Goal: Task Accomplishment & Management: Use online tool/utility

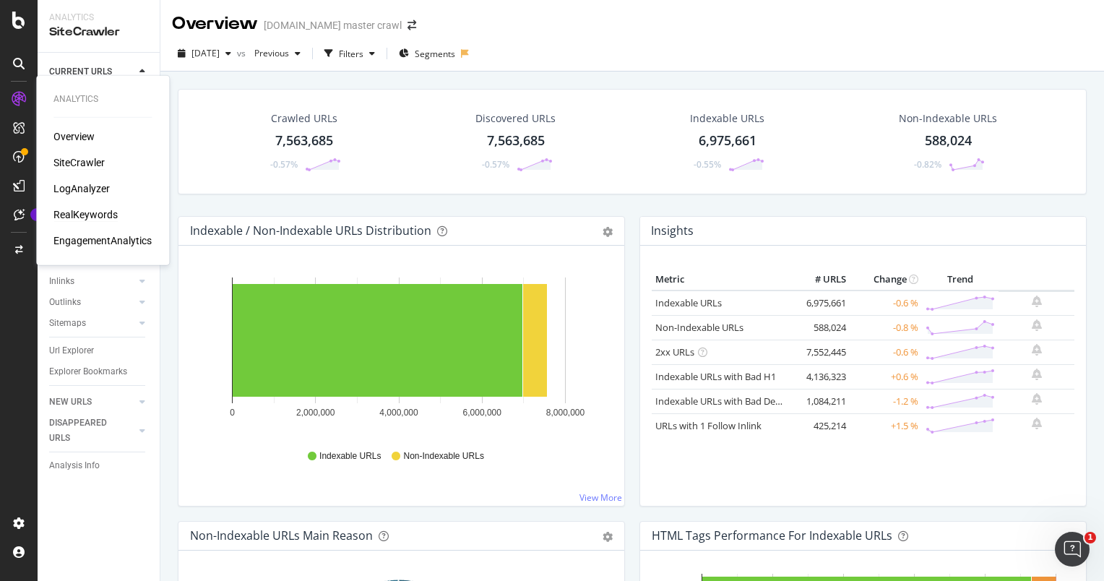
click at [81, 213] on div "RealKeywords" at bounding box center [85, 214] width 64 height 14
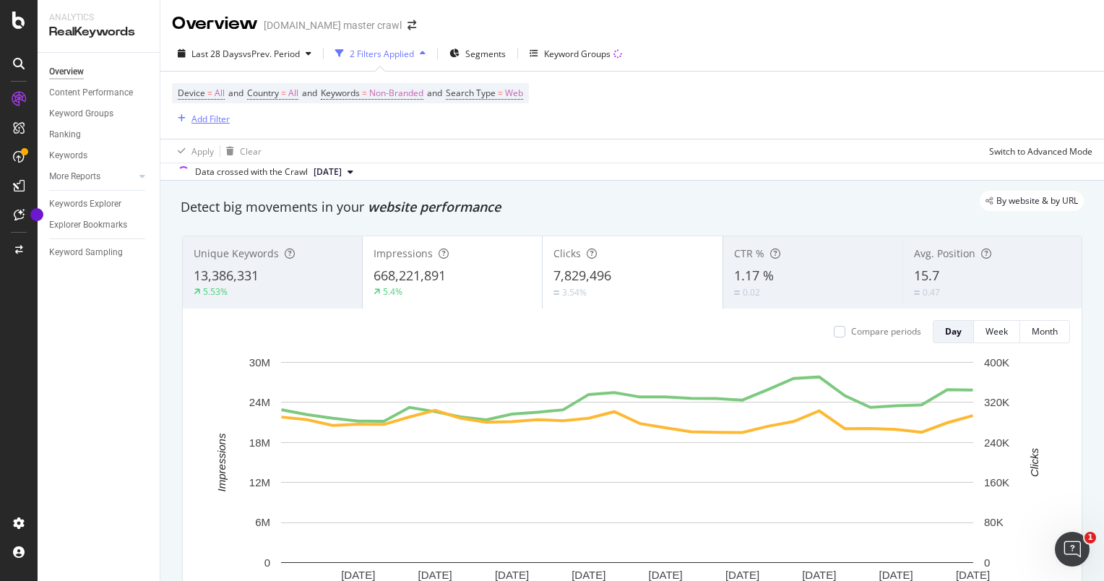
click at [217, 119] on div "Add Filter" at bounding box center [210, 119] width 38 height 12
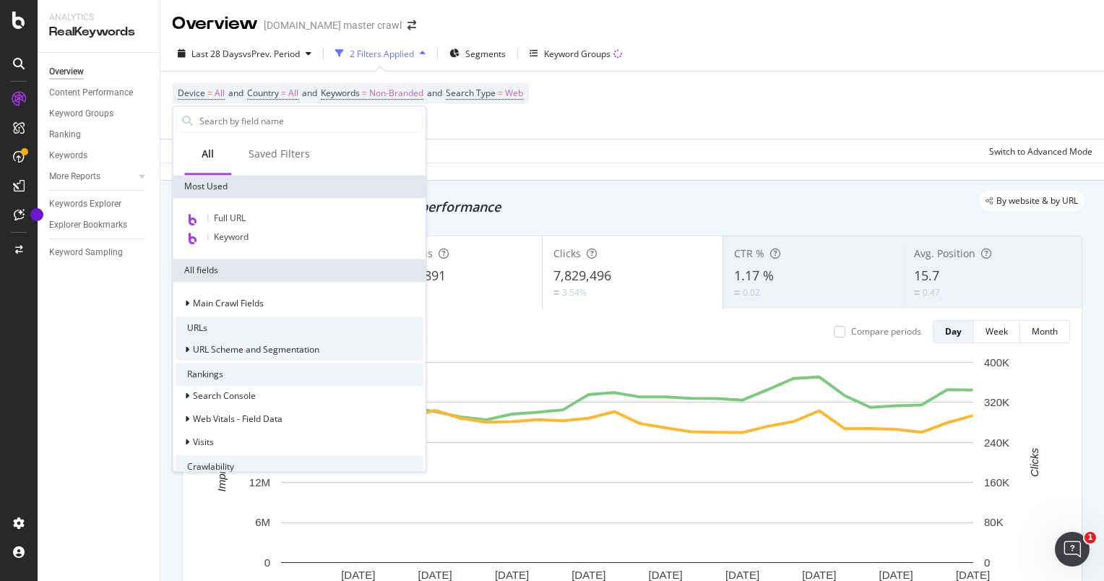
click at [257, 353] on span "URL Scheme and Segmentation" at bounding box center [256, 350] width 126 height 12
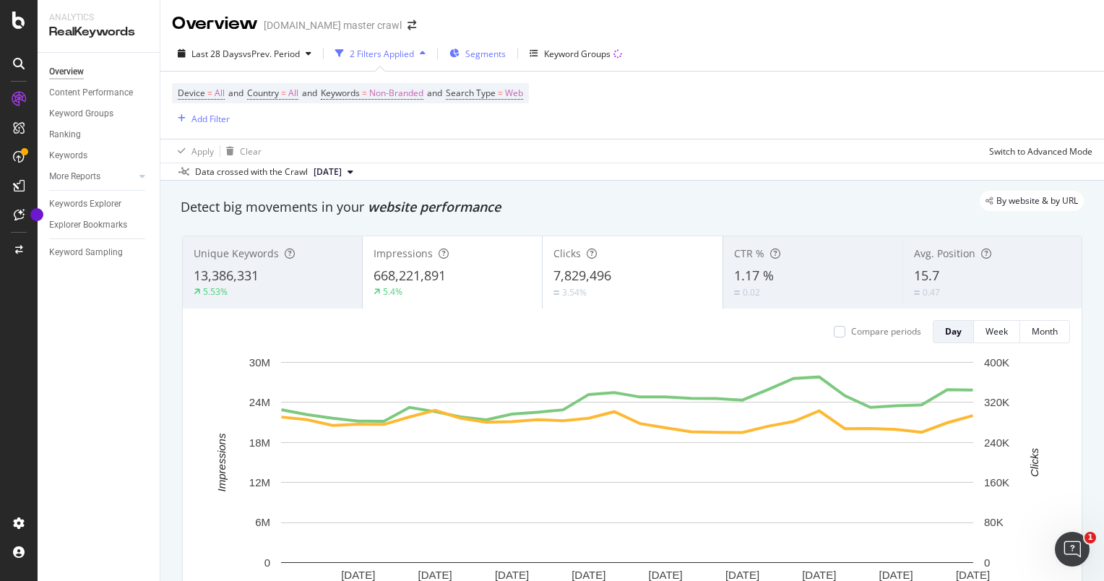
click at [471, 55] on span "Segments" at bounding box center [485, 54] width 40 height 12
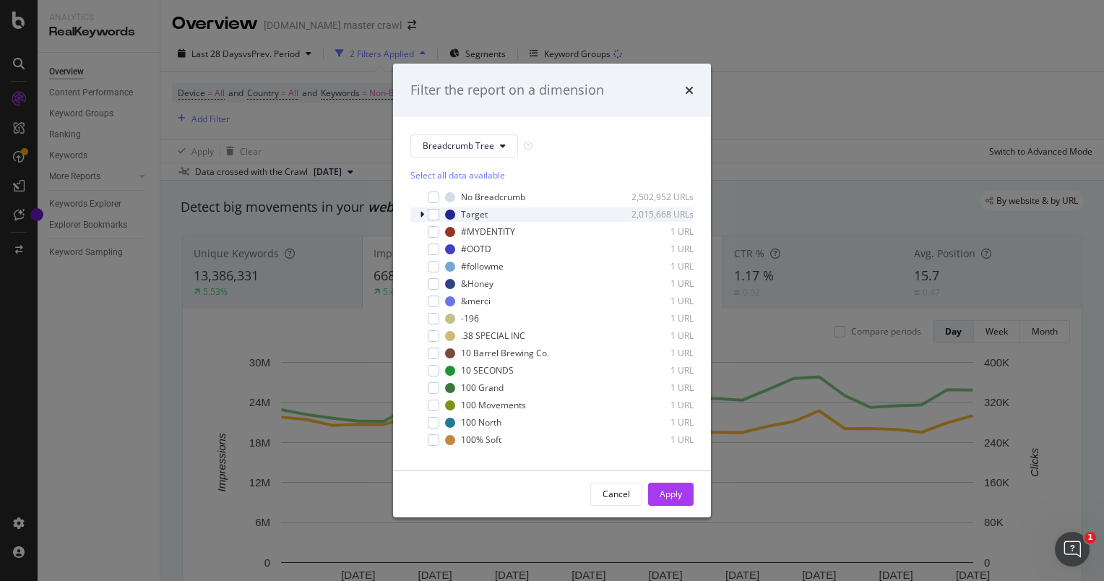
click at [421, 214] on icon "modal" at bounding box center [422, 214] width 4 height 9
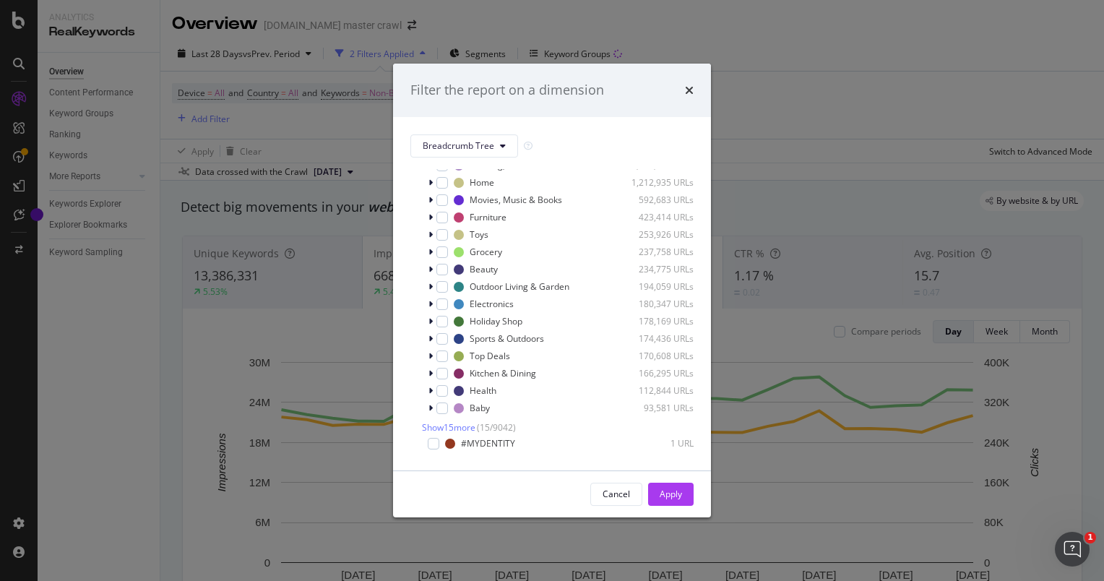
scroll to position [64, 0]
click at [457, 425] on span "Show 15 more" at bounding box center [448, 427] width 53 height 12
click at [432, 304] on icon "modal" at bounding box center [431, 303] width 4 height 9
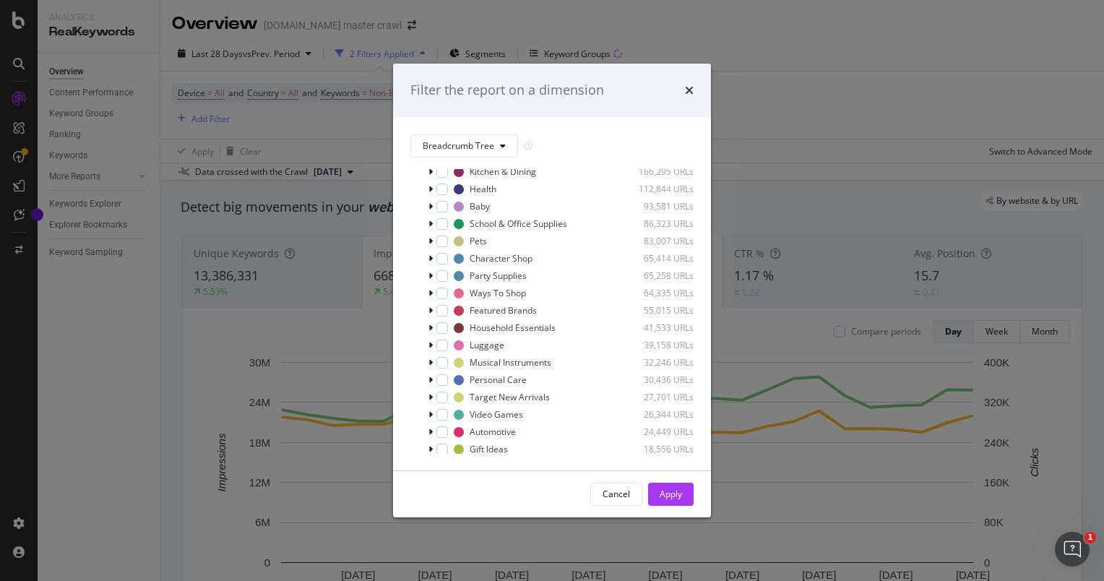
scroll to position [543, 0]
click at [431, 305] on icon "modal" at bounding box center [431, 308] width 4 height 9
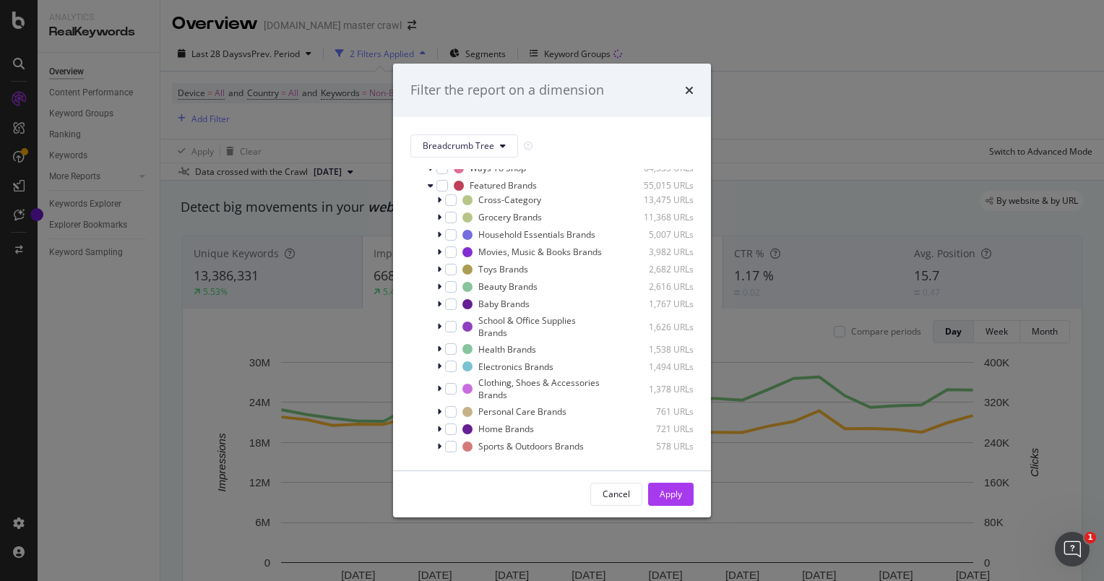
scroll to position [676, 0]
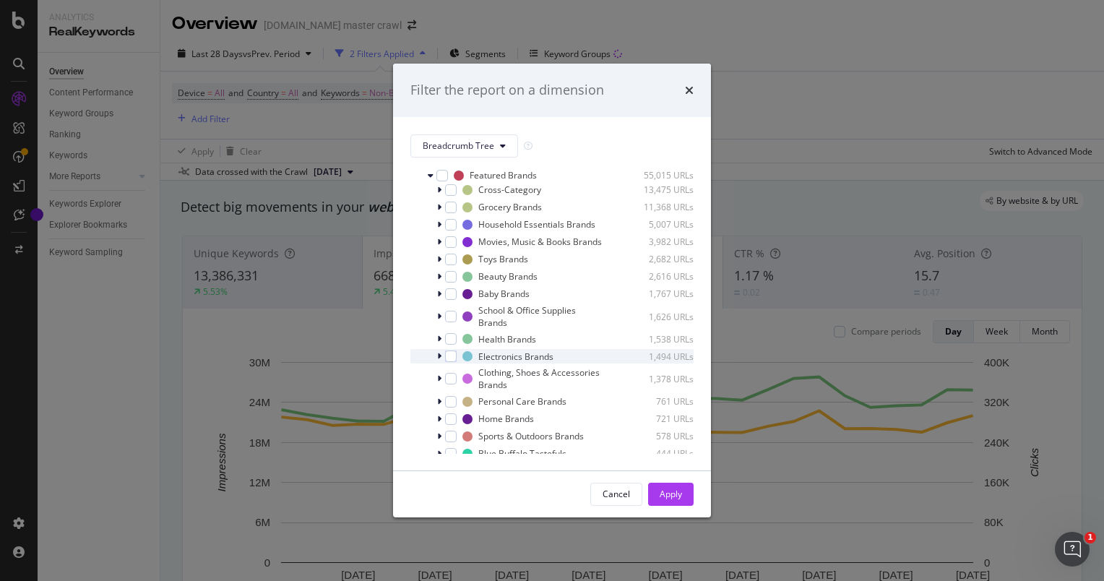
click at [439, 361] on icon "modal" at bounding box center [439, 356] width 4 height 9
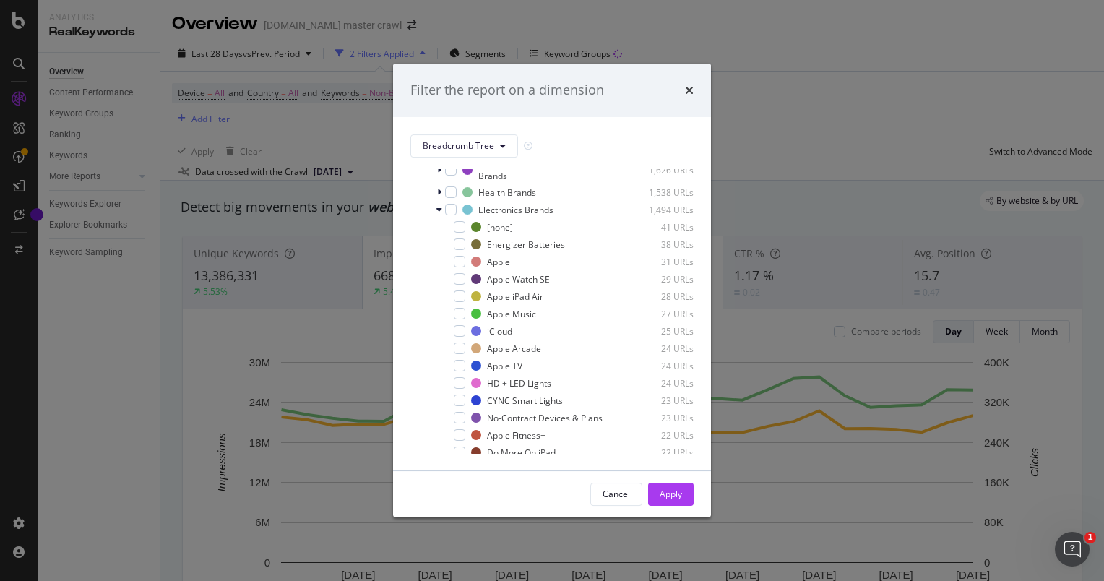
scroll to position [818, 0]
click at [462, 272] on div "modal" at bounding box center [460, 266] width 12 height 12
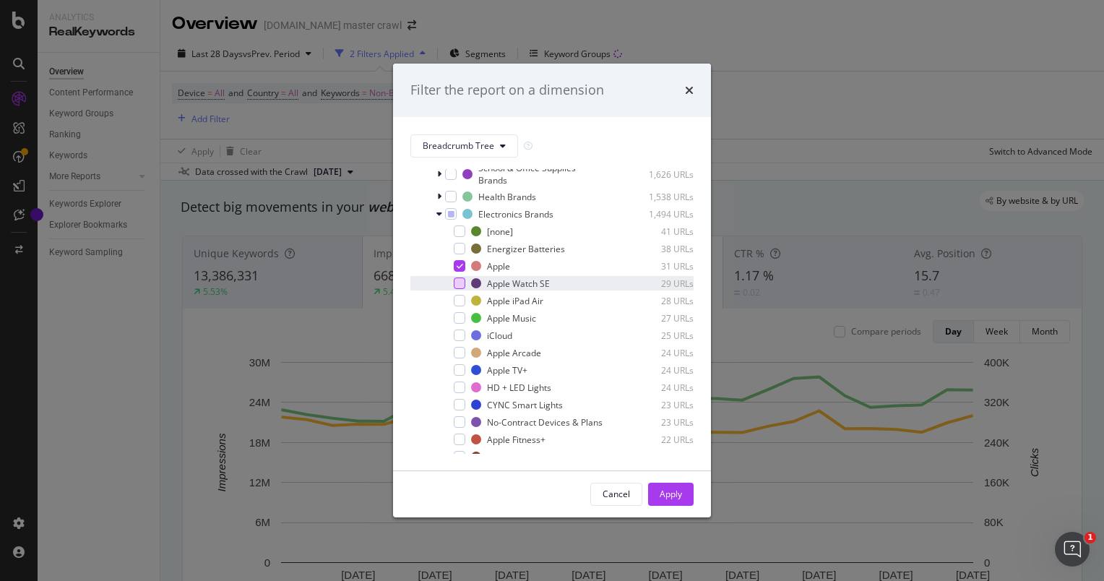
click at [460, 289] on div "modal" at bounding box center [460, 283] width 12 height 12
click at [460, 306] on div "modal" at bounding box center [460, 301] width 12 height 12
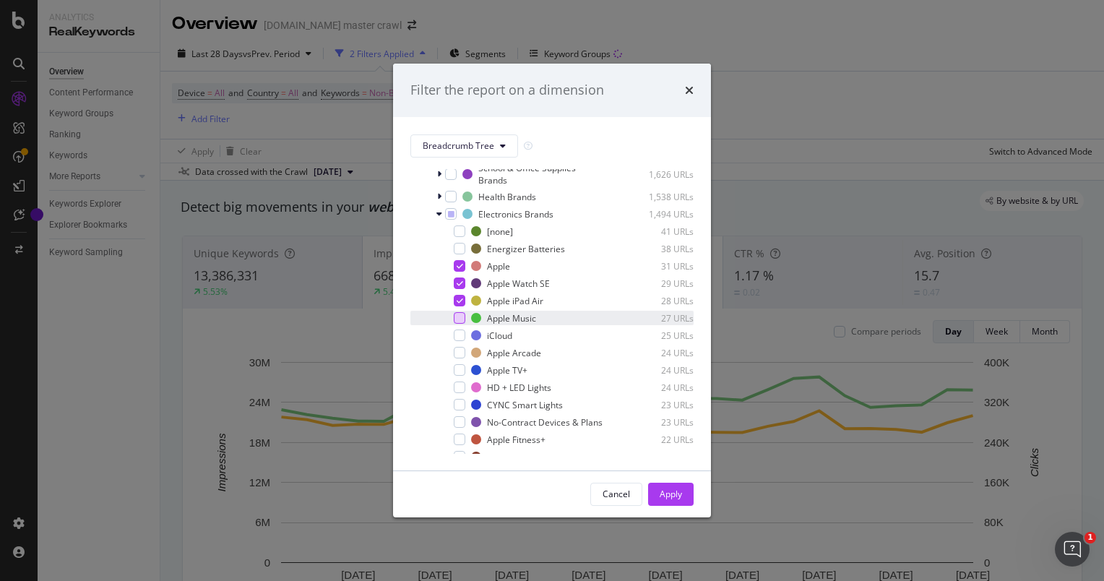
click at [460, 324] on div "modal" at bounding box center [460, 318] width 12 height 12
click at [460, 341] on div "modal" at bounding box center [460, 336] width 12 height 12
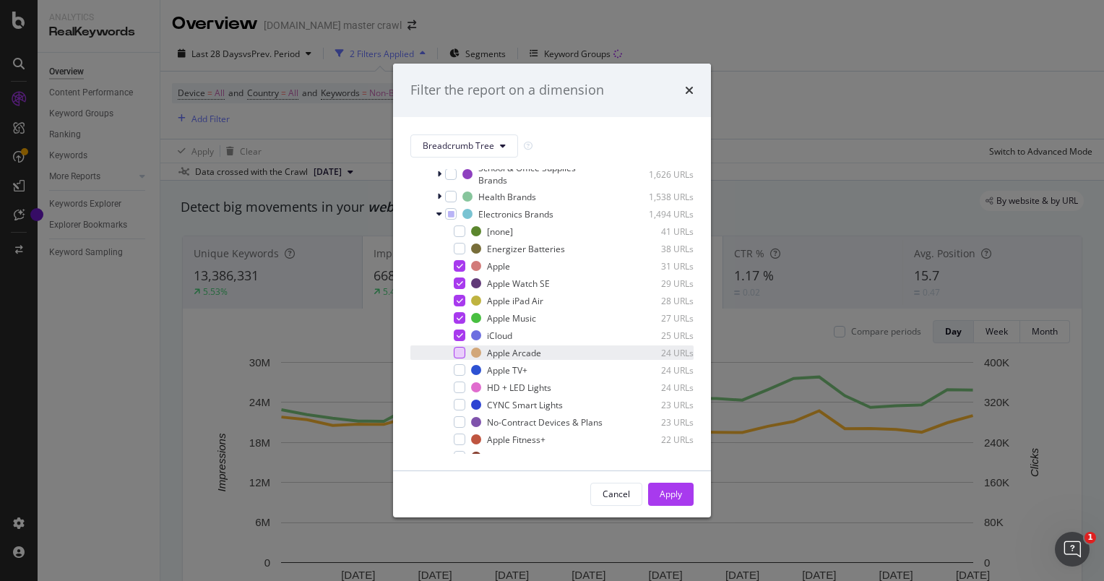
click at [460, 358] on div "modal" at bounding box center [460, 353] width 12 height 12
click at [459, 376] on div "modal" at bounding box center [460, 370] width 12 height 12
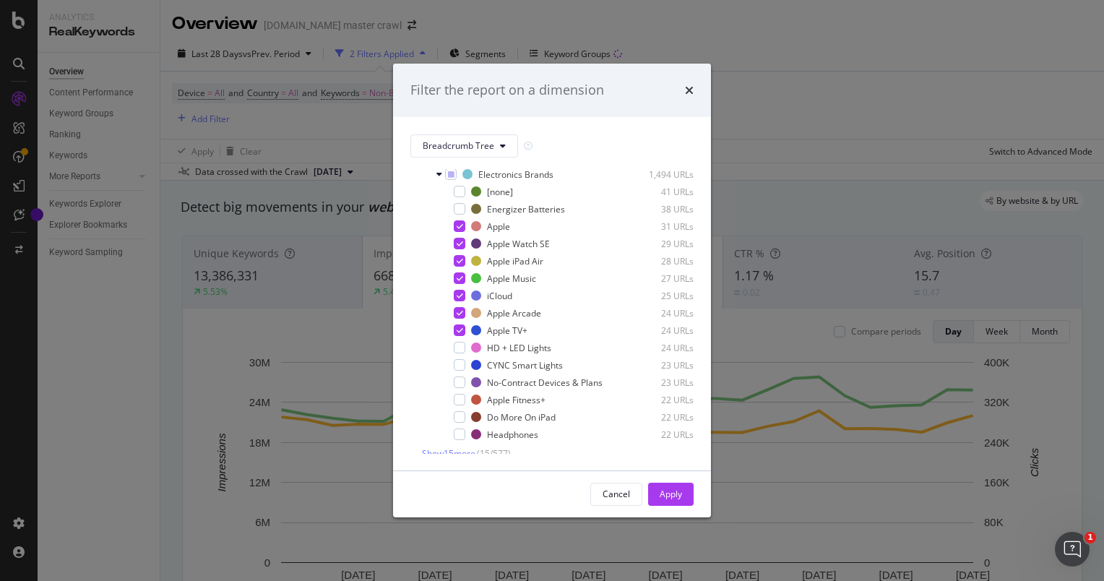
scroll to position [866, 0]
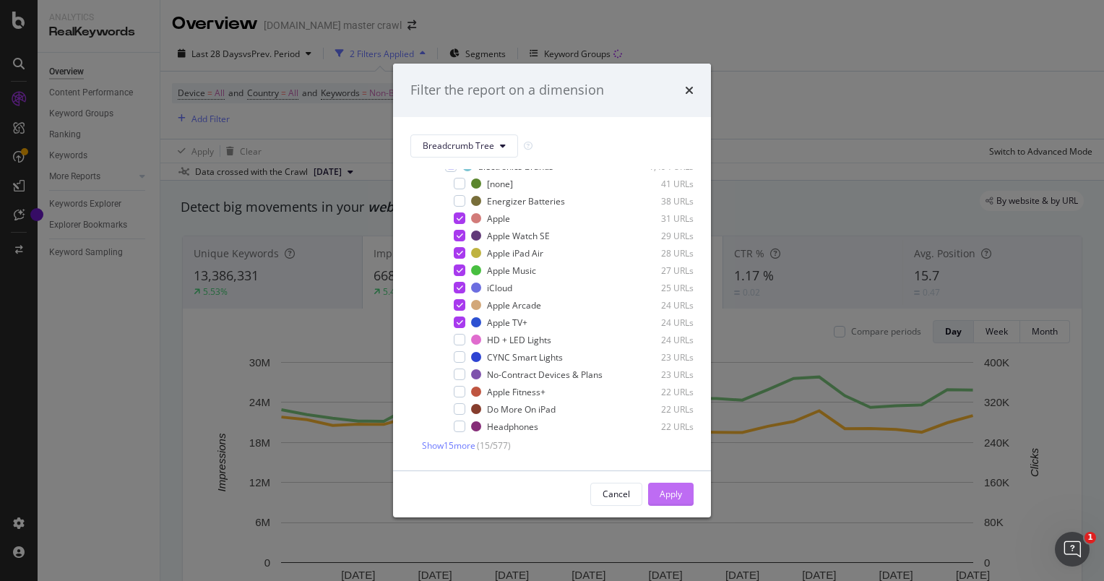
click at [662, 497] on div "Apply" at bounding box center [671, 494] width 22 height 12
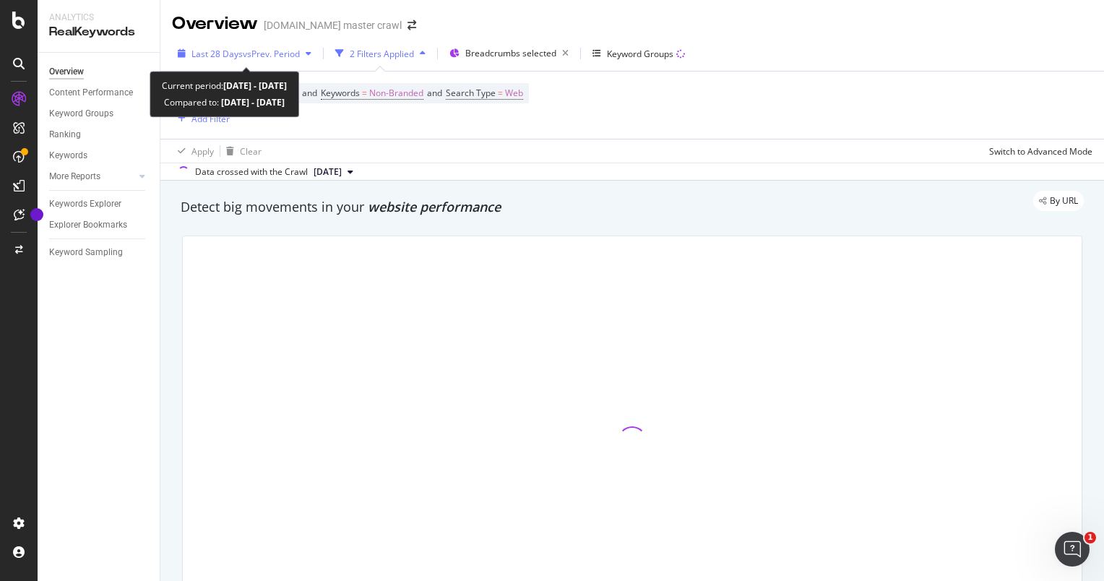
click at [257, 48] on span "vs Prev. Period" at bounding box center [271, 54] width 57 height 12
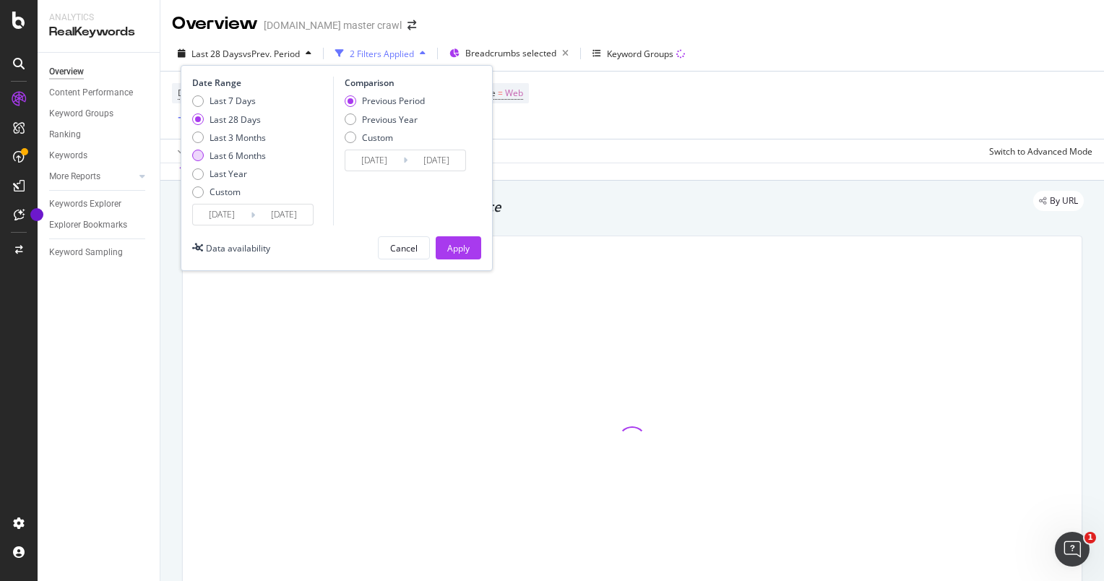
click at [255, 157] on div "Last 6 Months" at bounding box center [238, 156] width 56 height 12
type input "[DATE]"
click at [361, 116] on div "Previous Year" at bounding box center [385, 119] width 80 height 12
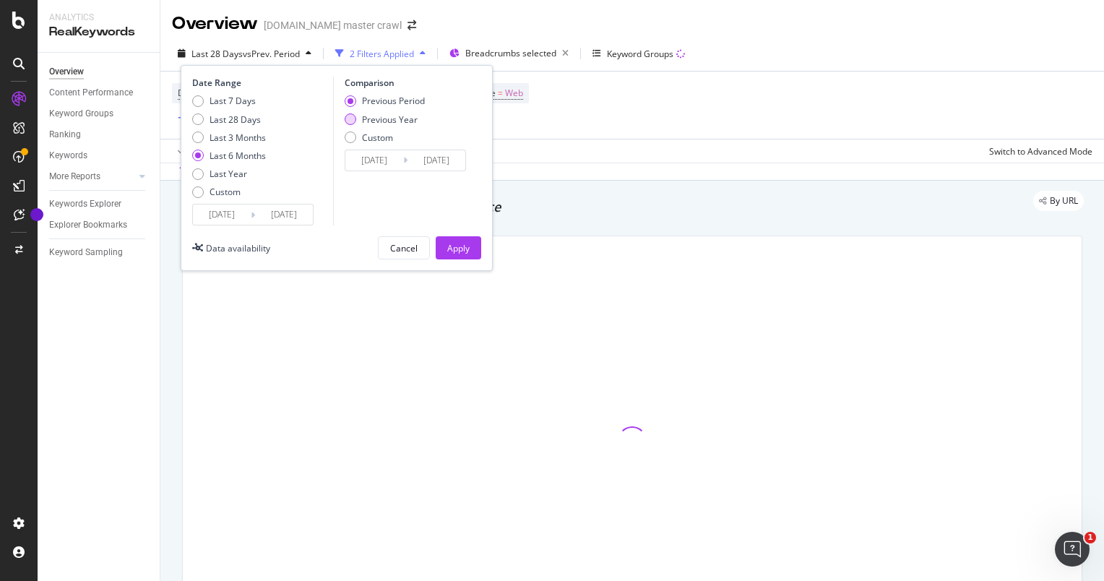
type input "[DATE]"
click at [457, 239] on div "Apply" at bounding box center [458, 248] width 22 height 22
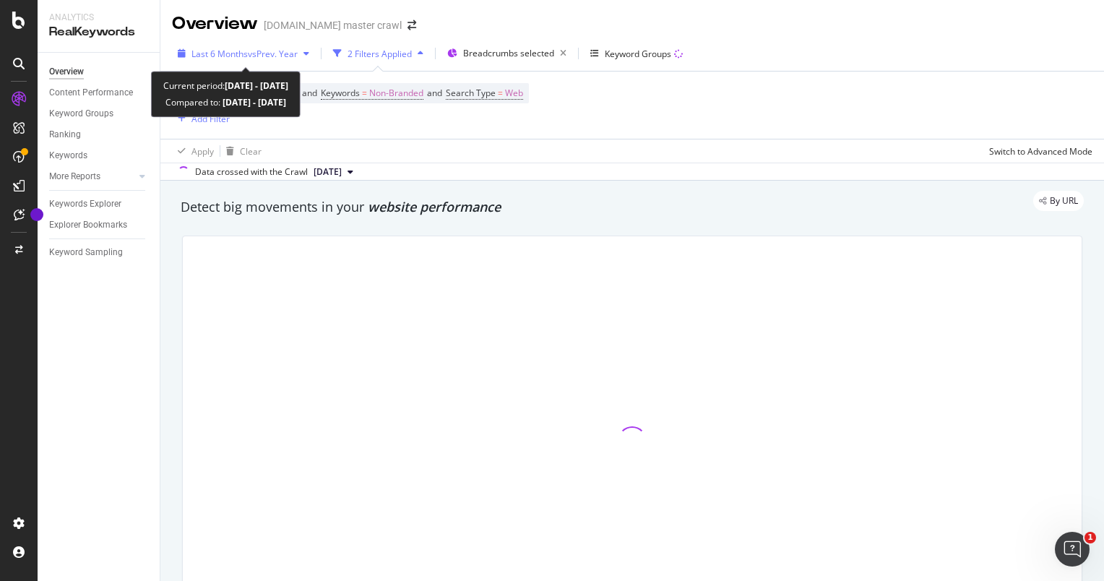
click at [244, 57] on span "Last 6 Months" at bounding box center [219, 54] width 56 height 12
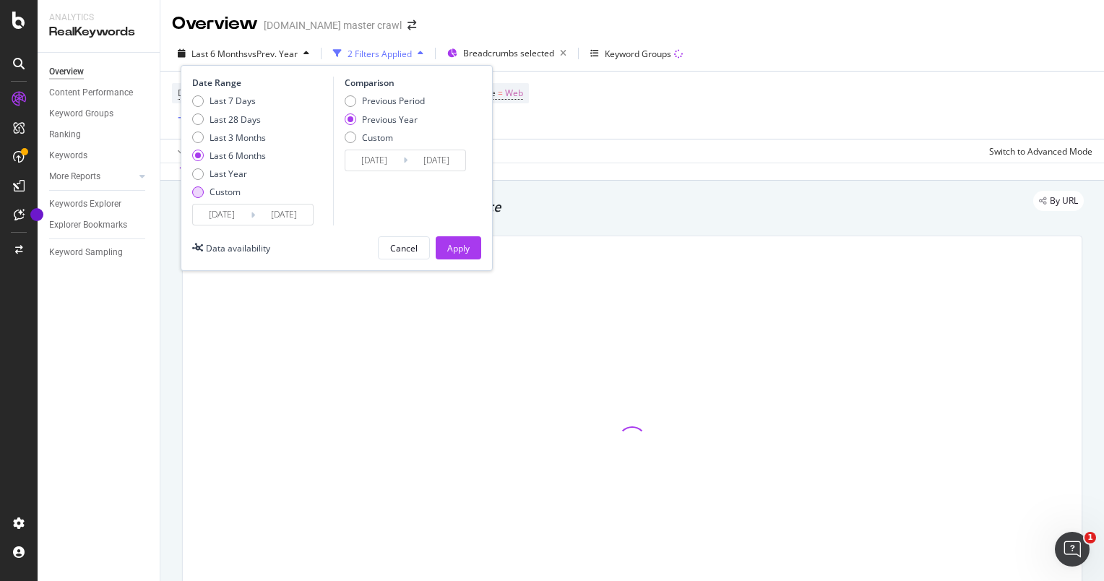
click at [216, 191] on div "Custom" at bounding box center [225, 192] width 31 height 12
type input "[DATE]"
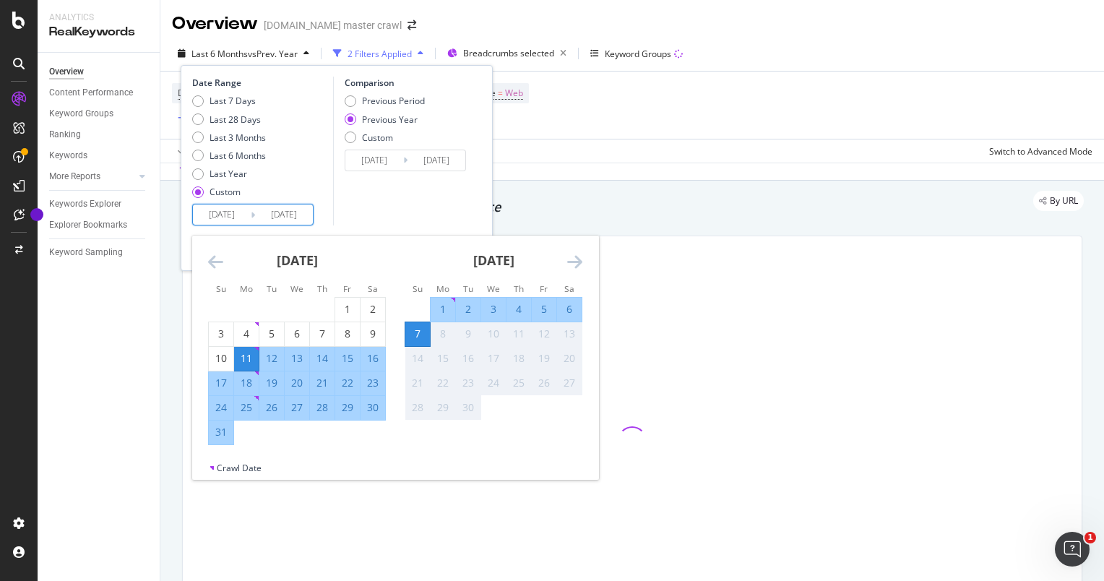
click at [225, 206] on input "[DATE]" at bounding box center [222, 215] width 58 height 20
click at [233, 168] on div "Last Year" at bounding box center [229, 174] width 38 height 12
type input "[DATE]"
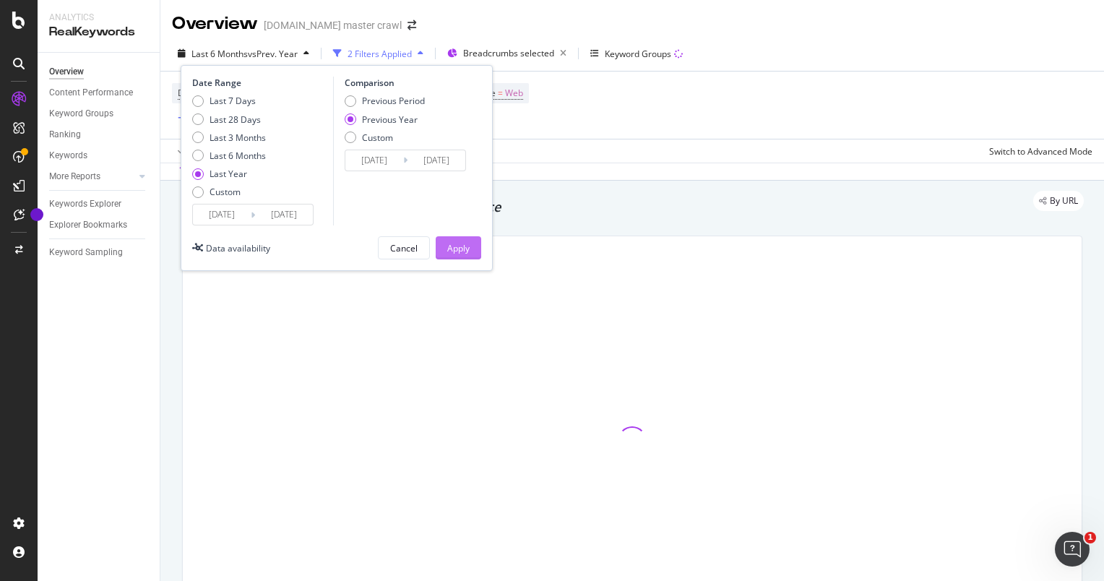
click at [474, 246] on button "Apply" at bounding box center [459, 247] width 46 height 23
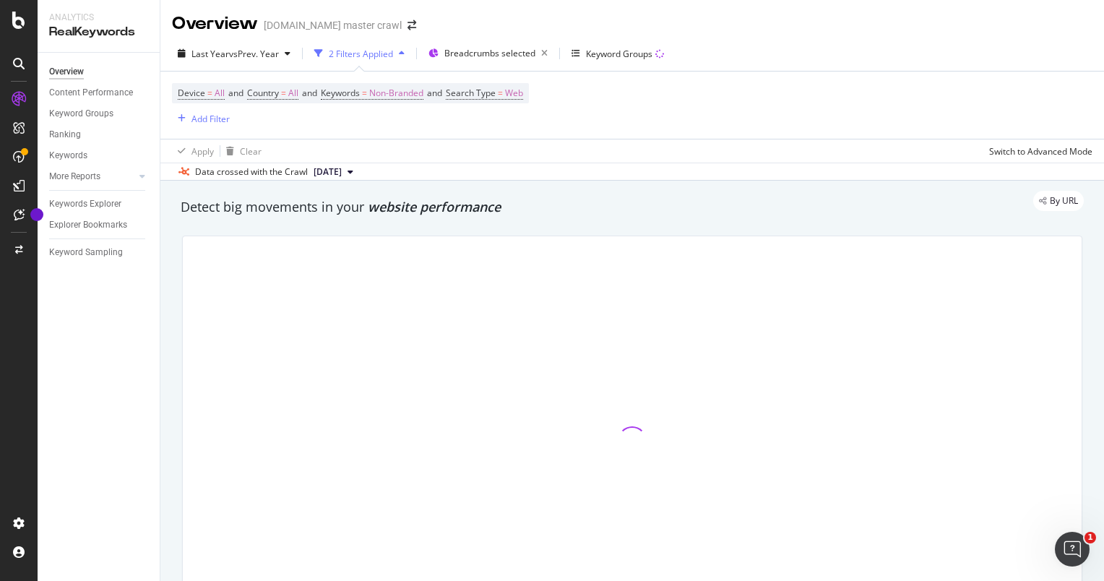
click at [342, 170] on span "[DATE]" at bounding box center [328, 171] width 28 height 13
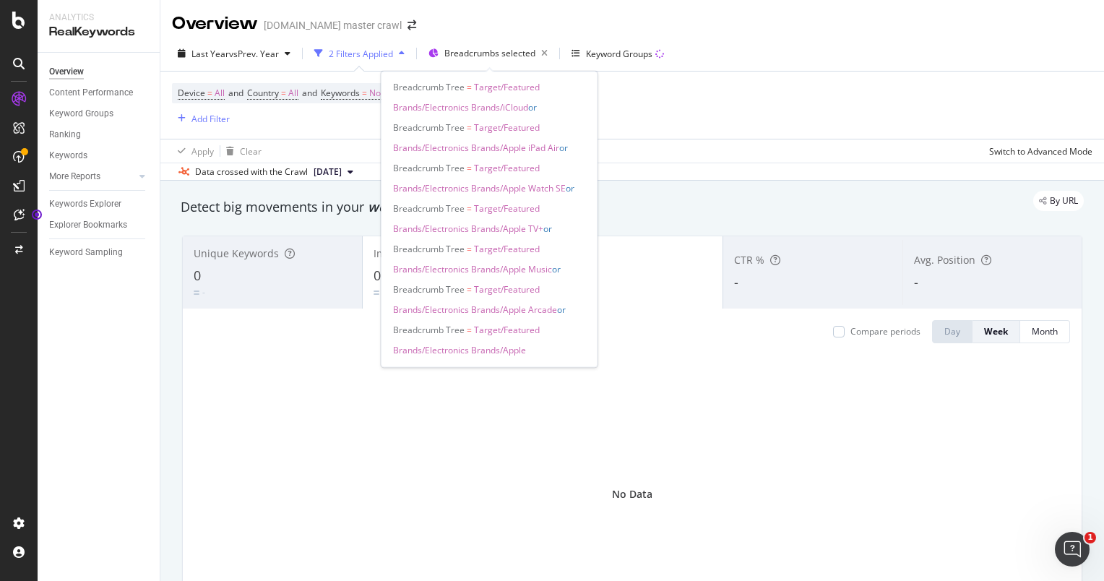
click at [475, 349] on span "Target/Featured Brands/Electronics Brands/Apple" at bounding box center [466, 340] width 147 height 33
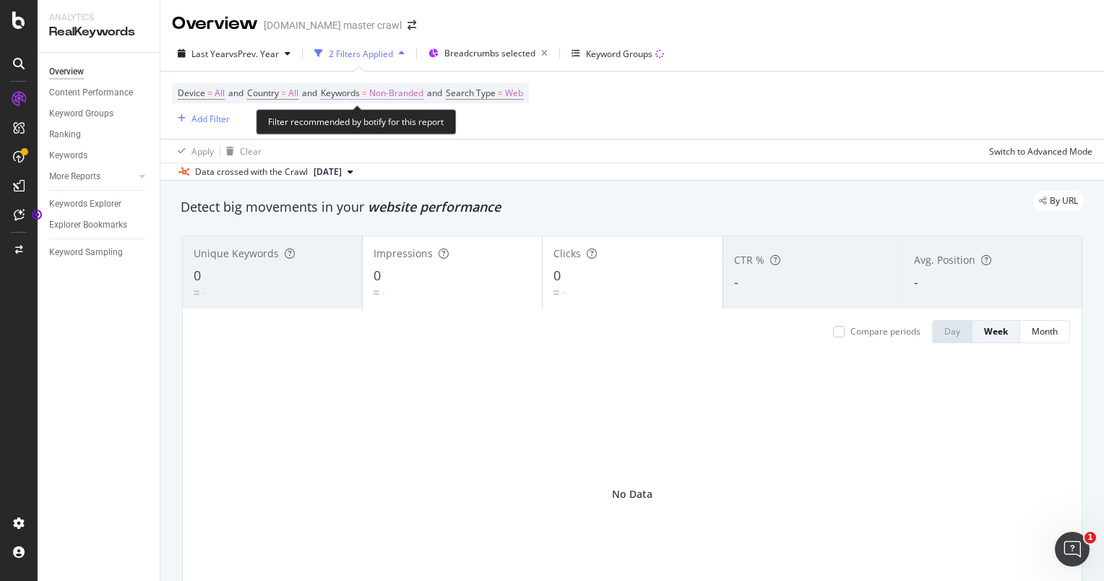
click at [387, 91] on span "Non-Branded" at bounding box center [396, 93] width 54 height 20
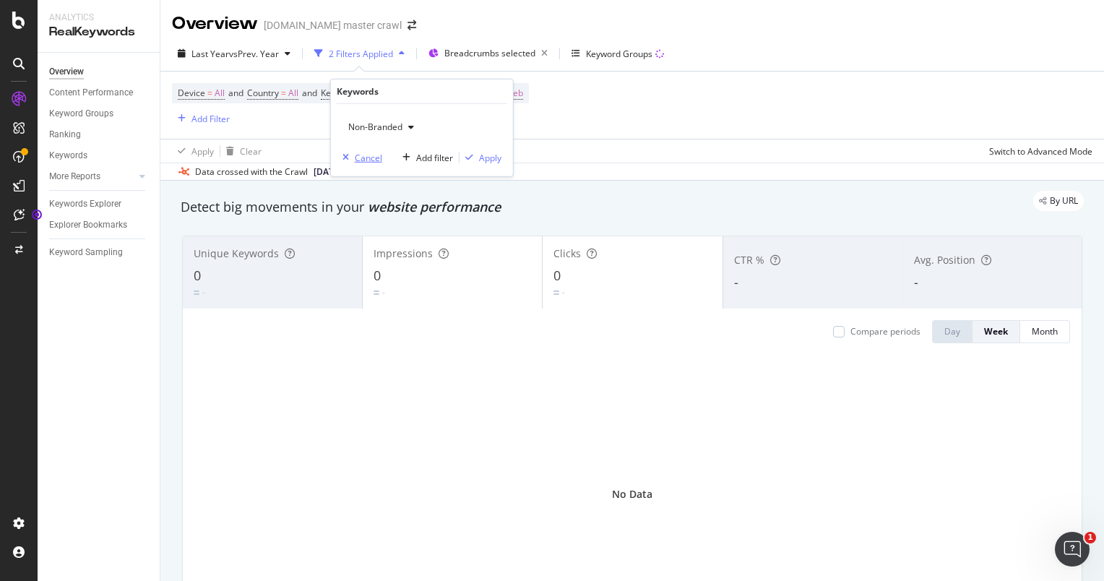
click at [370, 156] on div "Cancel" at bounding box center [368, 157] width 27 height 12
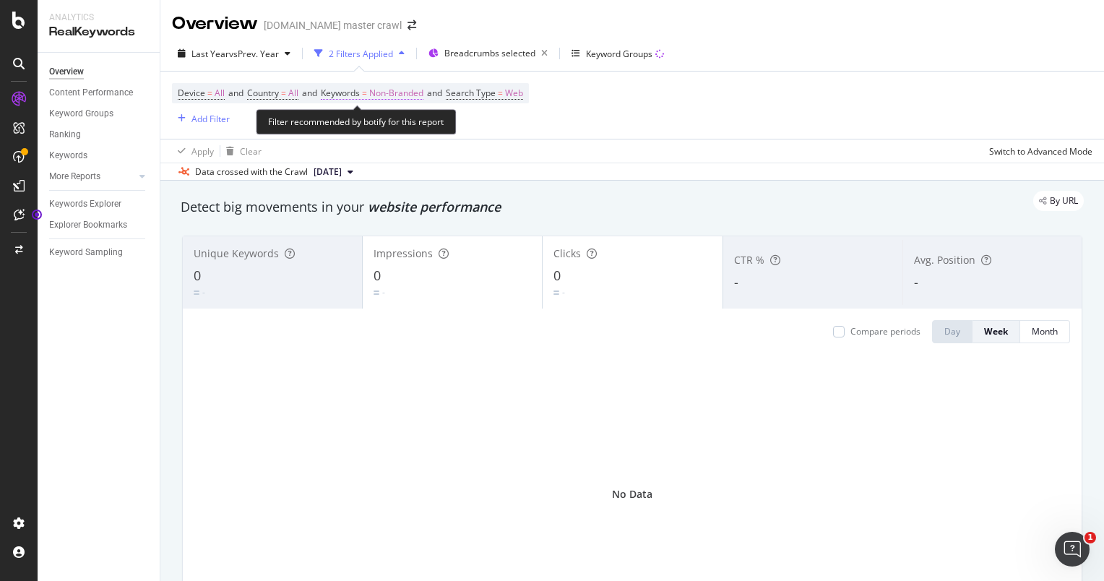
click at [404, 90] on span "Non-Branded" at bounding box center [396, 93] width 54 height 20
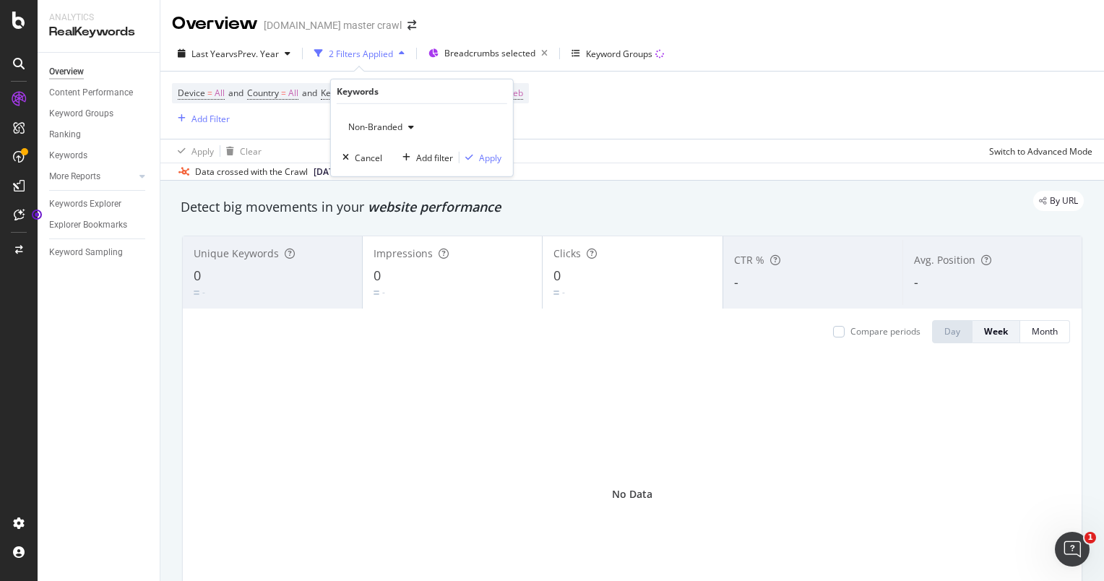
click at [405, 133] on div "Non-Branded" at bounding box center [381, 127] width 77 height 22
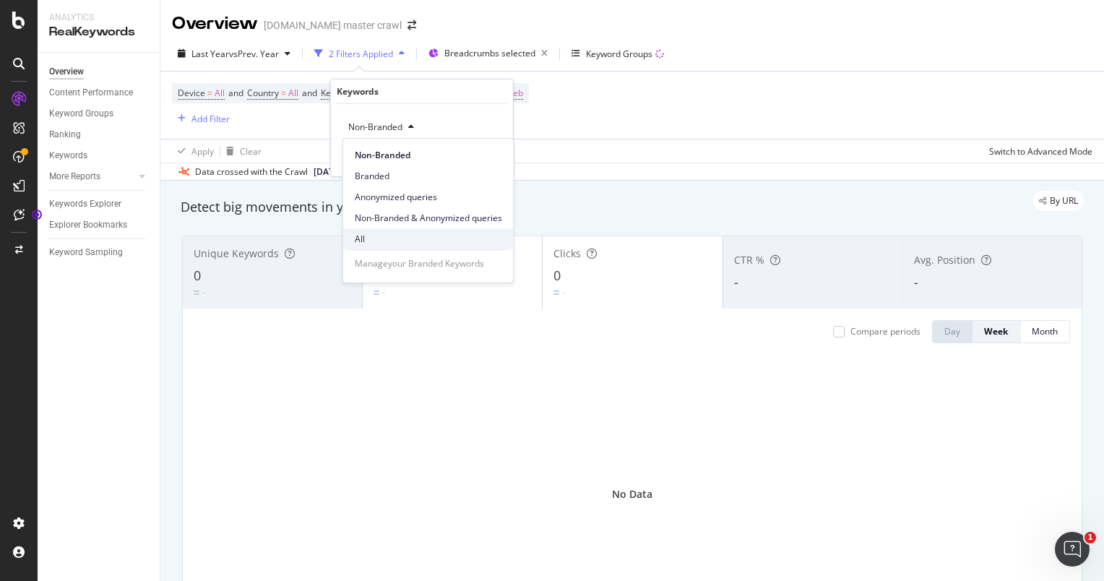
click at [381, 236] on span "All" at bounding box center [428, 239] width 147 height 13
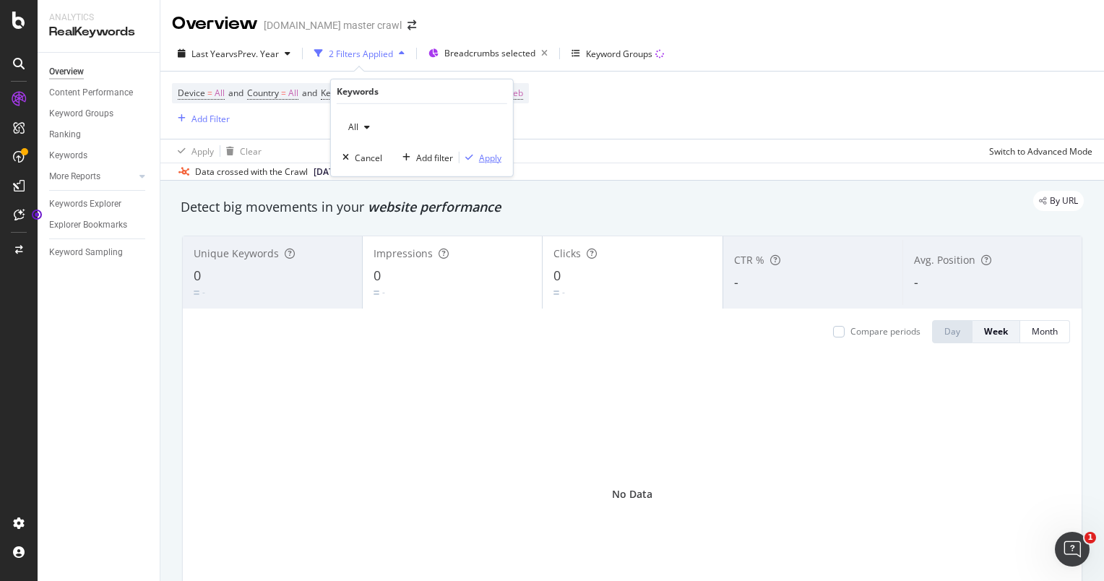
click at [472, 153] on icon "button" at bounding box center [469, 157] width 8 height 9
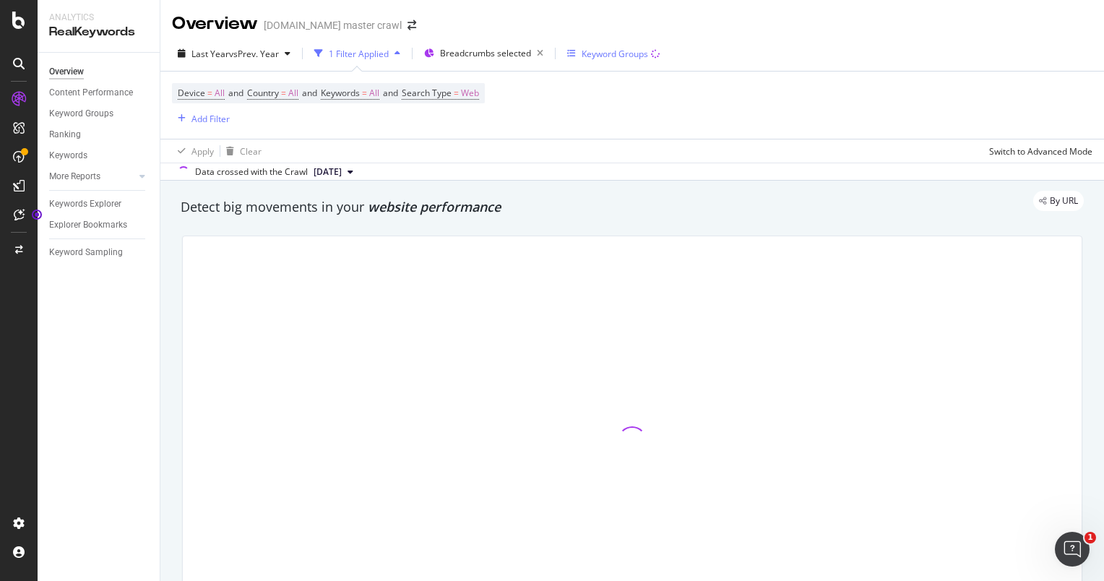
click at [638, 54] on div "Keyword Groups" at bounding box center [615, 54] width 66 height 12
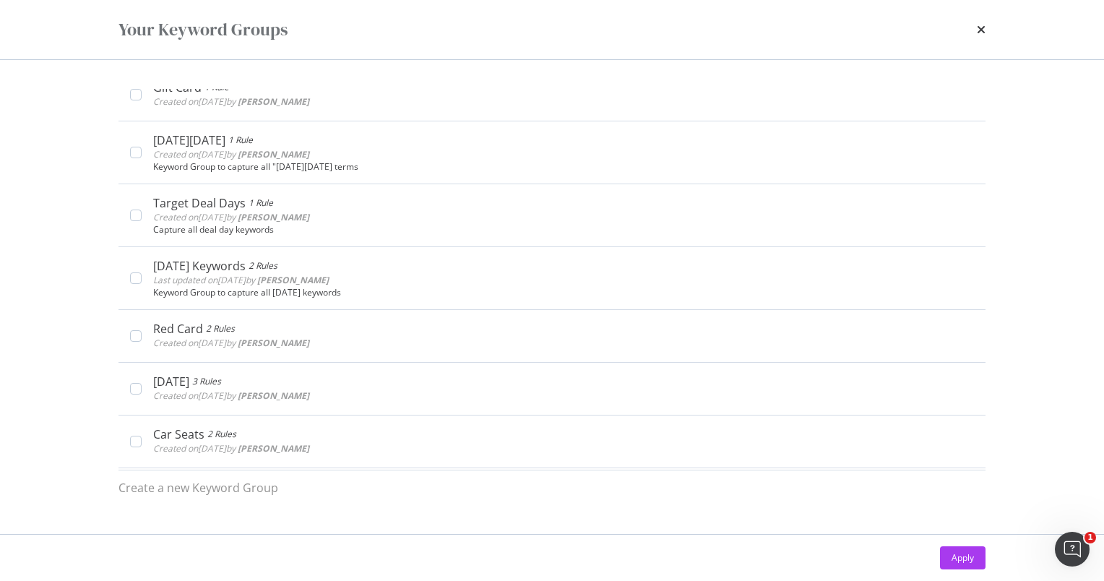
scroll to position [2504, 0]
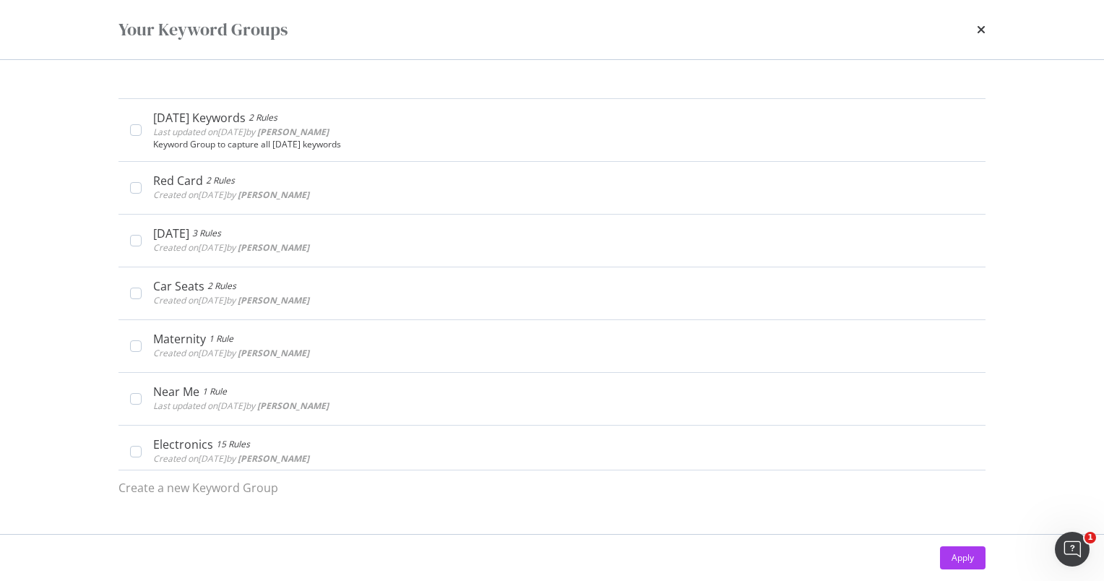
click at [966, 25] on div "Your Keyword Groups" at bounding box center [552, 29] width 867 height 25
click at [976, 29] on div "Your Keyword Groups" at bounding box center [552, 29] width 867 height 25
click at [977, 29] on icon "times" at bounding box center [981, 30] width 9 height 12
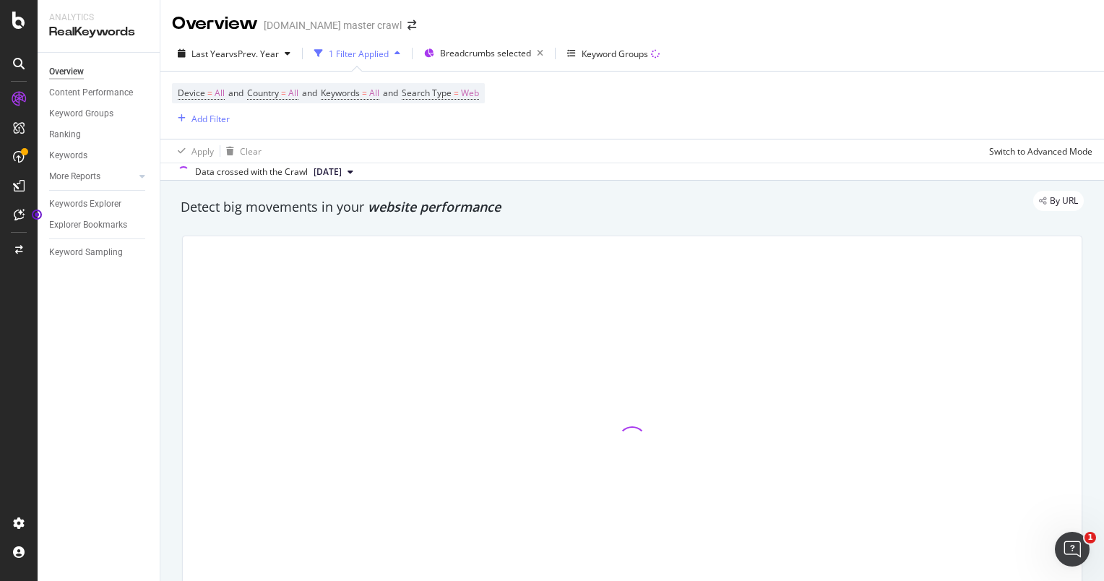
drag, startPoint x: 91, startPoint y: 90, endPoint x: 28, endPoint y: 69, distance: 66.0
click at [91, 90] on div "Content Performance" at bounding box center [91, 92] width 84 height 15
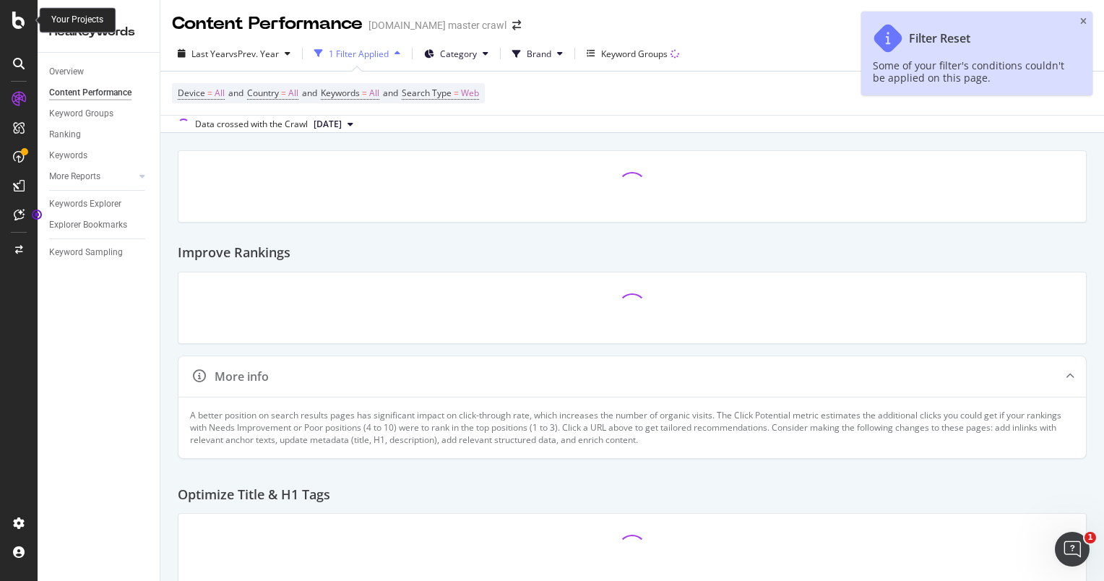
click at [20, 20] on icon at bounding box center [18, 20] width 13 height 17
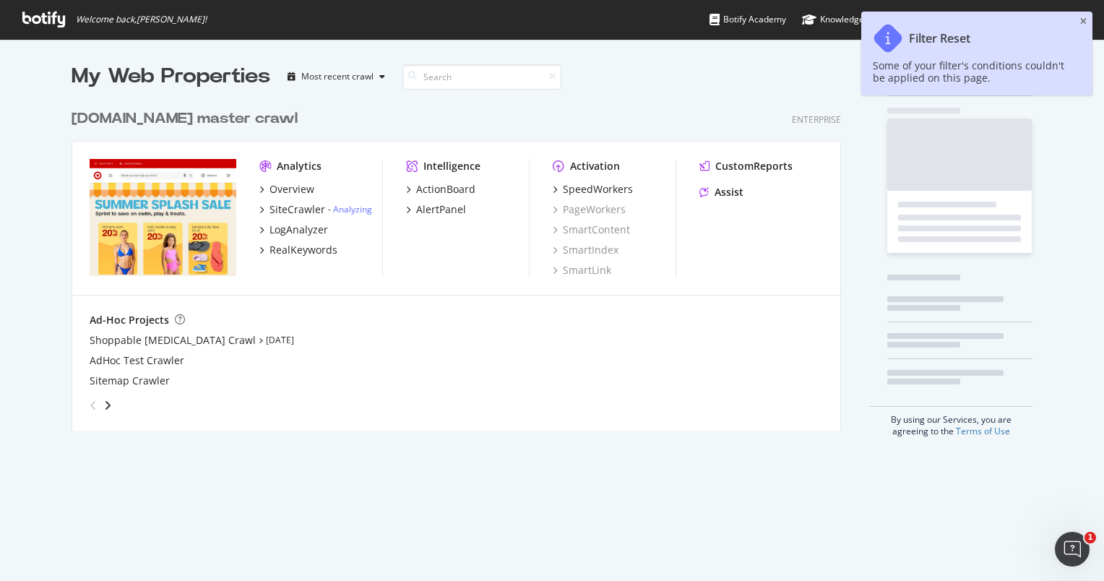
scroll to position [569, 1082]
click at [1092, 19] on div "Filter Reset Some of your filter's conditions couldn't be applied on this page." at bounding box center [976, 54] width 231 height 84
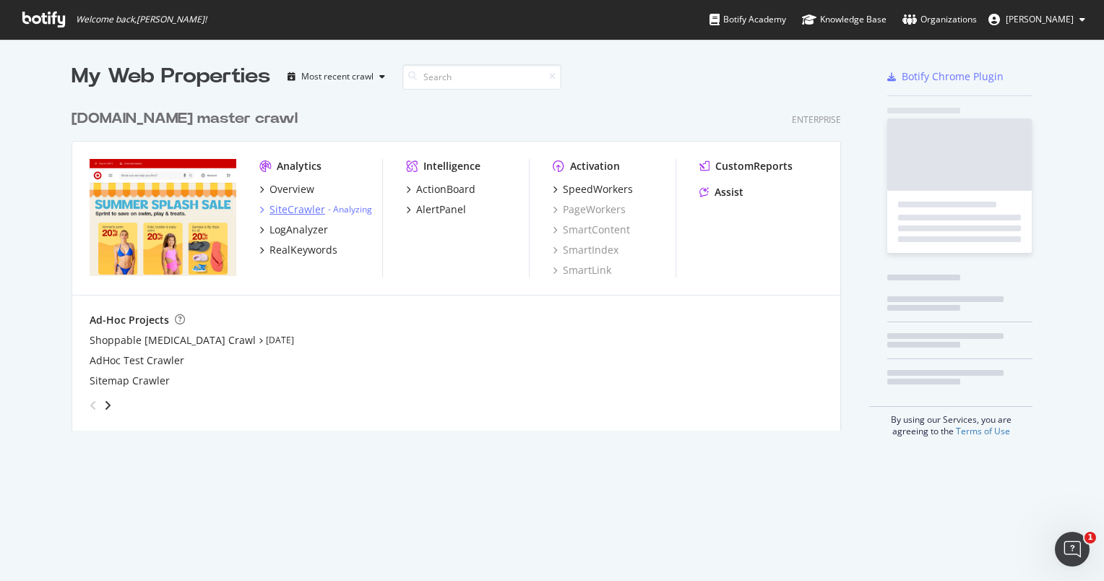
click at [288, 207] on div "SiteCrawler" at bounding box center [298, 209] width 56 height 14
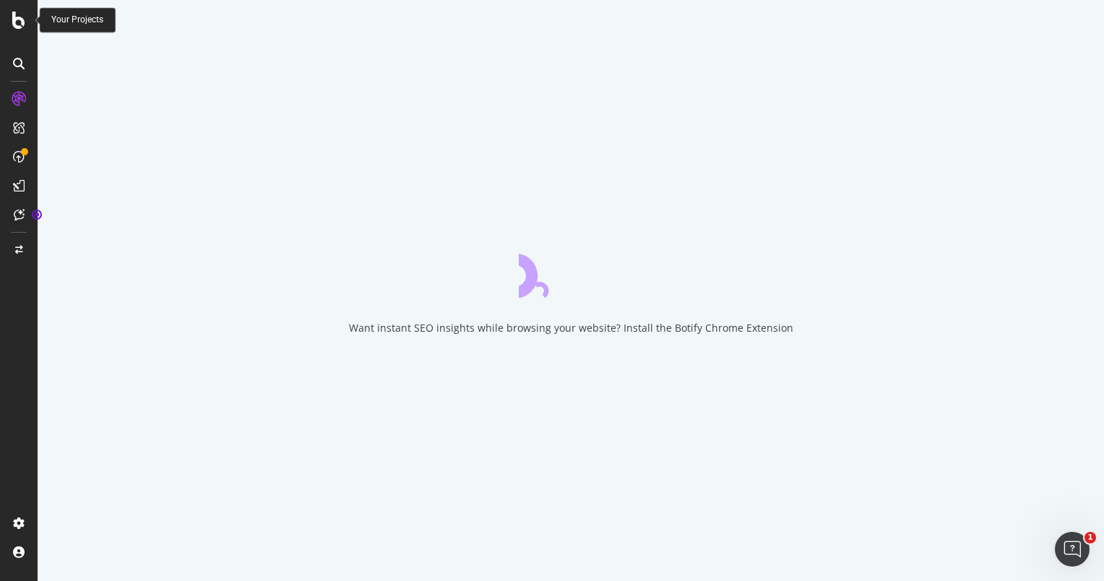
click at [14, 23] on icon at bounding box center [18, 20] width 13 height 17
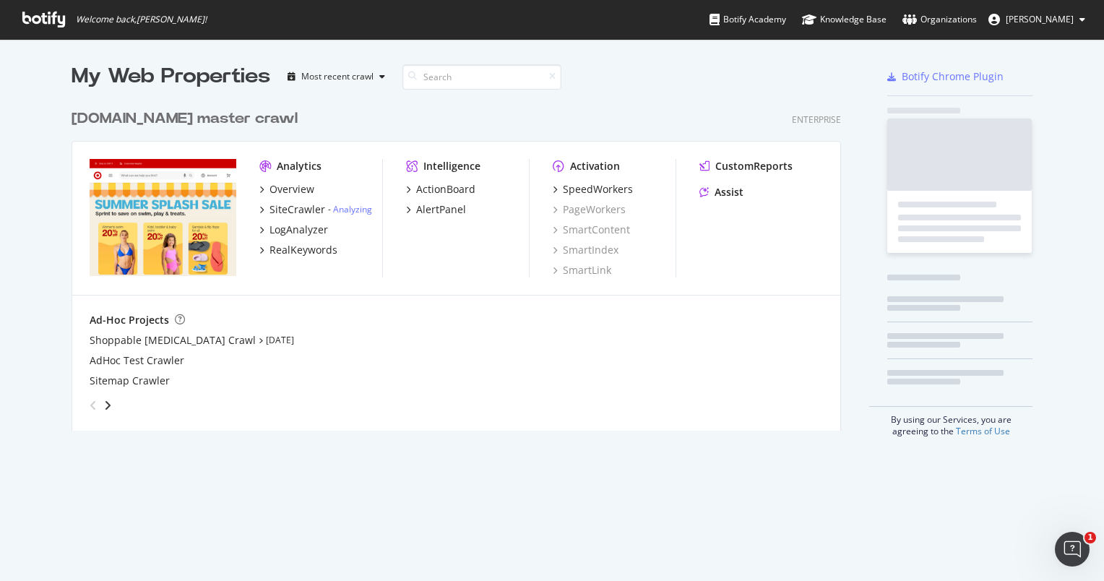
scroll to position [569, 1082]
click at [251, 208] on div "Analytics Overview SiteCrawler - Analyzing LogAnalyzer RealKeywords Intelligenc…" at bounding box center [456, 219] width 768 height 154
click at [259, 210] on icon "grid" at bounding box center [261, 209] width 4 height 7
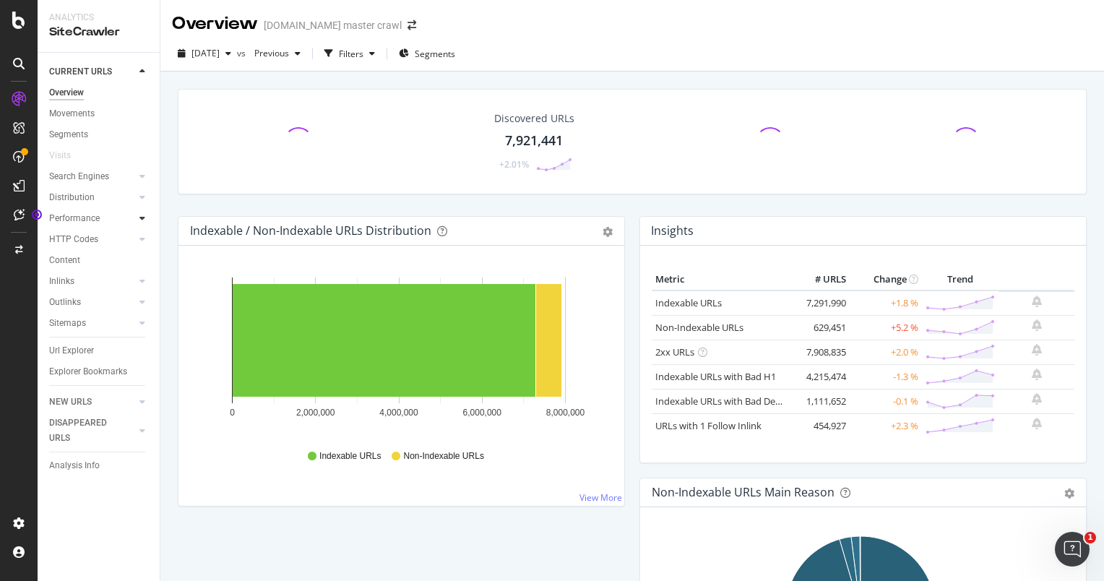
click at [137, 220] on div at bounding box center [142, 218] width 14 height 14
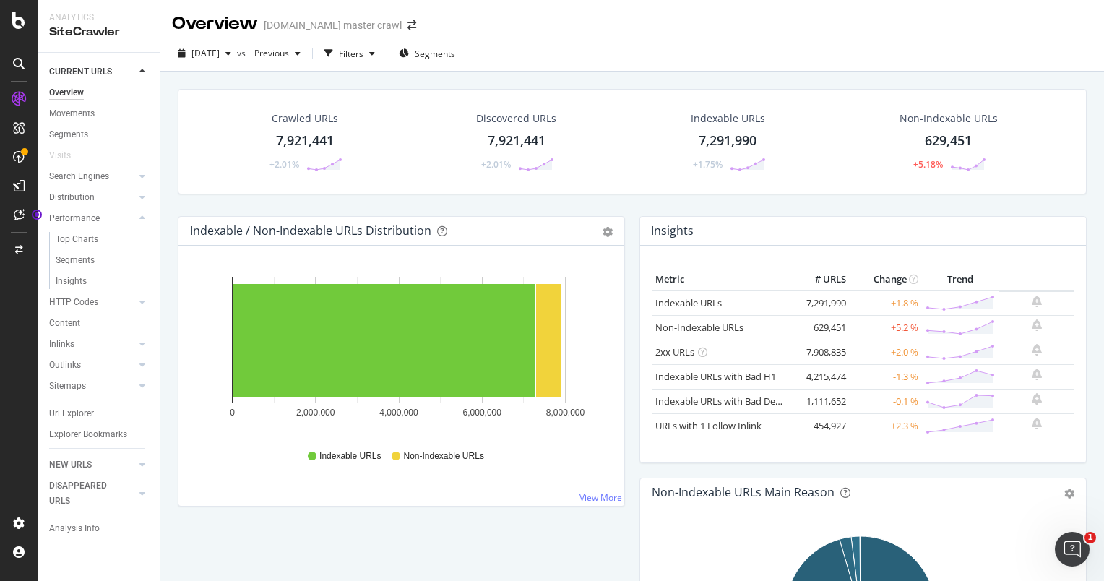
click at [370, 160] on div "Crawled URLs 7,921,441 +2.01%" at bounding box center [305, 141] width 210 height 75
click at [296, 139] on div "7,921,441" at bounding box center [305, 141] width 58 height 19
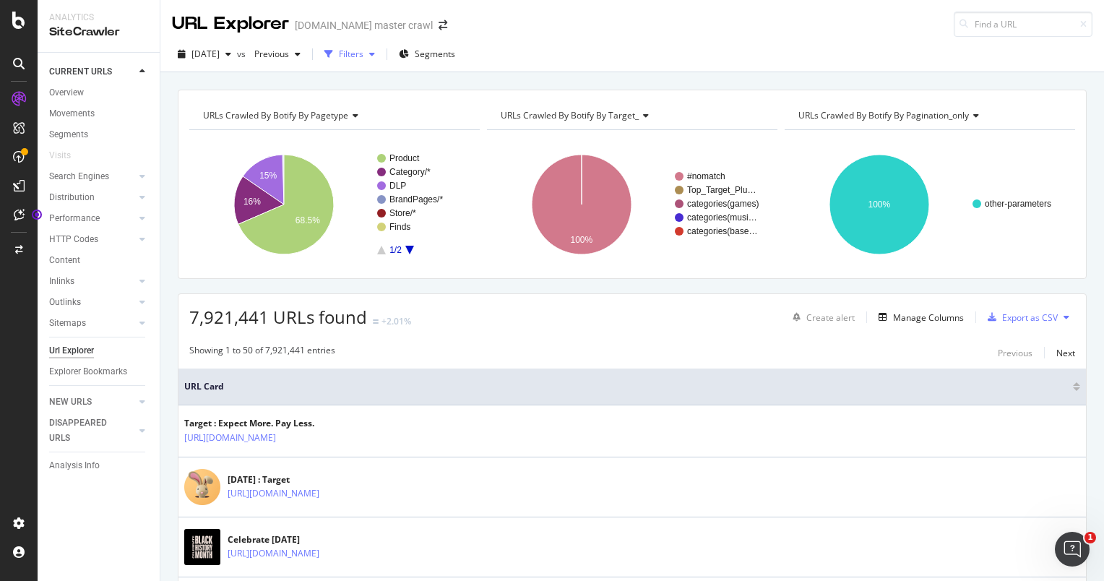
click at [363, 57] on div "Filters" at bounding box center [351, 54] width 25 height 12
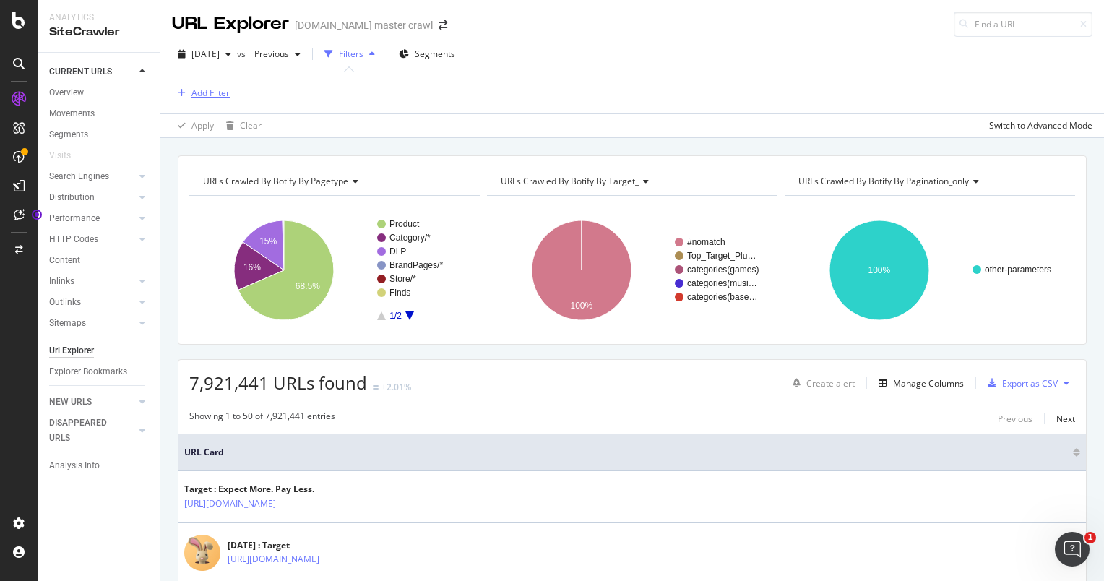
click at [221, 98] on div "Add Filter" at bounding box center [210, 93] width 38 height 12
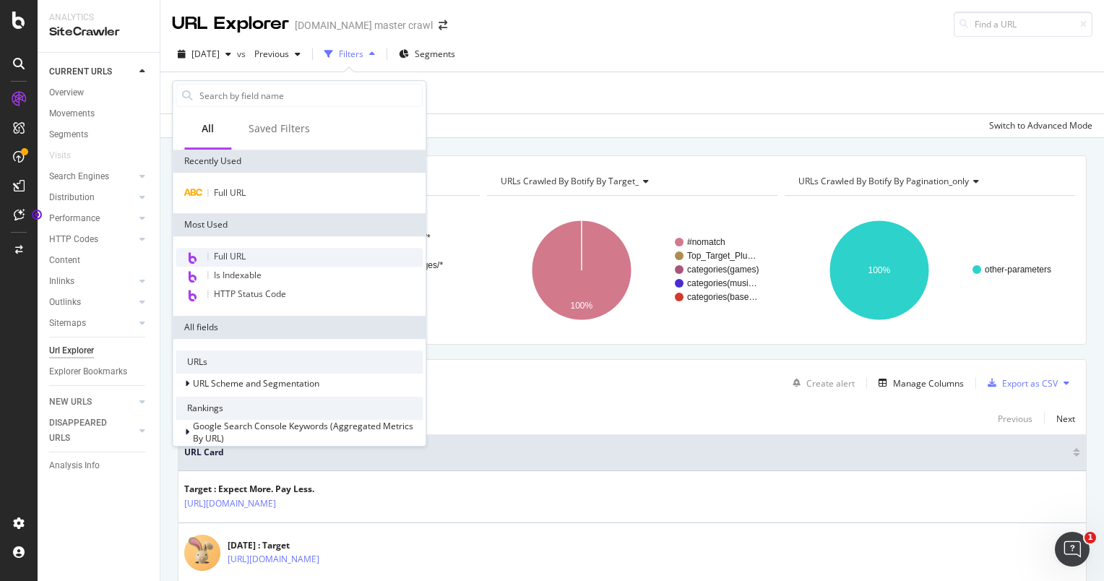
click at [254, 249] on div "Full URL" at bounding box center [299, 257] width 247 height 19
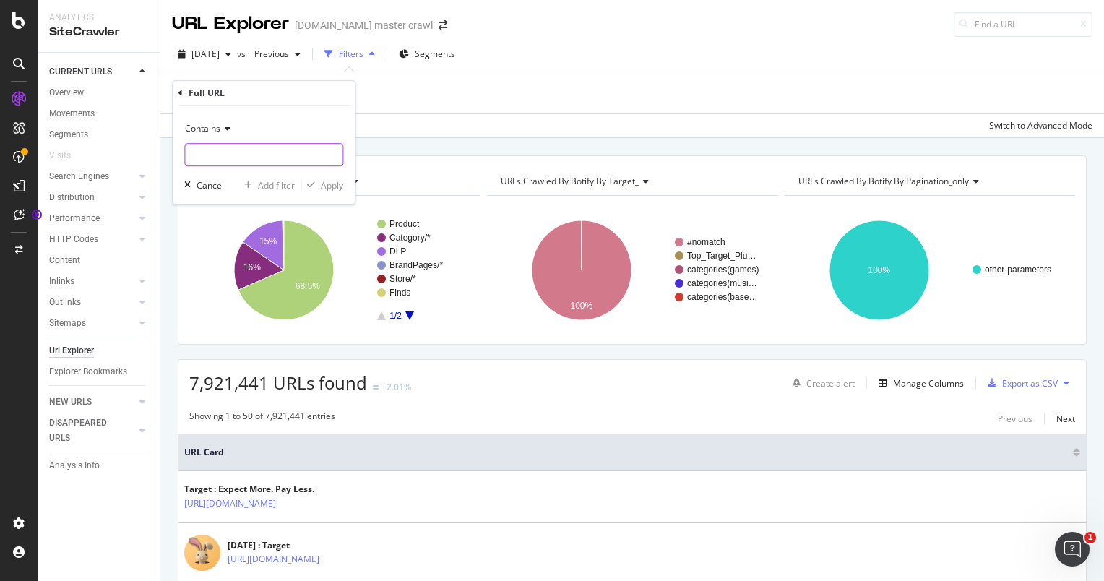
click at [249, 158] on input "text" at bounding box center [264, 154] width 158 height 23
type input "apple"
click at [317, 182] on div "button" at bounding box center [311, 185] width 20 height 9
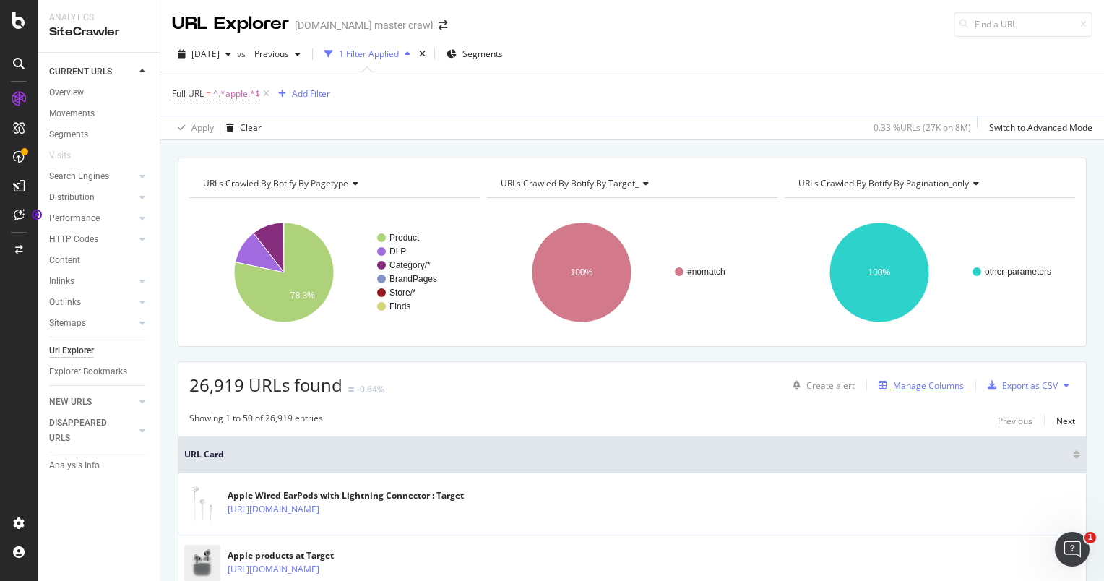
click at [945, 384] on div "Manage Columns" at bounding box center [928, 385] width 71 height 12
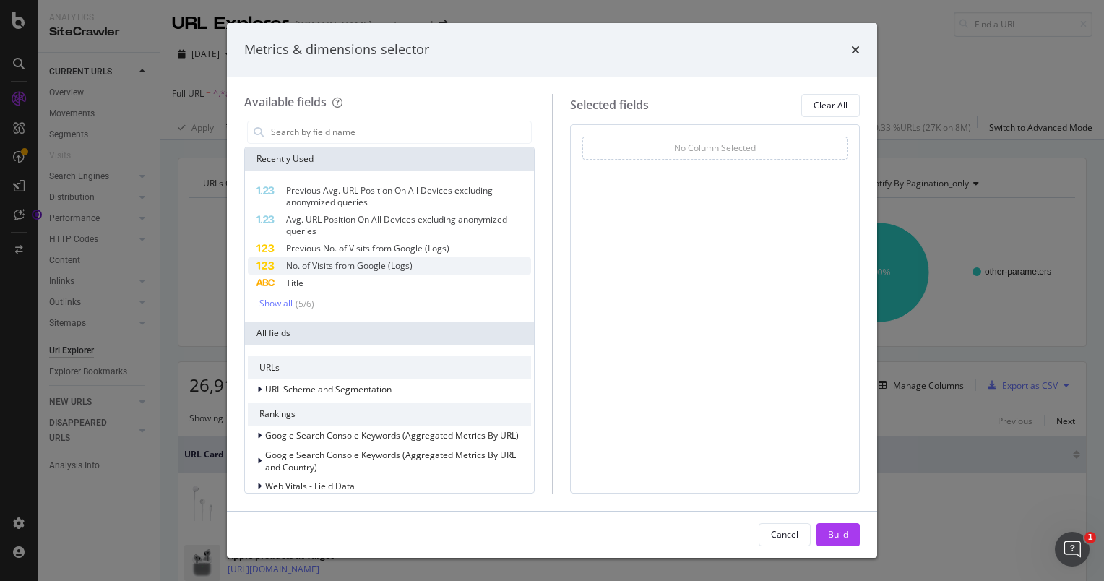
click at [446, 261] on div "No. of Visits from Google (Logs)" at bounding box center [389, 265] width 283 height 17
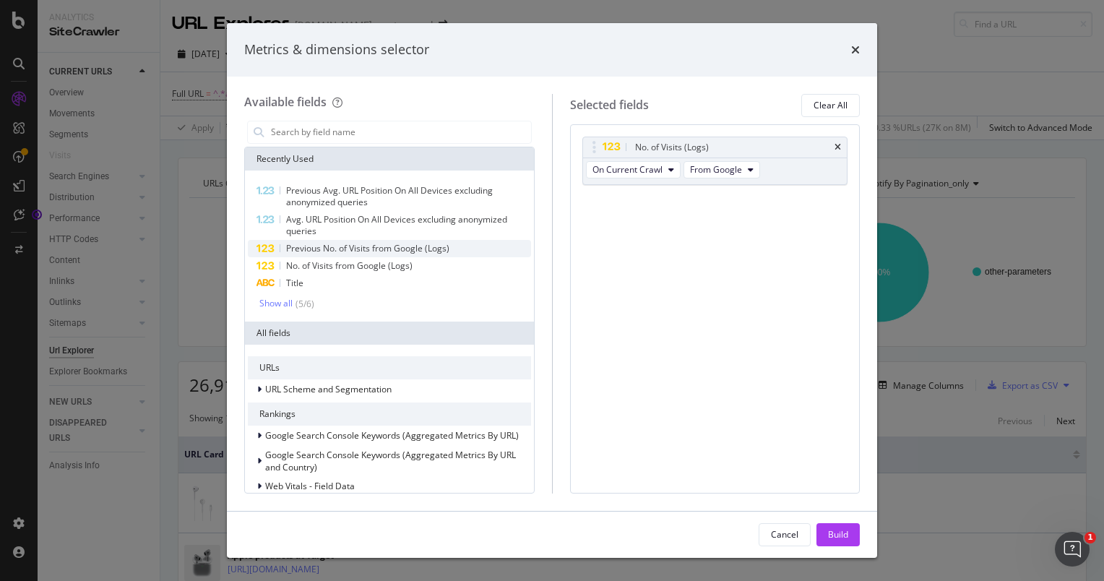
click at [434, 254] on span "Previous No. of Visits from Google (Logs)" at bounding box center [367, 248] width 163 height 12
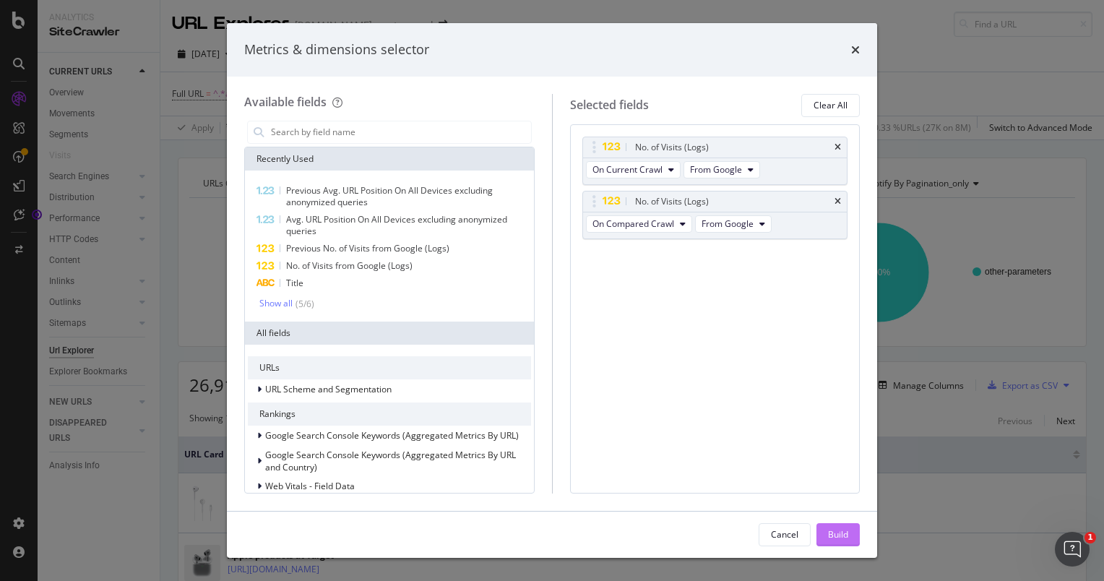
click at [838, 533] on div "Build" at bounding box center [838, 534] width 20 height 12
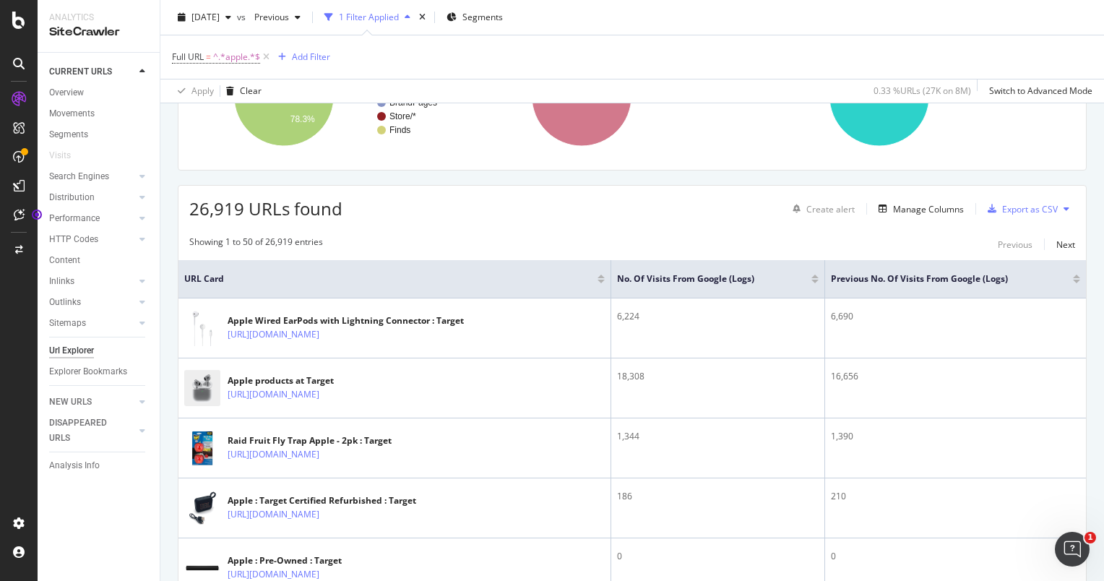
scroll to position [164, 0]
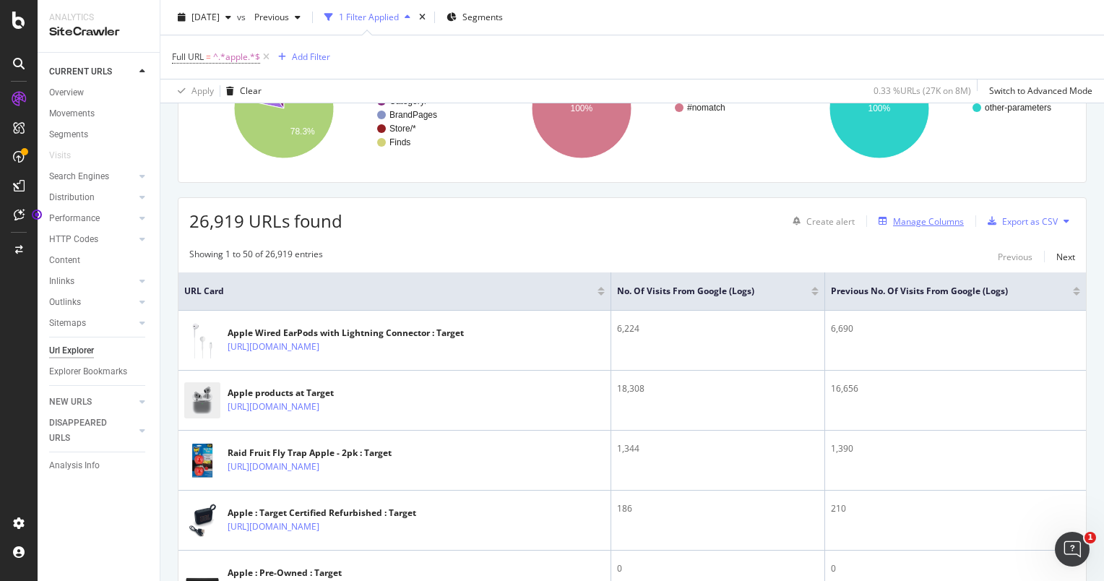
click at [941, 220] on div "Manage Columns" at bounding box center [928, 221] width 71 height 12
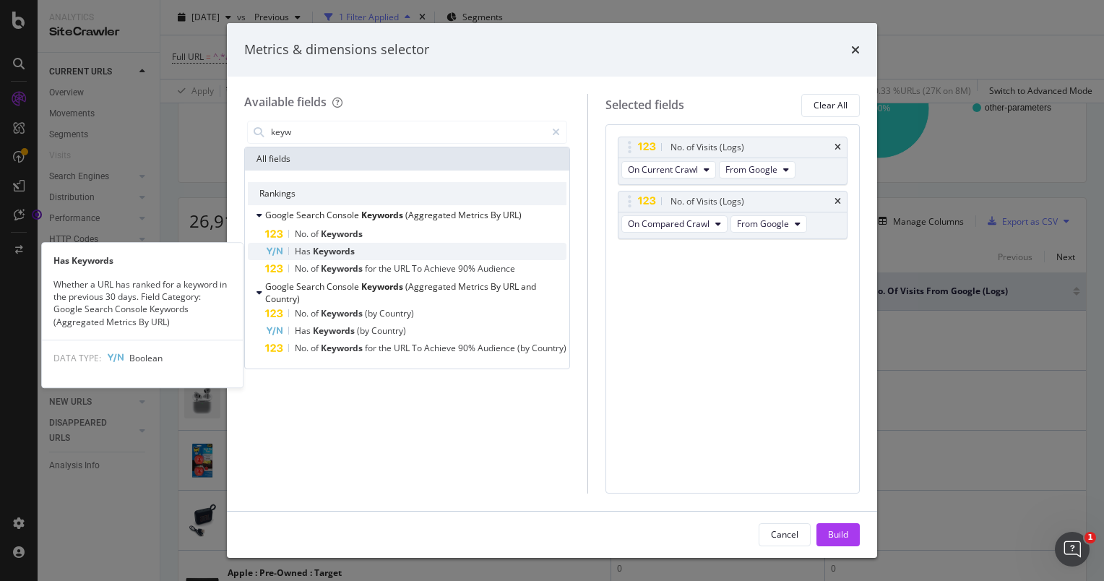
type input "keyw"
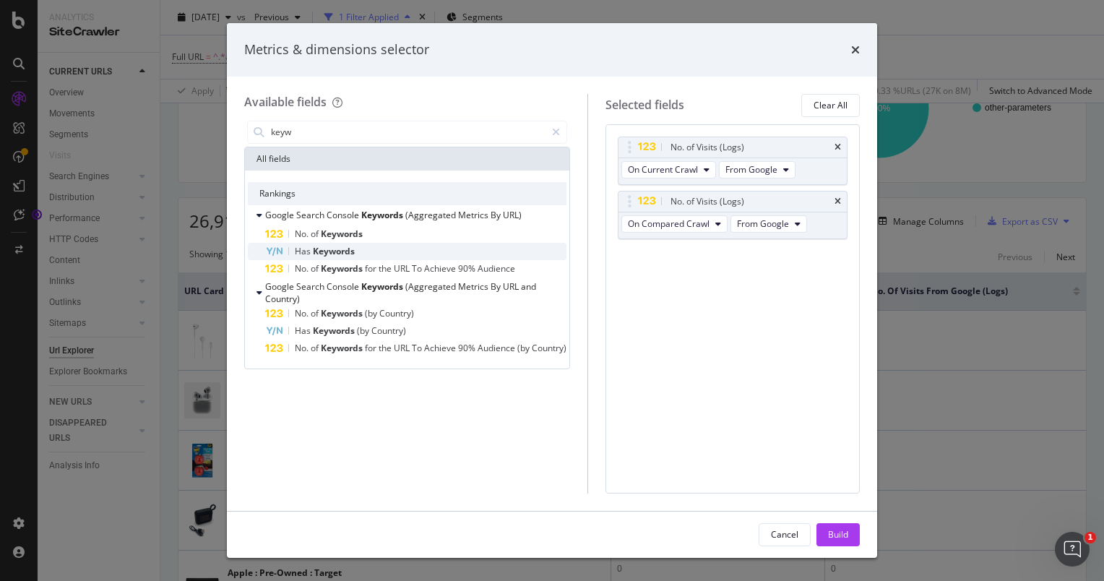
click at [442, 253] on div "Has Keywords" at bounding box center [415, 251] width 301 height 17
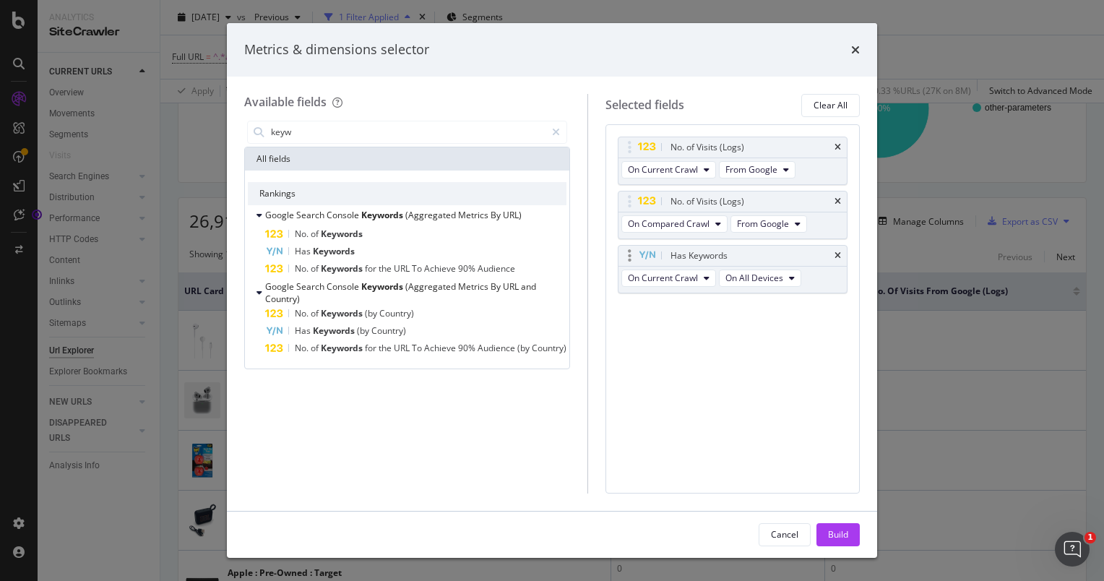
click at [830, 252] on div "Has Keywords" at bounding box center [750, 256] width 164 height 14
click at [841, 257] on icon "times" at bounding box center [838, 255] width 7 height 9
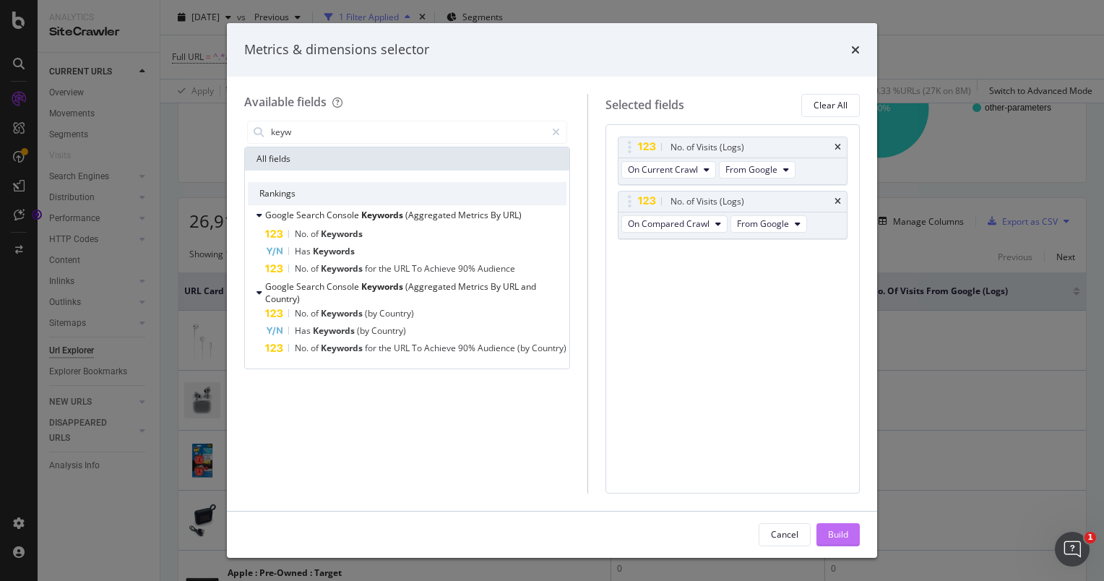
click at [844, 532] on div "Build" at bounding box center [838, 534] width 20 height 12
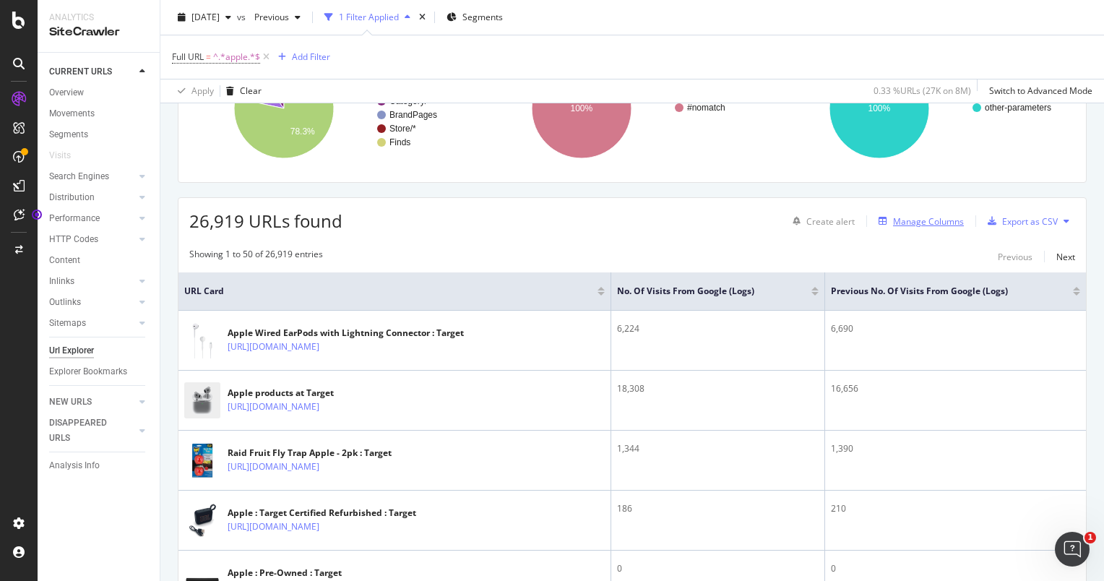
click at [924, 215] on div "Manage Columns" at bounding box center [928, 221] width 71 height 12
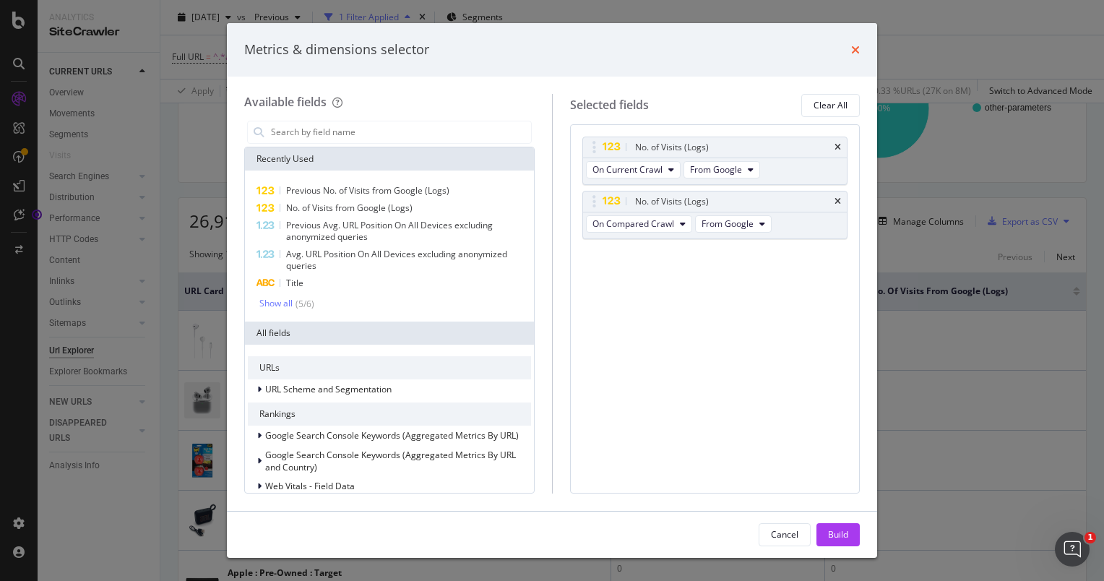
click at [856, 53] on icon "times" at bounding box center [855, 50] width 9 height 12
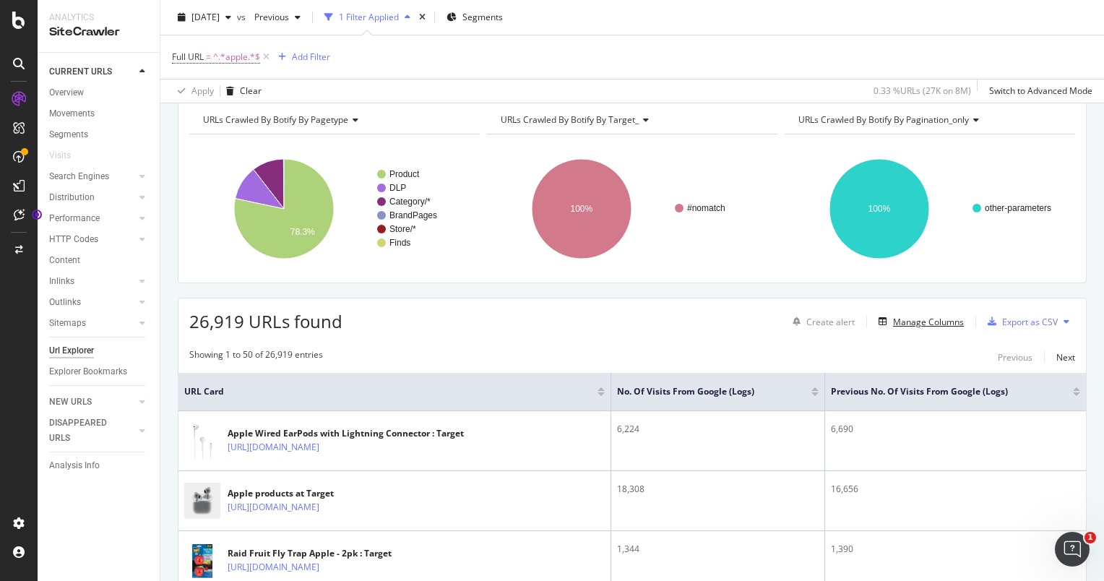
scroll to position [12, 0]
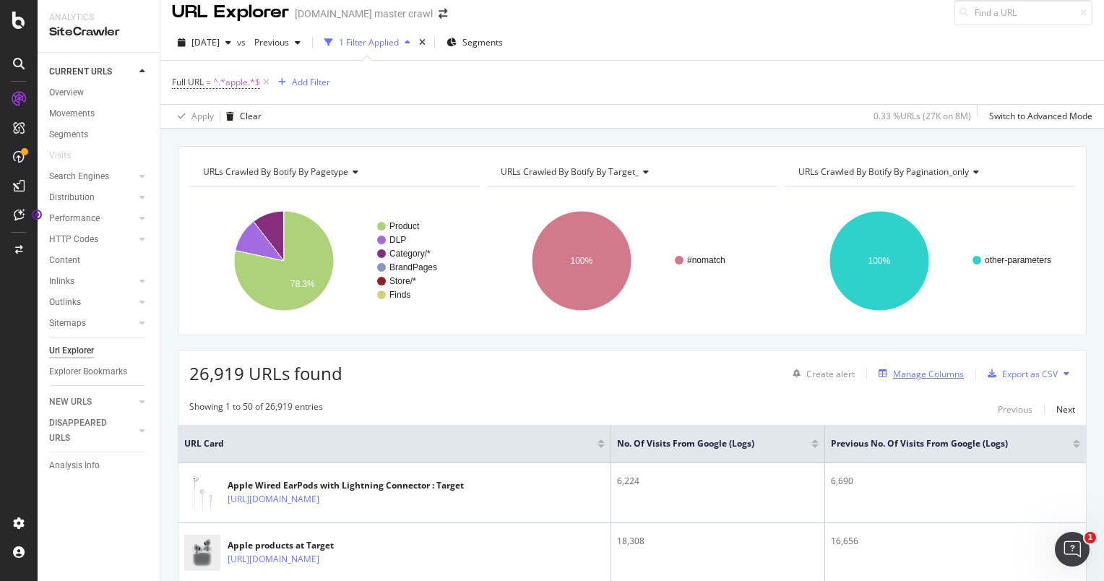
click at [919, 368] on div "Manage Columns" at bounding box center [928, 374] width 71 height 12
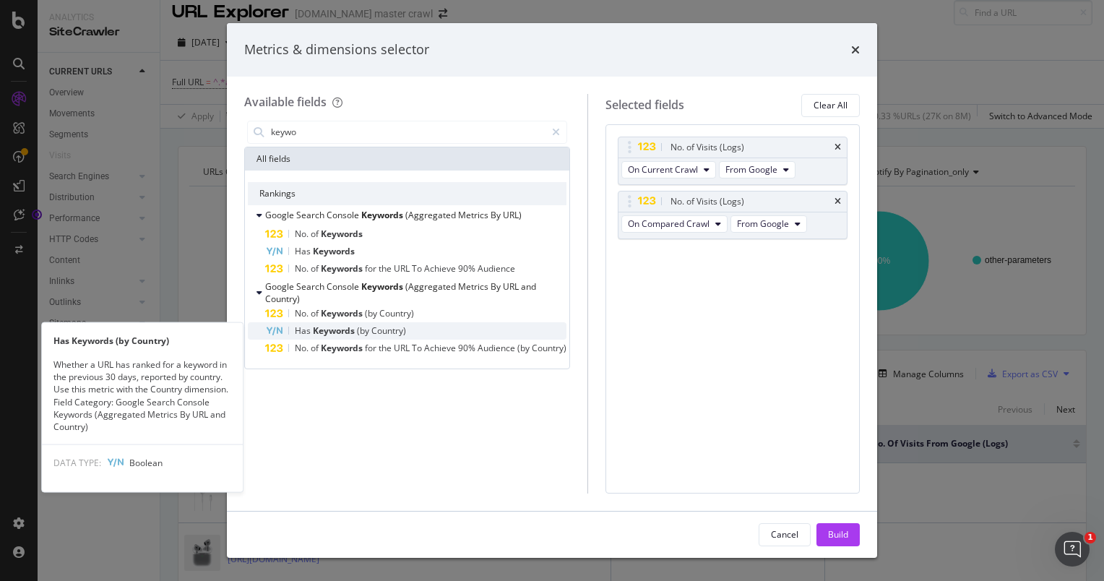
type input "keywo"
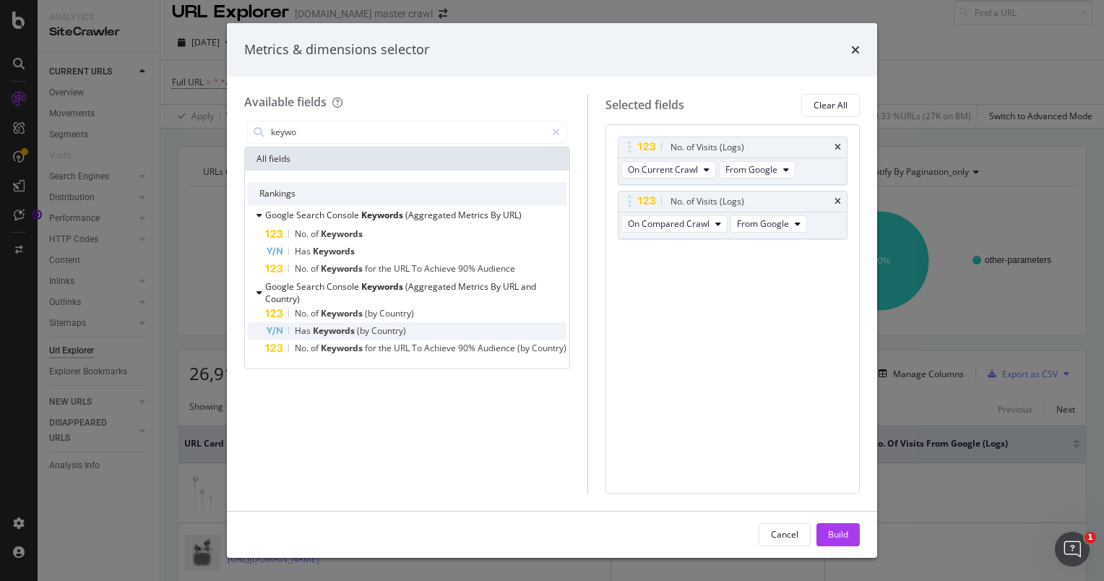
click at [395, 327] on span "Country)" at bounding box center [388, 330] width 35 height 12
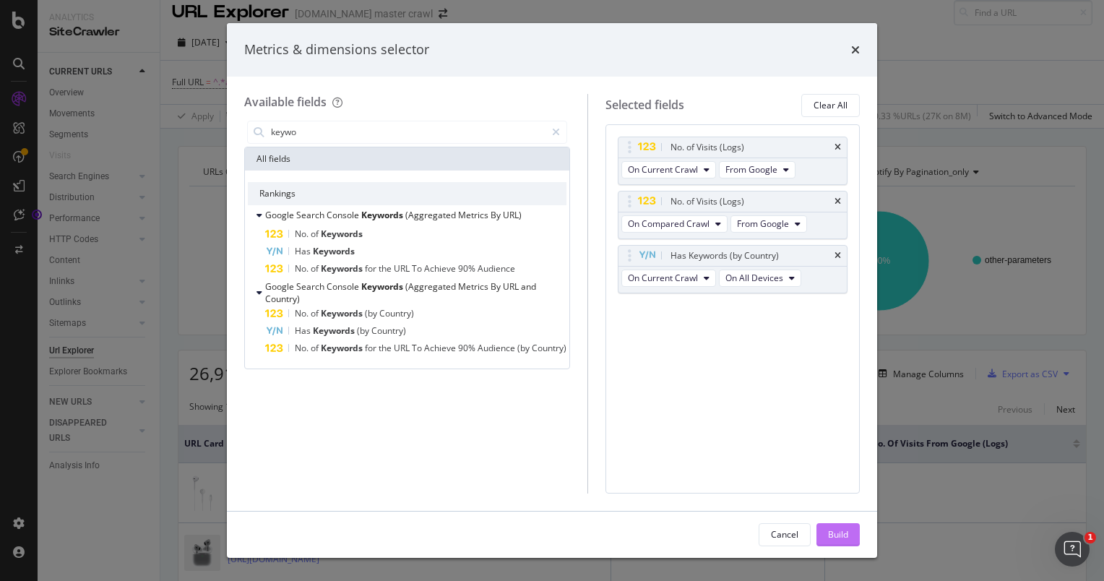
click at [828, 533] on div "Build" at bounding box center [838, 534] width 20 height 12
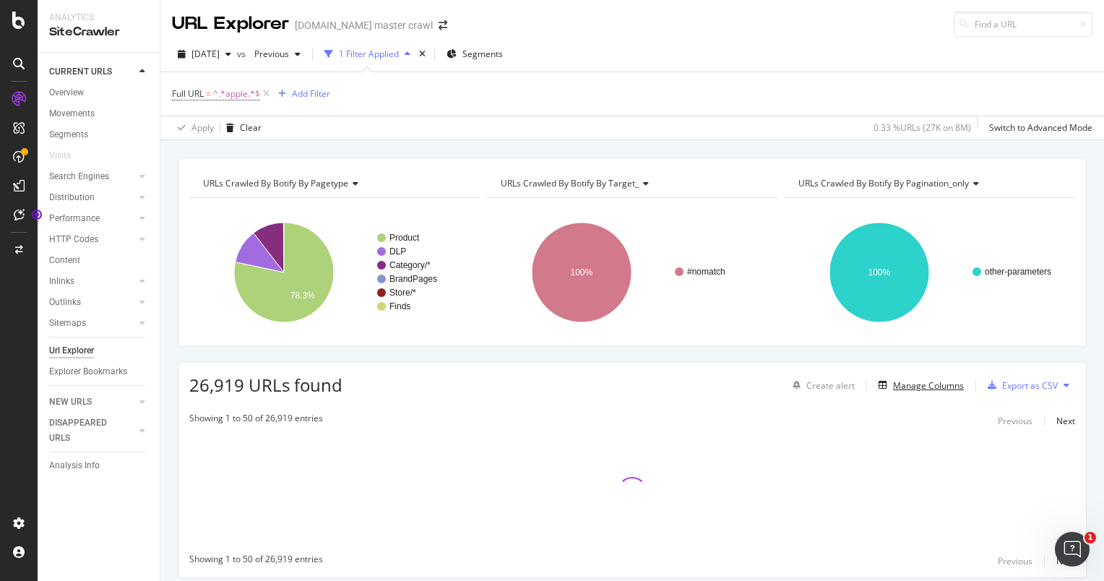
scroll to position [46, 0]
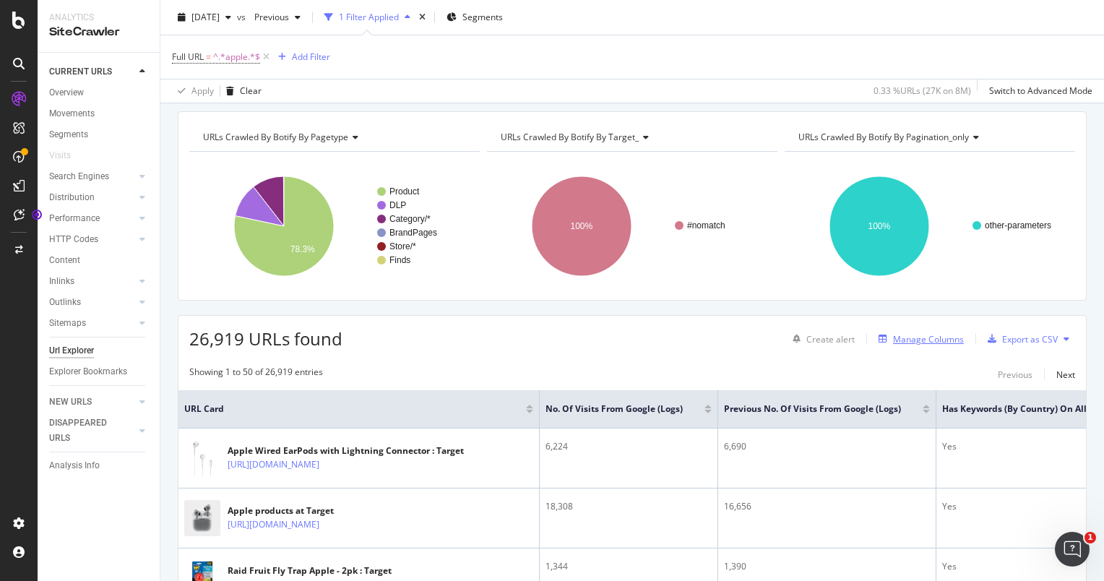
click at [917, 343] on div "Manage Columns" at bounding box center [928, 339] width 71 height 12
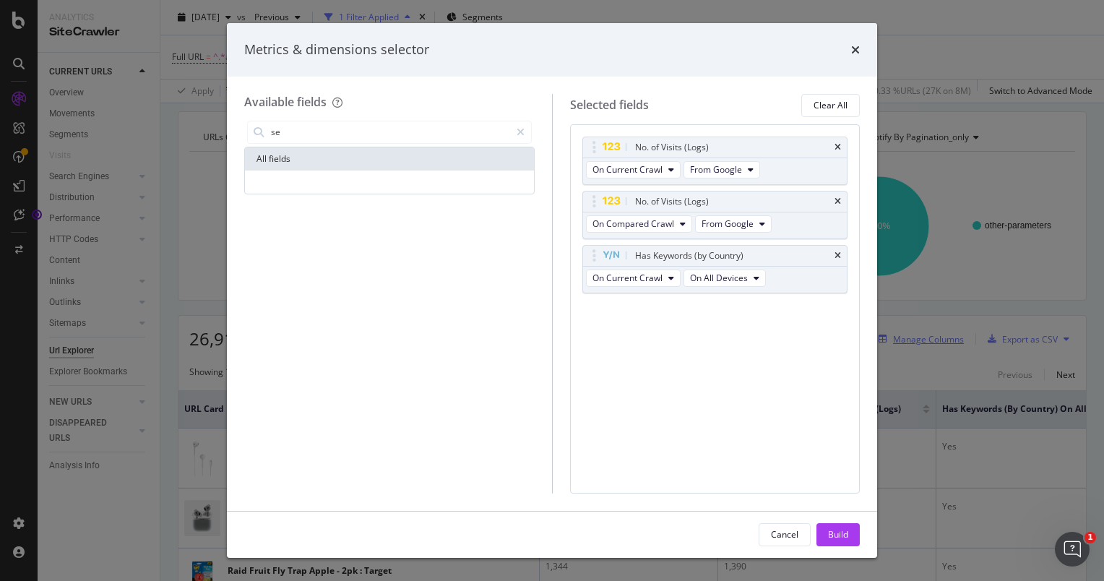
type input "s"
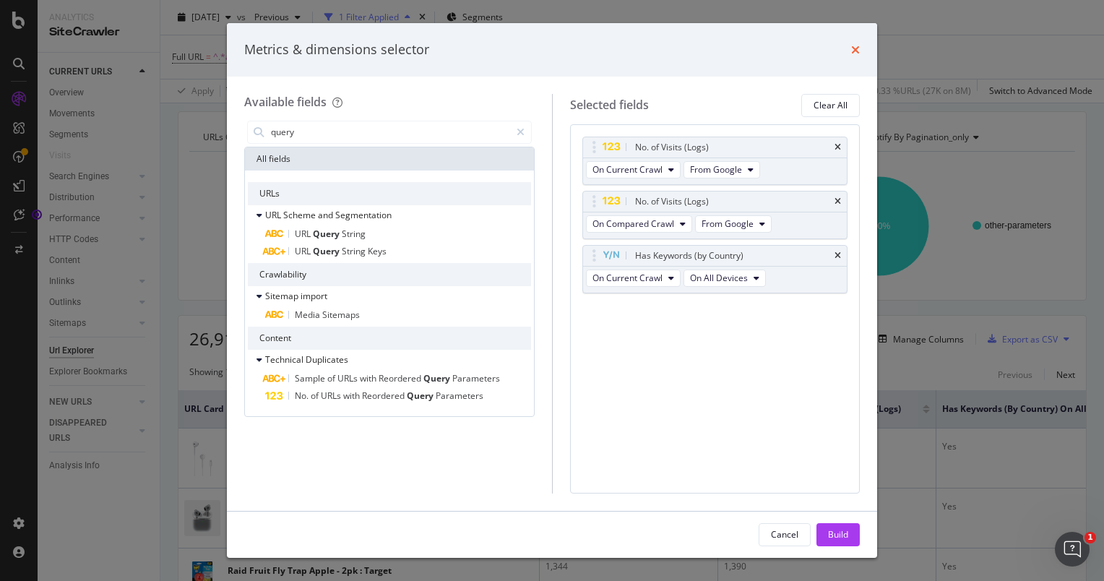
type input "query"
click at [859, 53] on icon "times" at bounding box center [855, 50] width 9 height 12
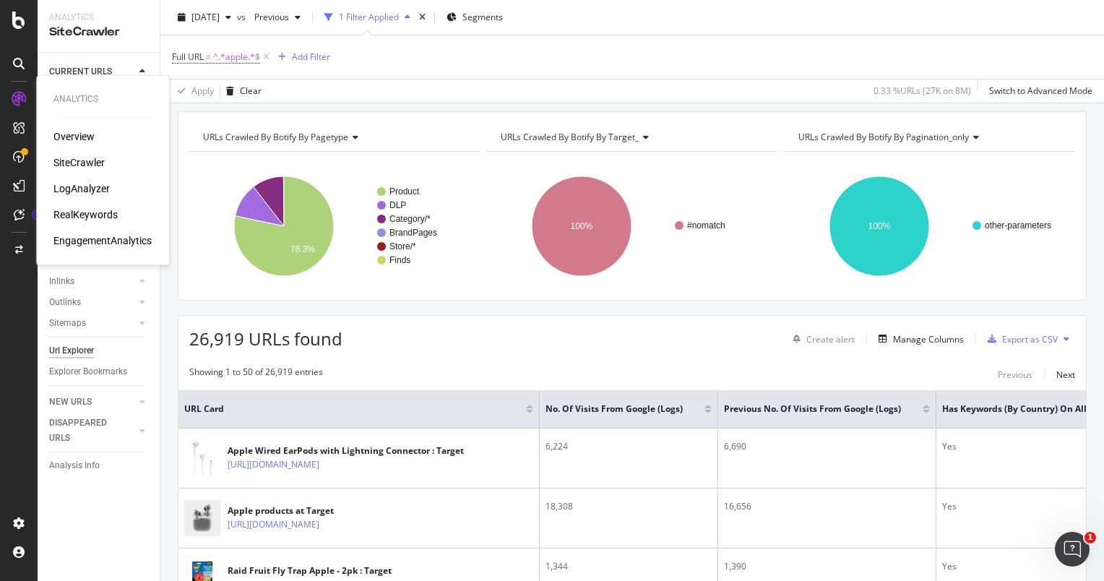
click at [85, 164] on div "SiteCrawler" at bounding box center [78, 162] width 51 height 14
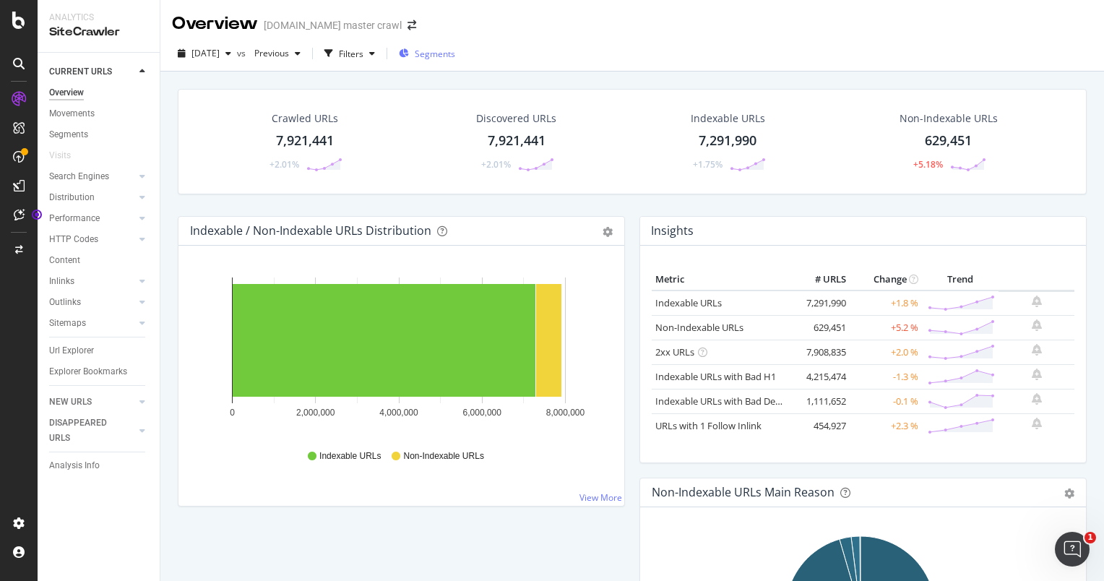
click at [455, 62] on div "Segments" at bounding box center [427, 54] width 56 height 22
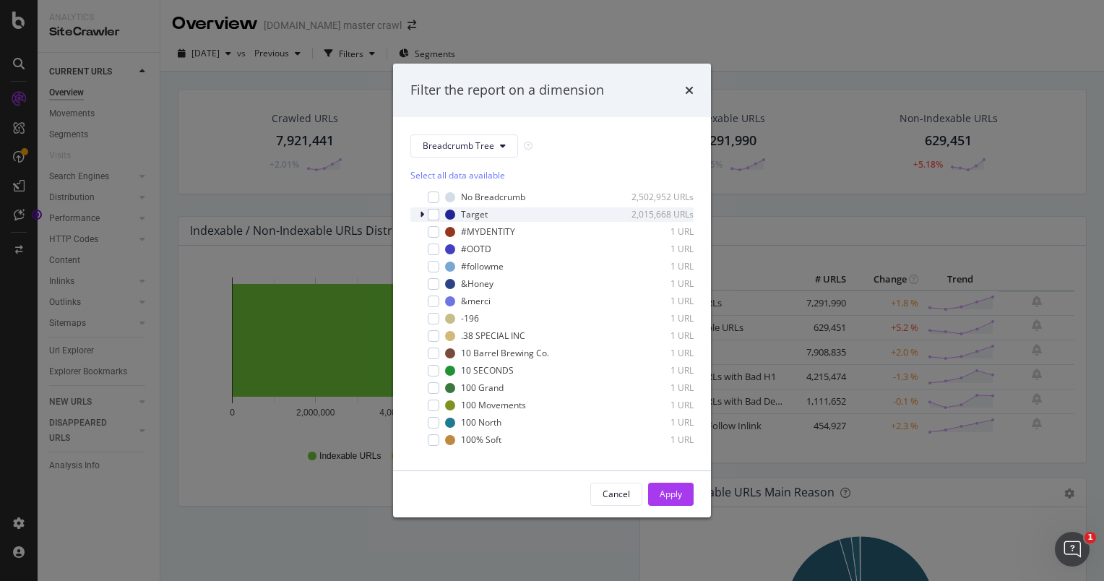
click at [423, 216] on icon "modal" at bounding box center [422, 214] width 4 height 9
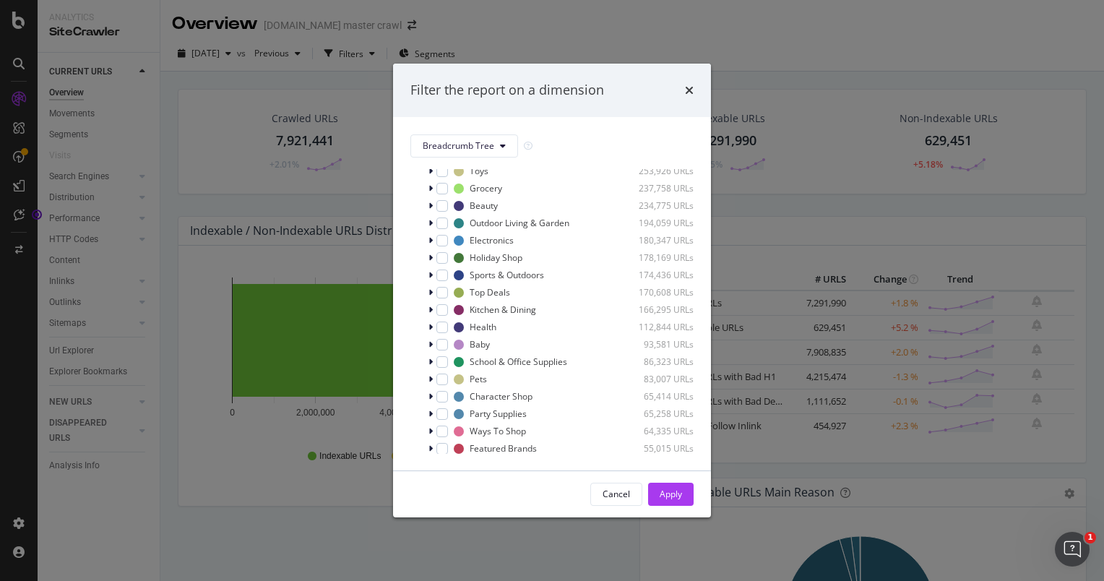
scroll to position [123, 0]
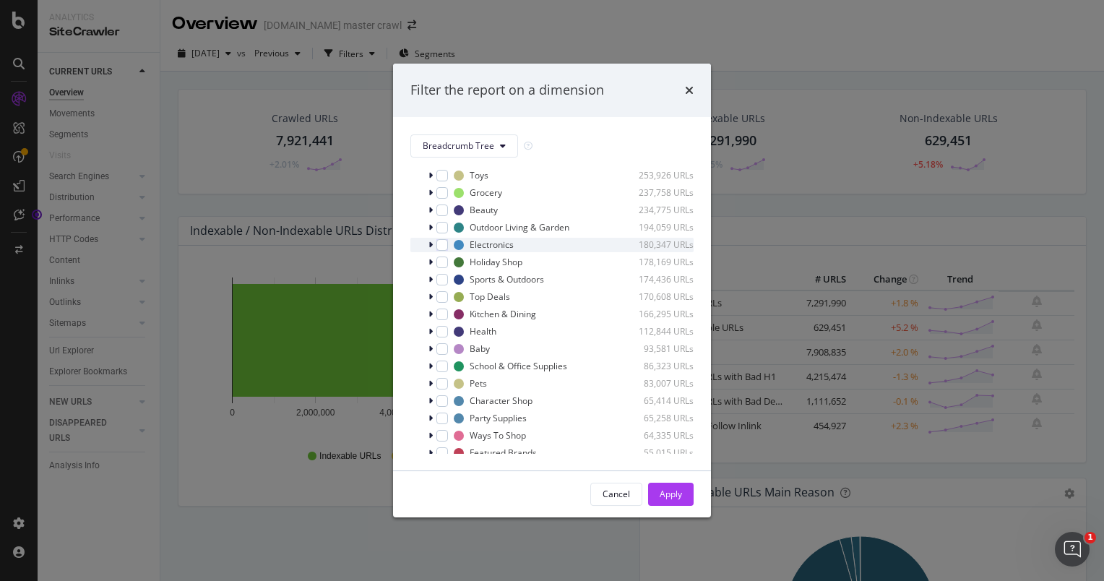
click at [425, 245] on div "Electronics 180,347 URLs" at bounding box center [551, 245] width 283 height 14
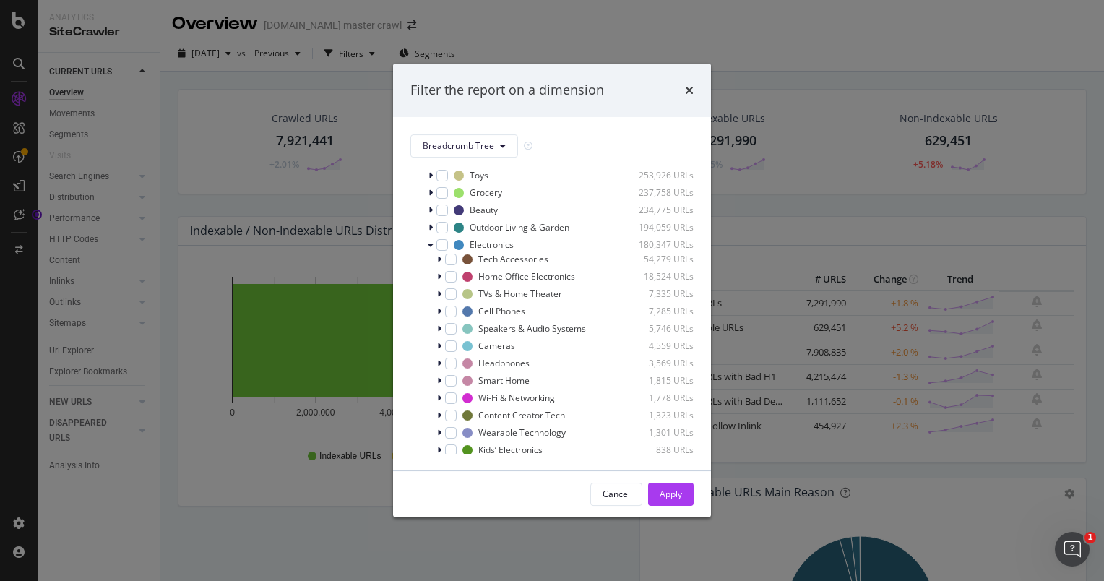
scroll to position [120, 0]
click at [438, 246] on div "modal" at bounding box center [442, 248] width 12 height 12
click at [662, 494] on div "Apply" at bounding box center [671, 494] width 22 height 12
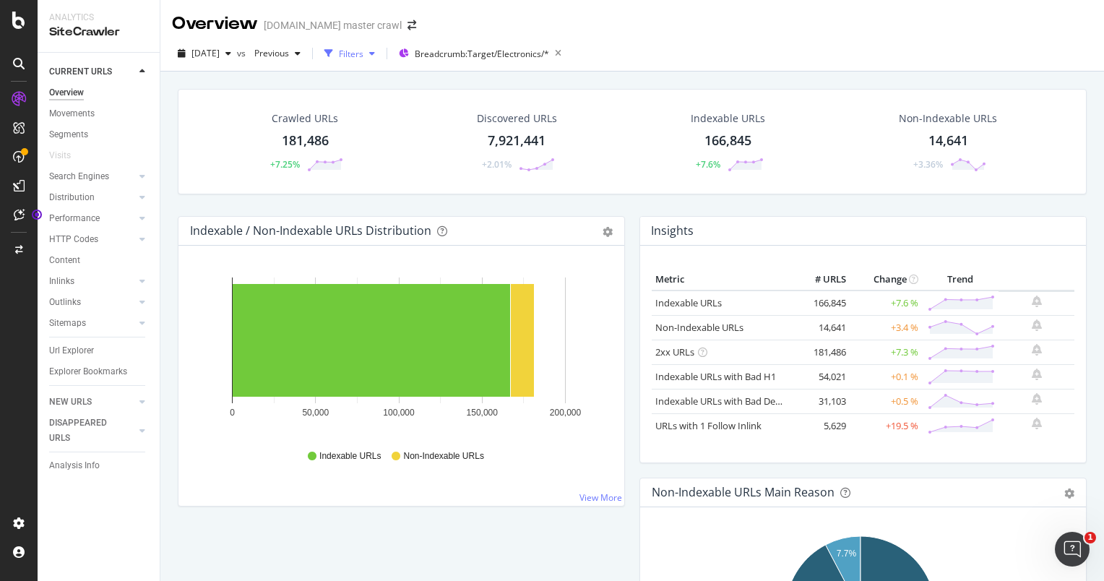
click at [363, 50] on div "Filters" at bounding box center [351, 54] width 25 height 12
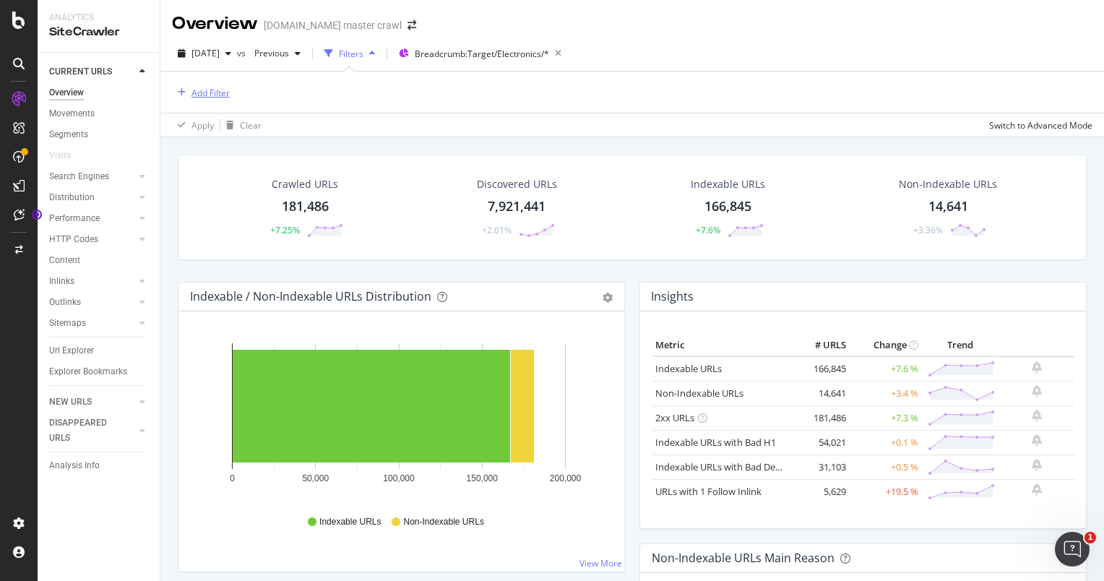
click at [216, 87] on div "Add Filter" at bounding box center [210, 93] width 38 height 12
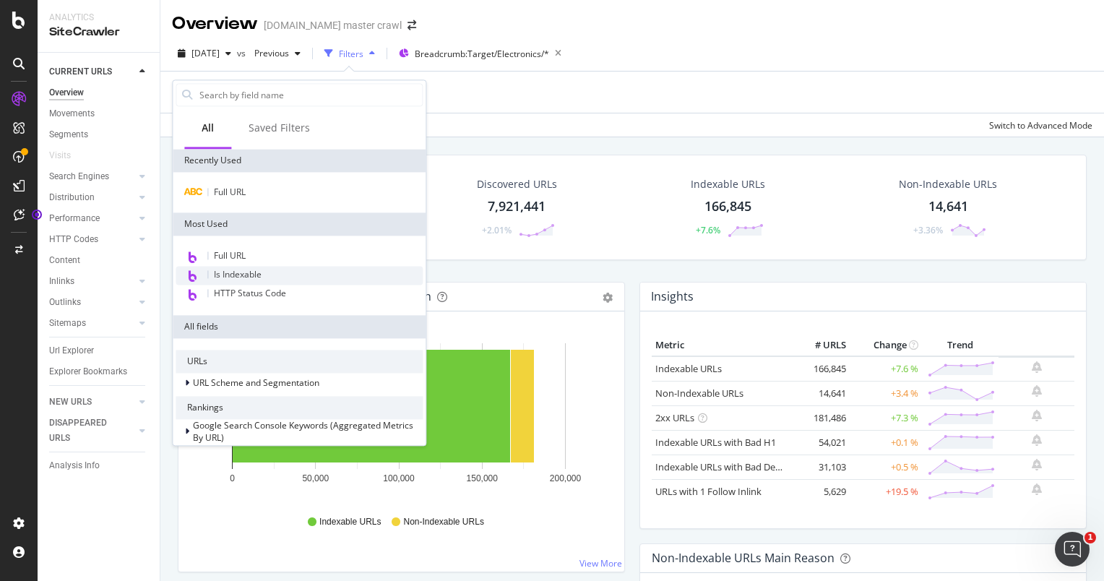
click at [244, 270] on span "Is Indexable" at bounding box center [238, 274] width 48 height 12
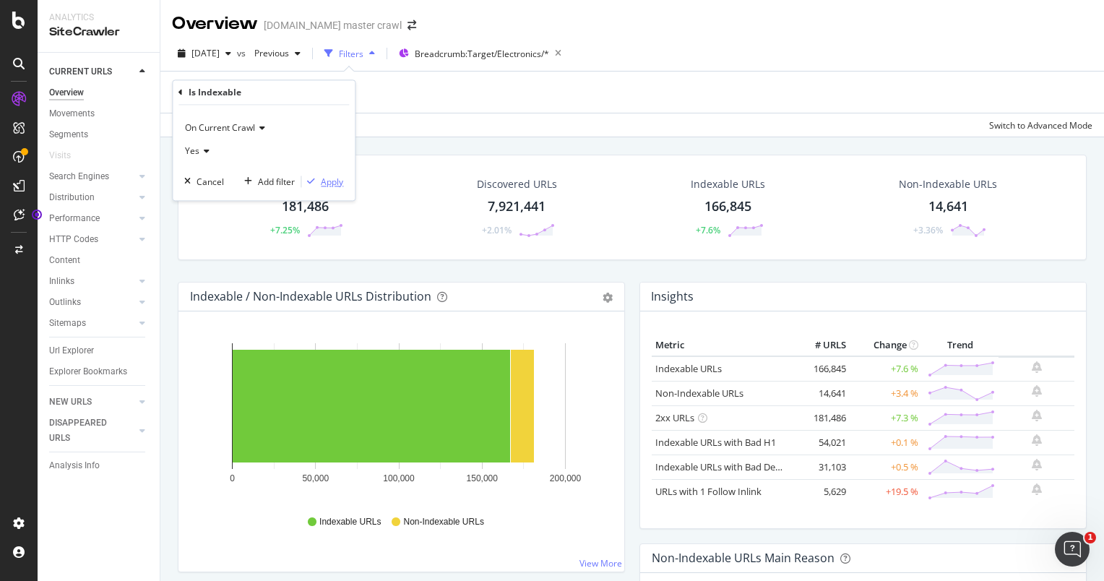
click at [320, 176] on div "Apply" at bounding box center [322, 182] width 42 height 13
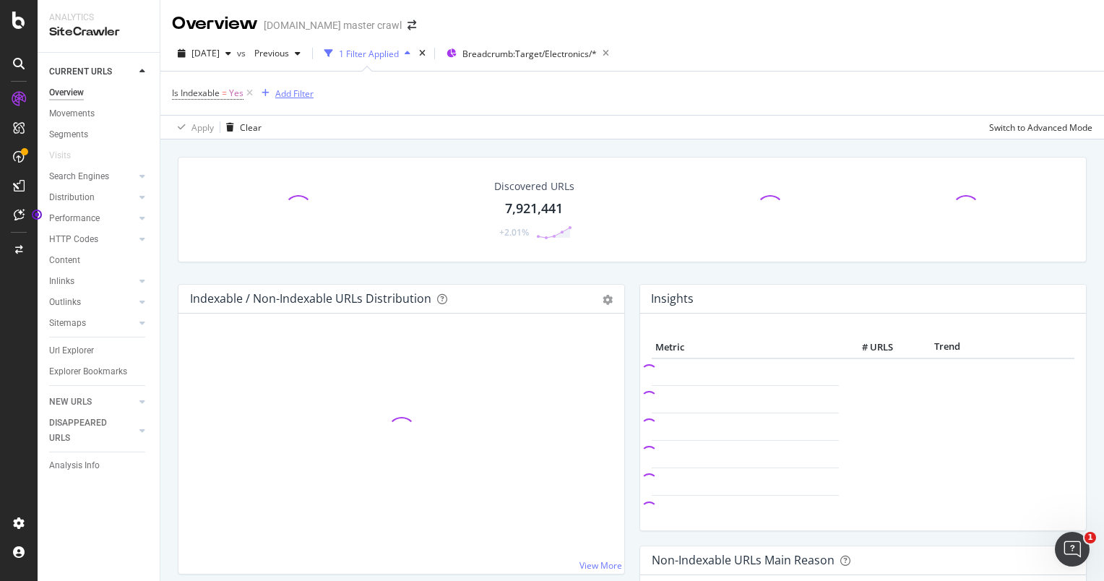
click at [309, 85] on div "Add Filter" at bounding box center [285, 93] width 58 height 16
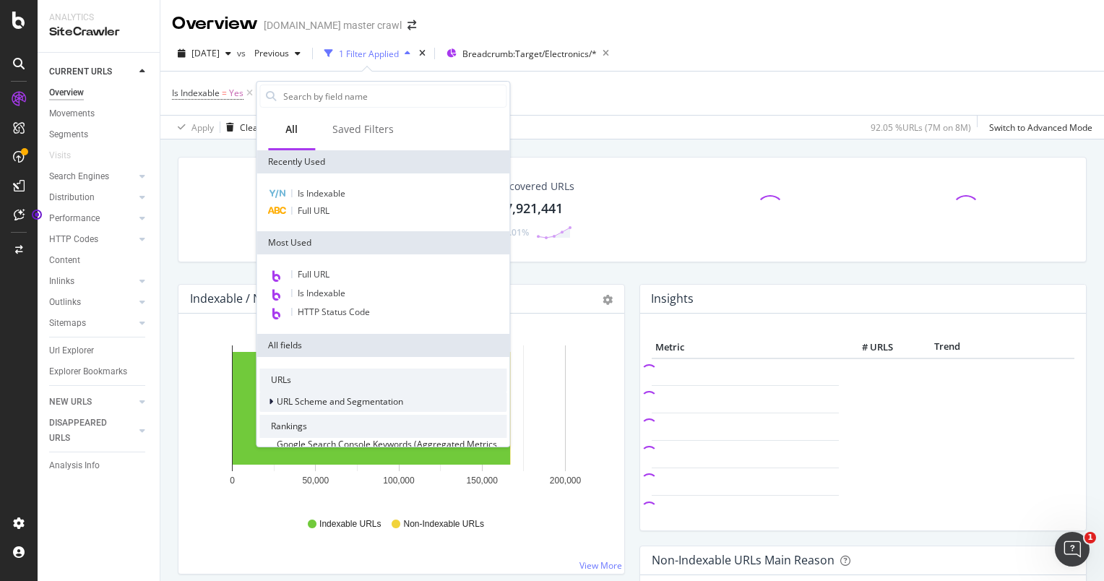
click at [275, 399] on div at bounding box center [272, 402] width 9 height 14
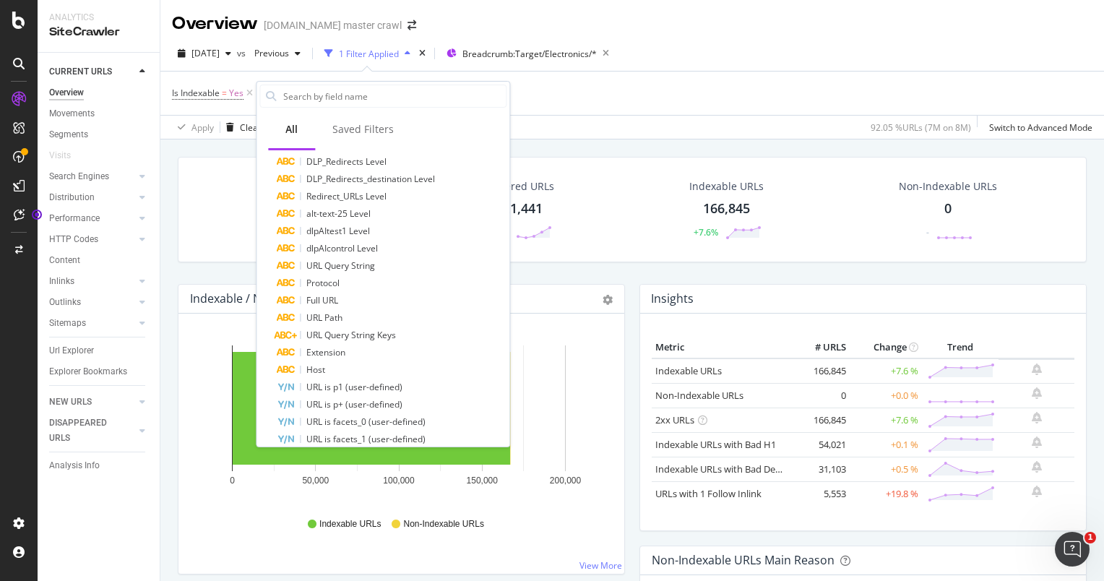
scroll to position [778, 0]
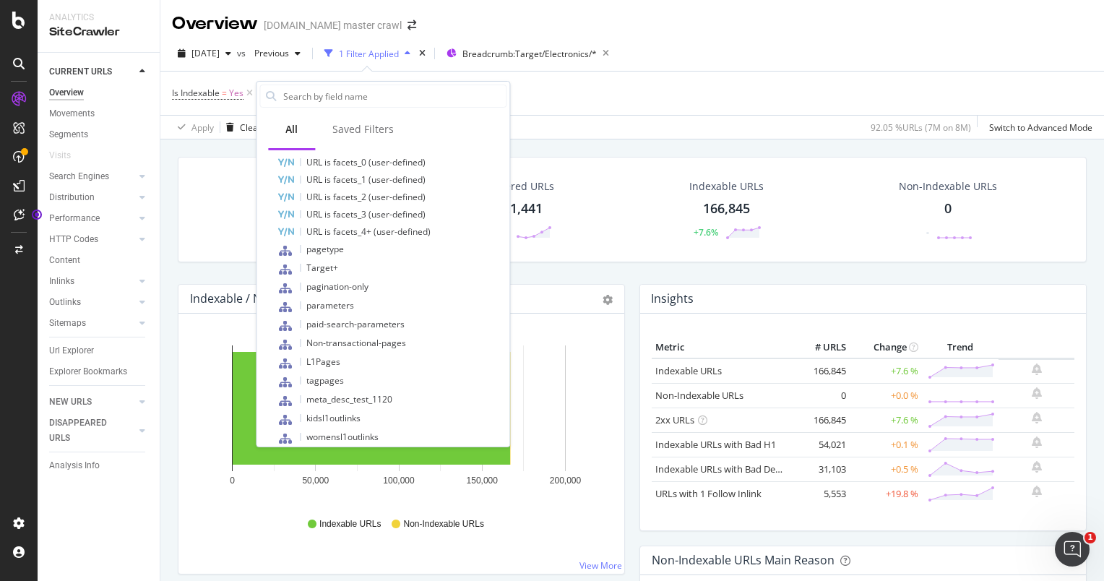
click at [498, 338] on div "URLs URL Scheme and Segmentation pagetype Level Target+ Level pagination-only L…" at bounding box center [383, 337] width 253 height 1517
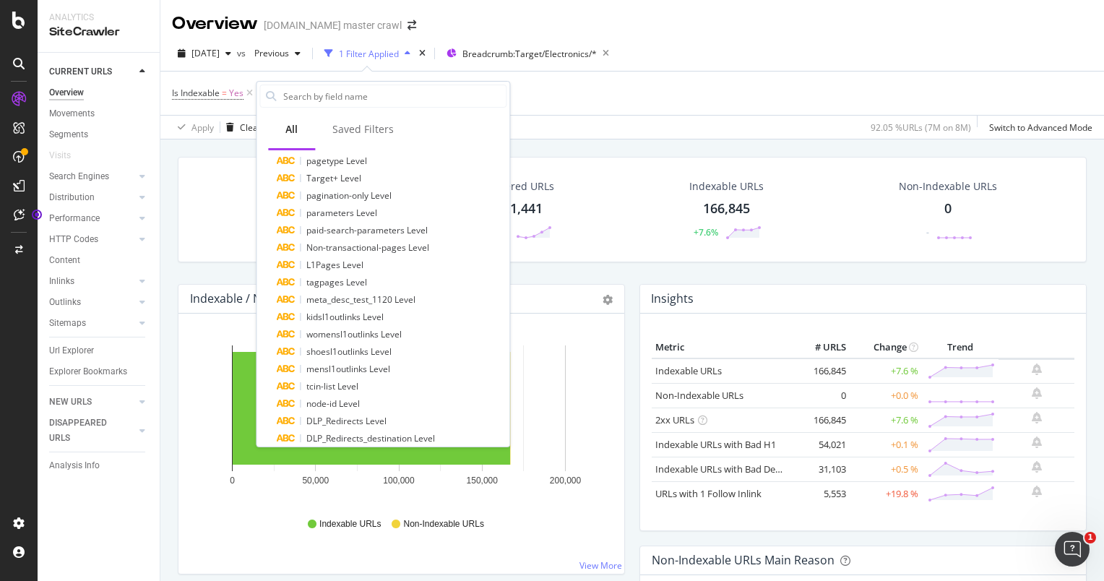
scroll to position [0, 0]
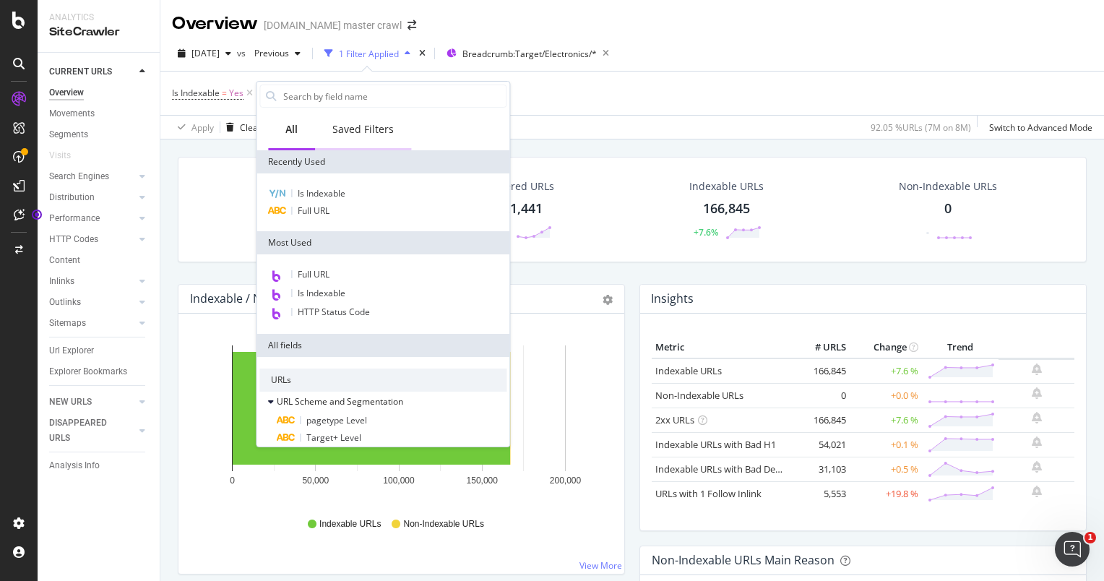
click at [355, 130] on div "Saved Filters" at bounding box center [362, 129] width 61 height 14
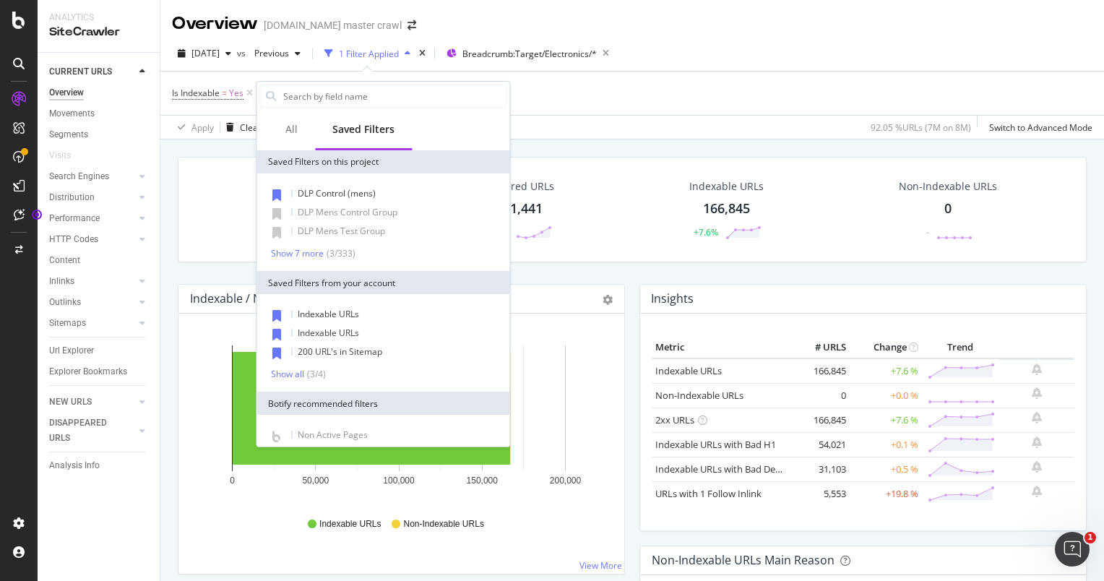
scroll to position [65, 0]
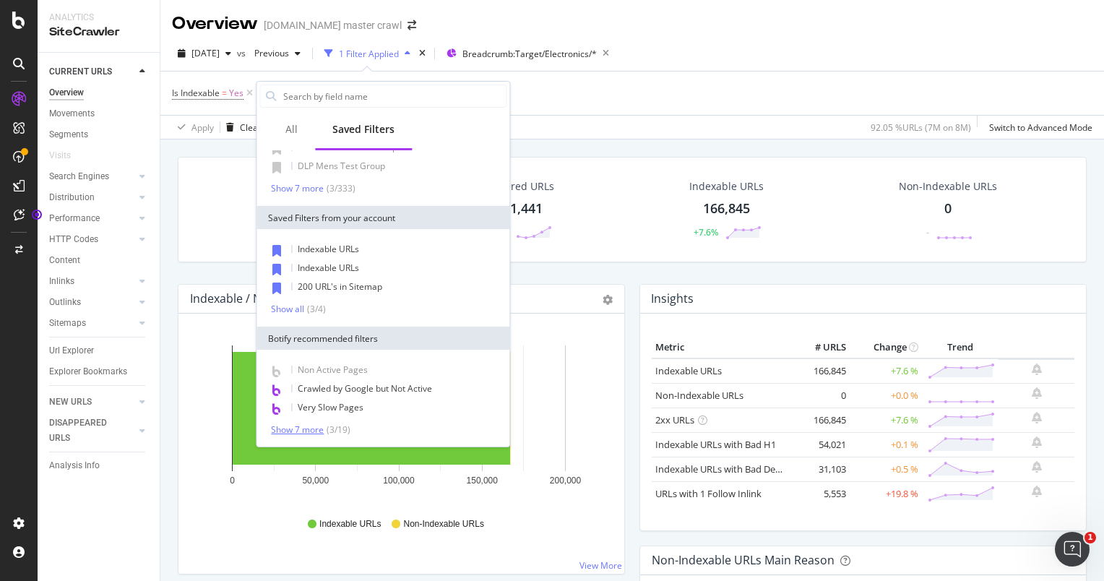
click at [308, 425] on div "Show 7 more" at bounding box center [297, 430] width 53 height 10
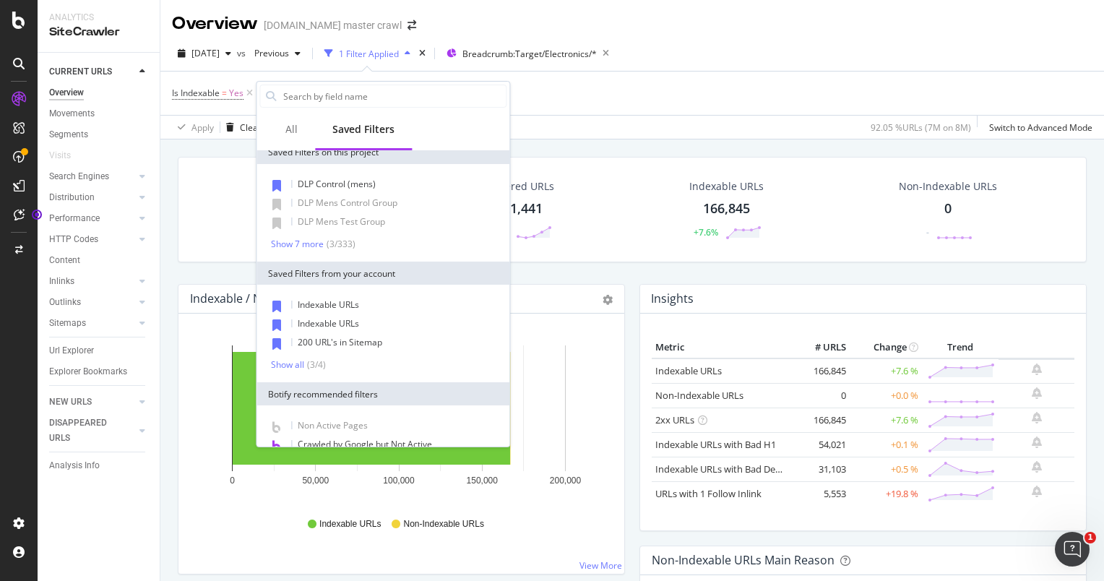
scroll to position [0, 0]
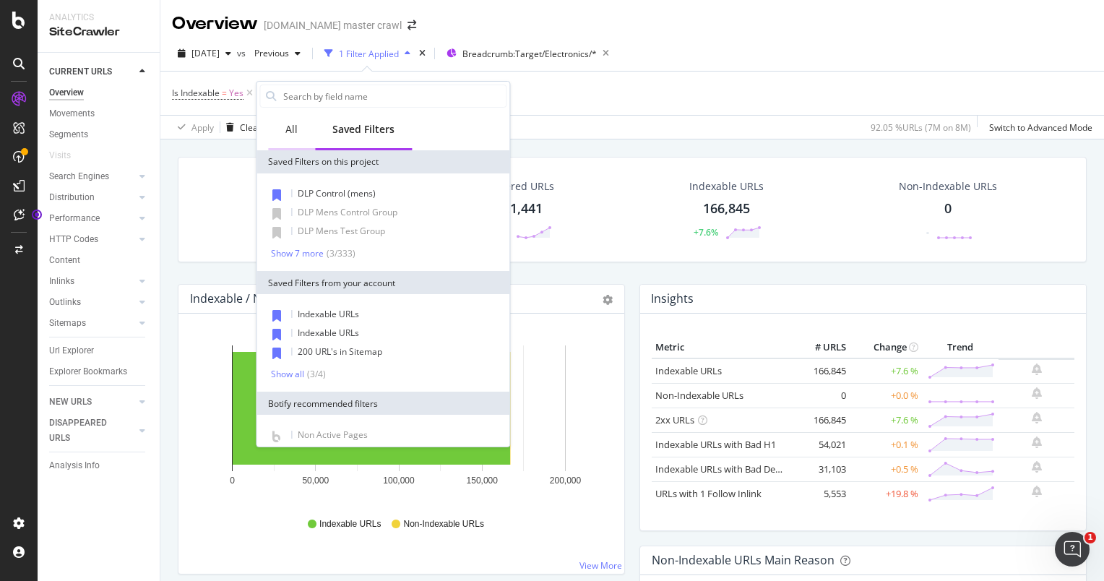
click at [298, 141] on div "All" at bounding box center [291, 131] width 47 height 40
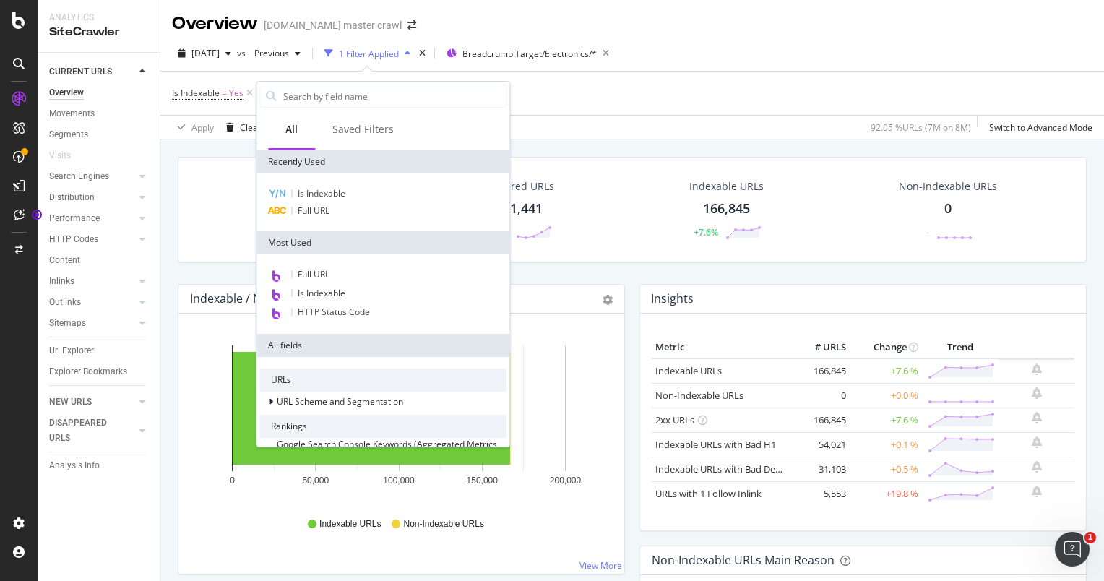
scroll to position [259, 0]
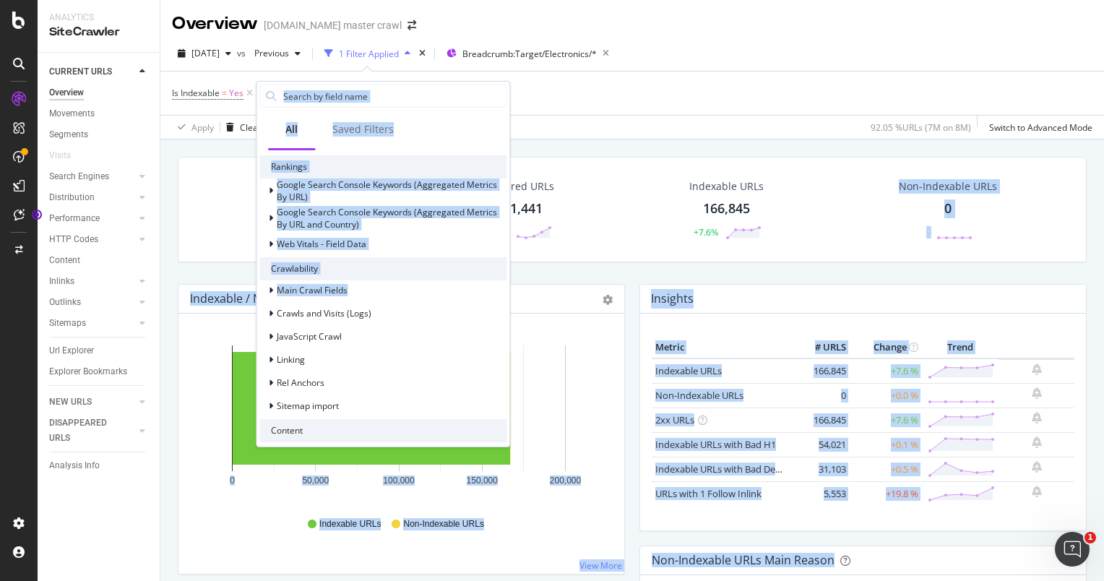
drag, startPoint x: 478, startPoint y: 299, endPoint x: 750, endPoint y: 277, distance: 273.3
click at [750, 277] on body "Analytics SiteCrawler CURRENT URLS Overview Movements Segments Visits Search En…" at bounding box center [552, 290] width 1104 height 581
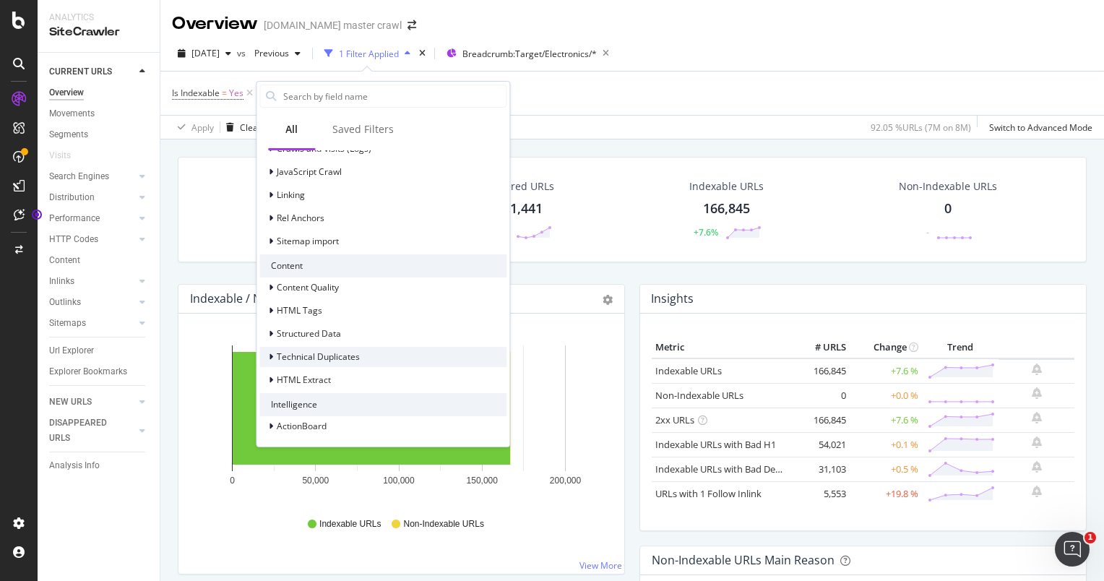
click at [374, 364] on div "Technical Duplicates" at bounding box center [382, 357] width 247 height 20
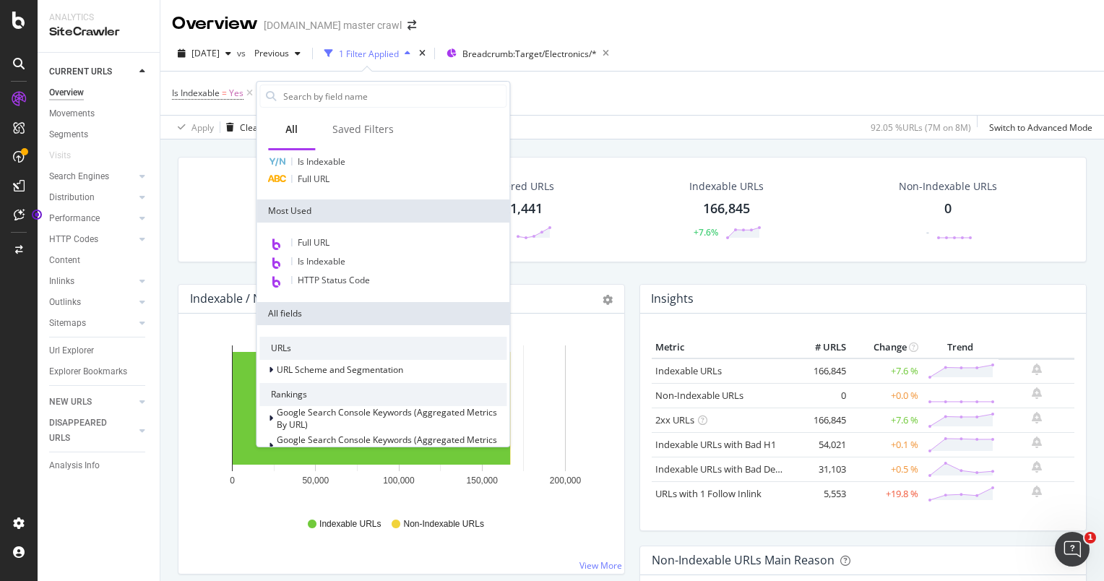
scroll to position [0, 0]
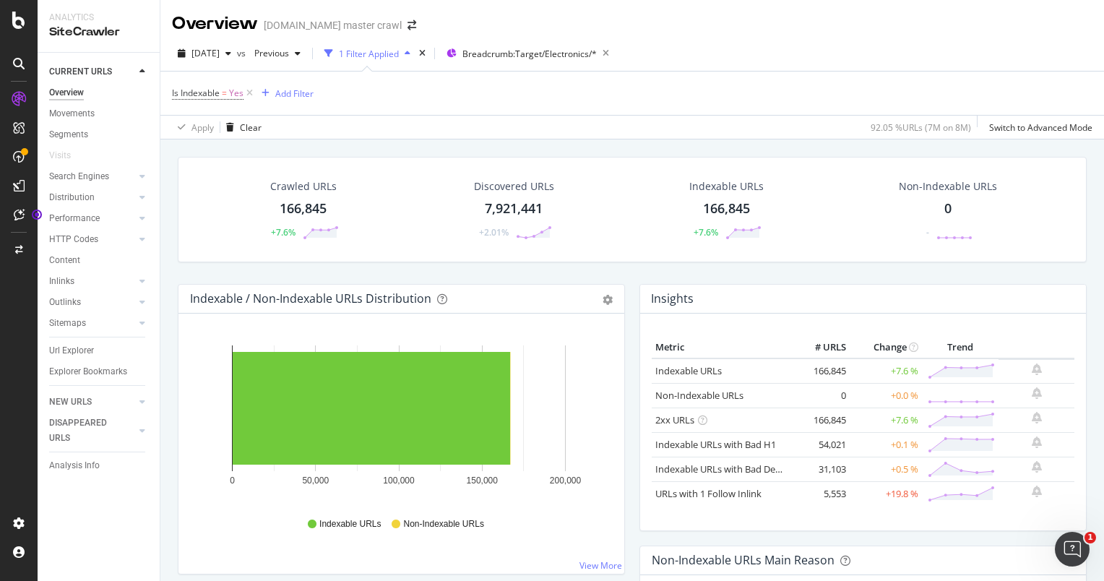
click at [569, 97] on div "Is Indexable = Yes Add Filter" at bounding box center [632, 93] width 921 height 43
click at [284, 199] on div "166,845" at bounding box center [303, 208] width 47 height 19
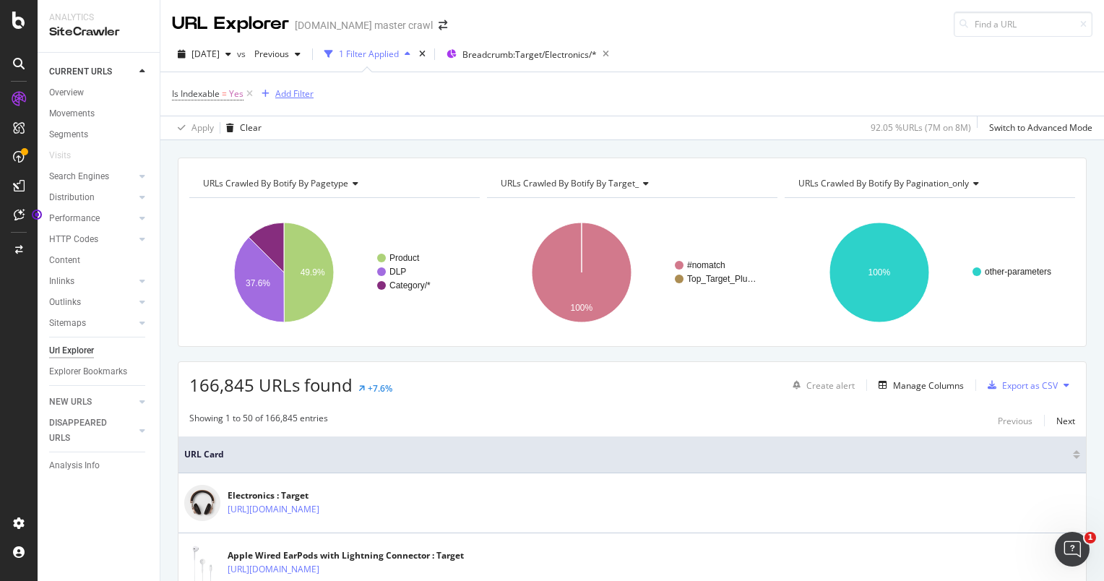
click at [283, 98] on div "Add Filter" at bounding box center [294, 93] width 38 height 12
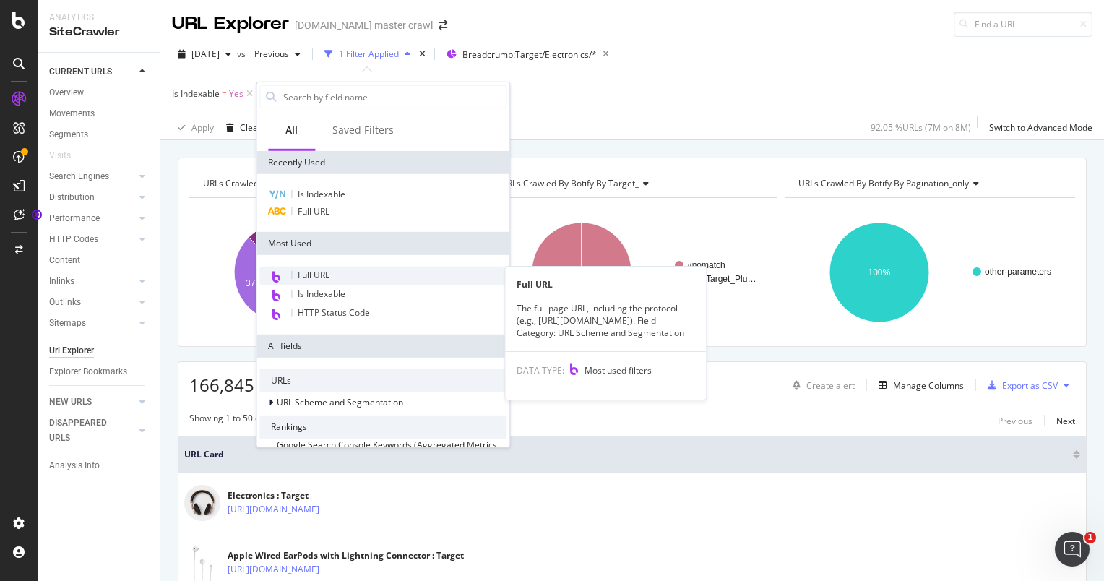
click at [338, 271] on div "Full URL" at bounding box center [382, 276] width 247 height 19
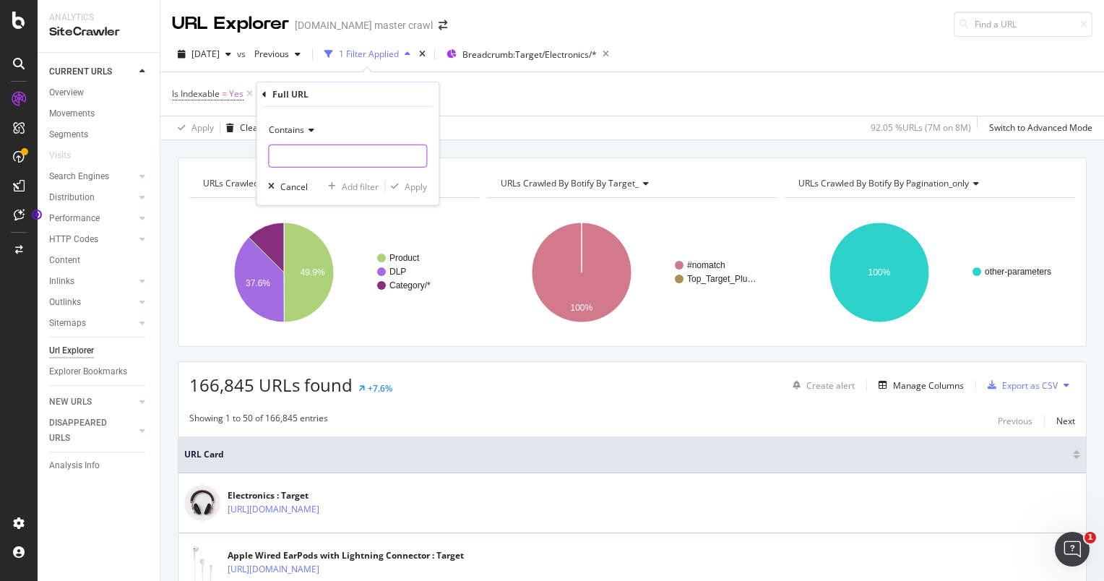
click at [343, 160] on input "text" at bounding box center [348, 156] width 158 height 23
type input "/p/"
click at [405, 186] on div "Apply" at bounding box center [416, 186] width 22 height 12
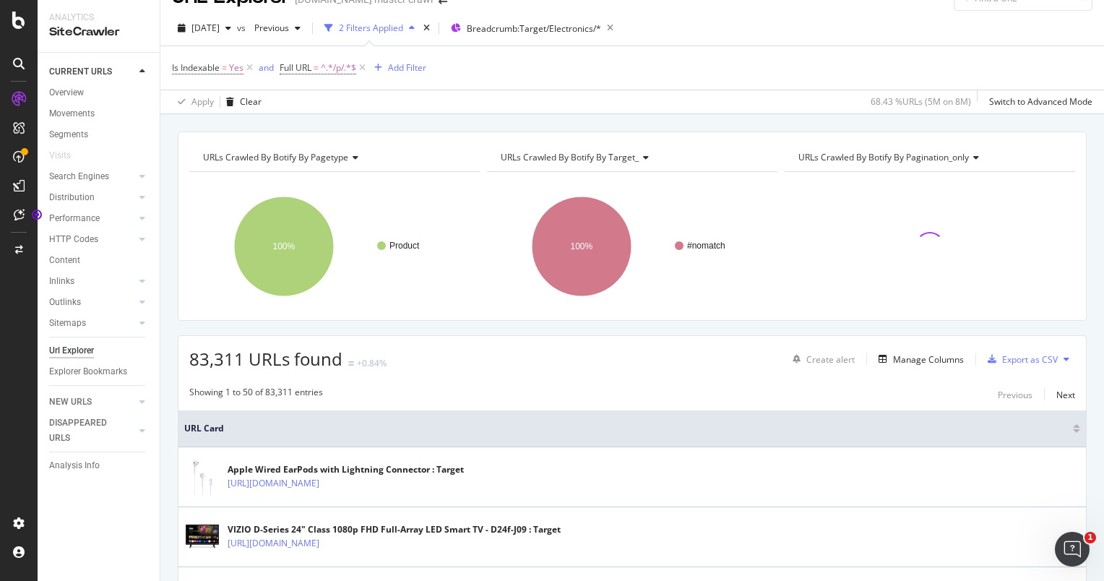
scroll to position [22, 0]
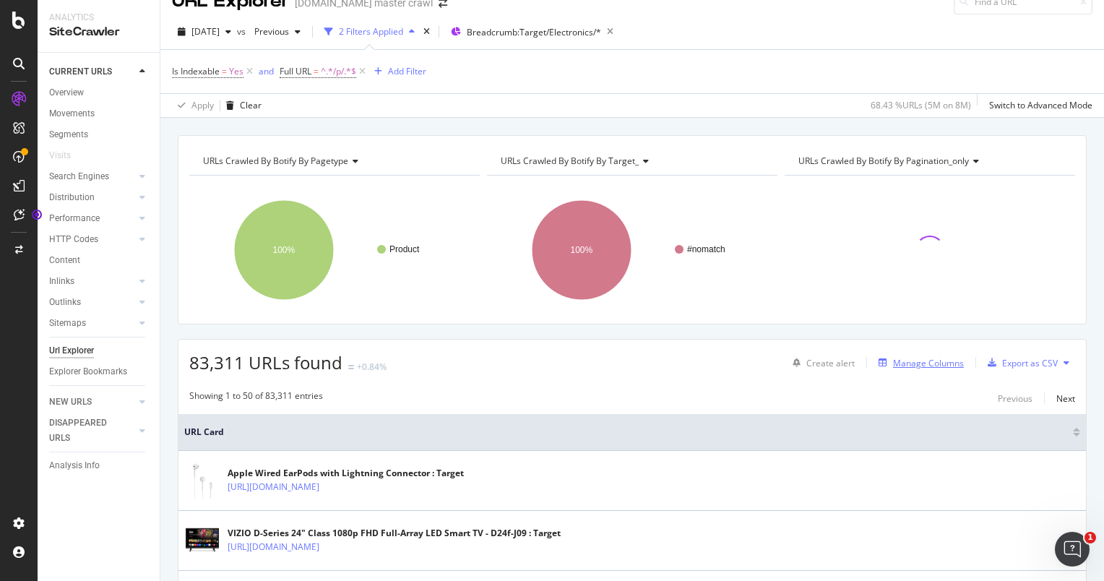
click at [893, 363] on div "Manage Columns" at bounding box center [928, 363] width 71 height 12
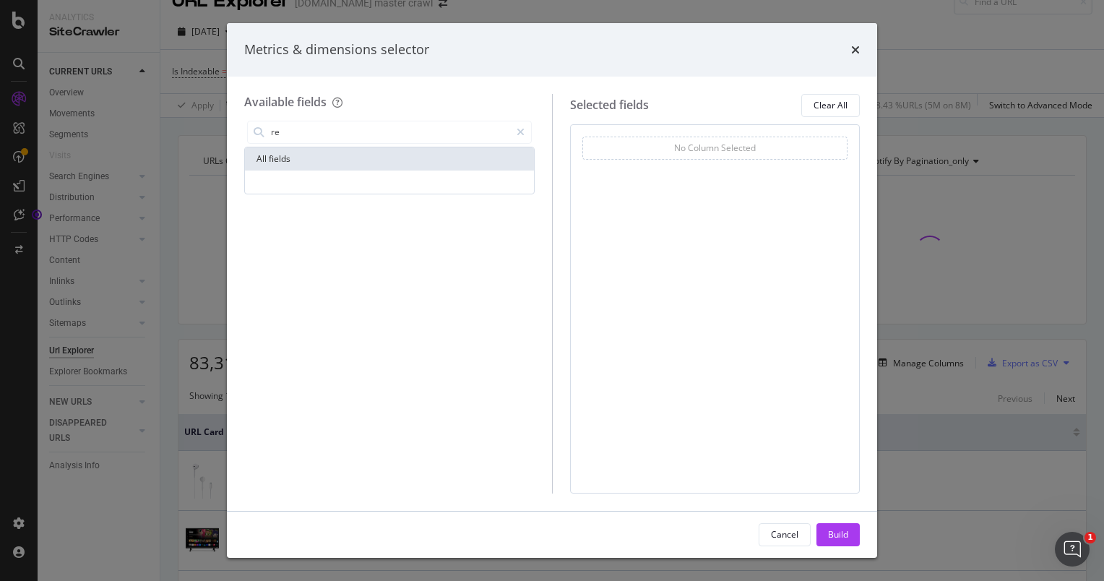
type input "r"
type input "s"
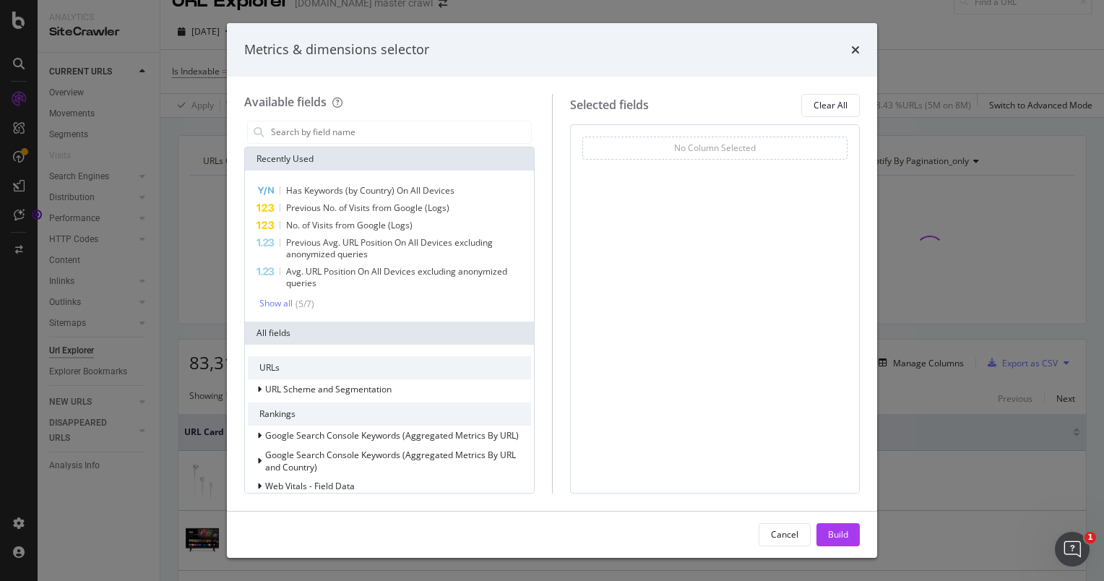
scroll to position [302, 0]
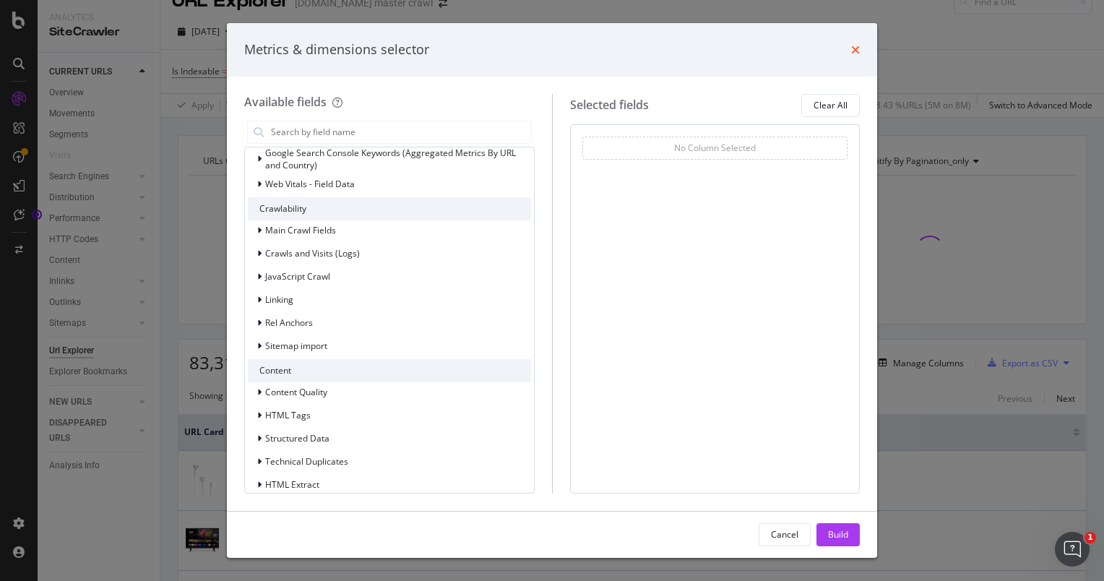
click at [857, 49] on icon "times" at bounding box center [855, 50] width 9 height 12
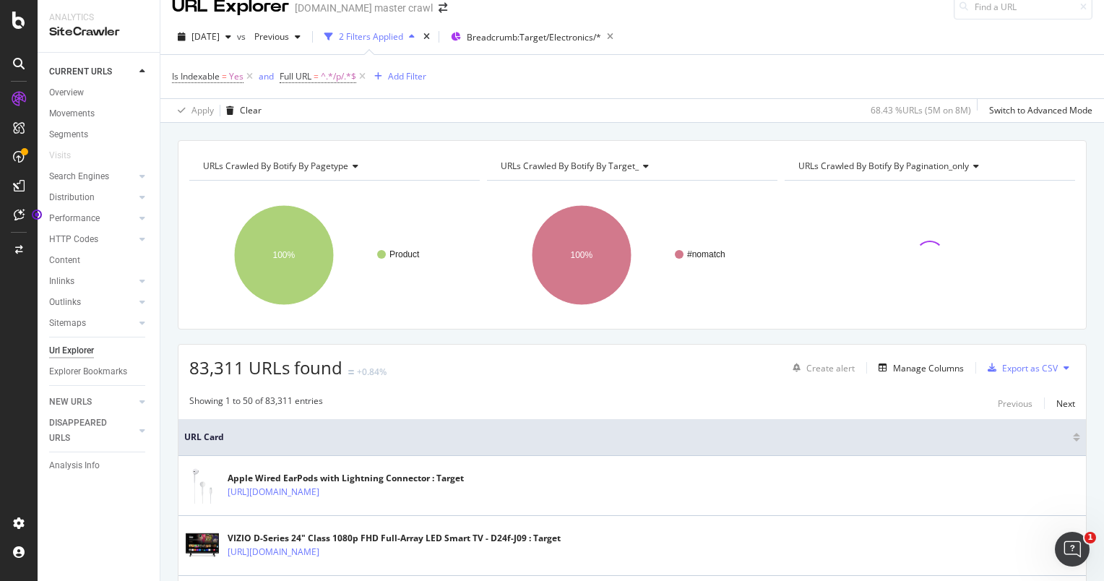
scroll to position [0, 0]
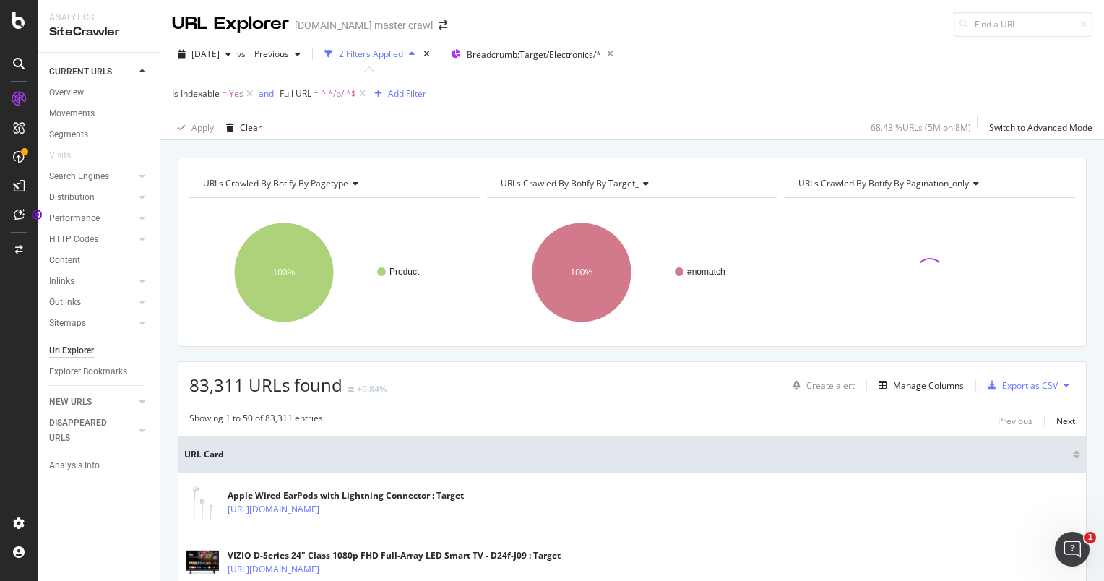
click at [419, 95] on div "Add Filter" at bounding box center [407, 93] width 38 height 12
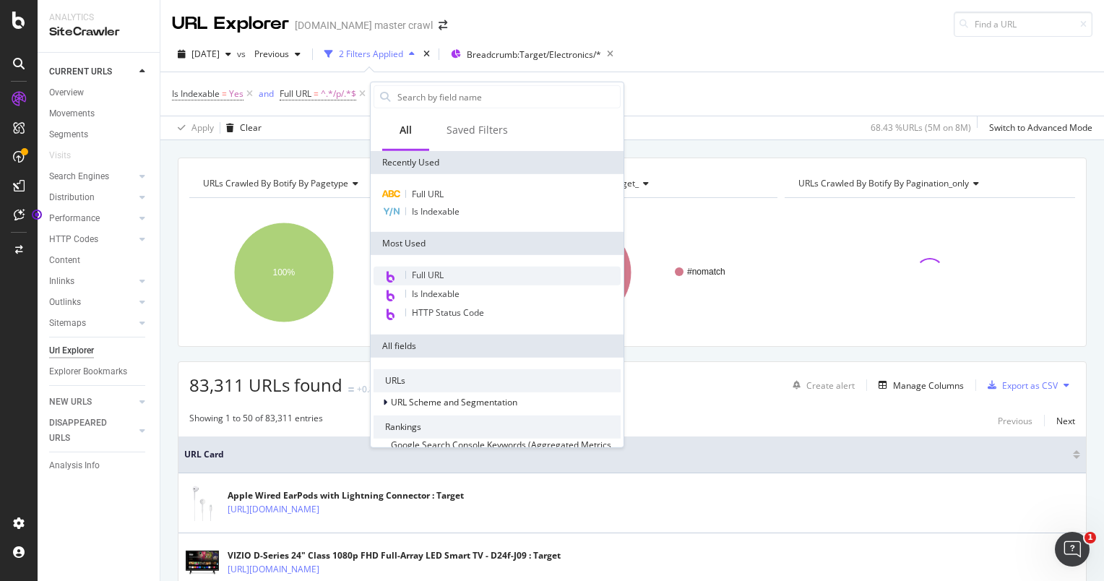
click at [458, 272] on div "Full URL" at bounding box center [497, 276] width 247 height 19
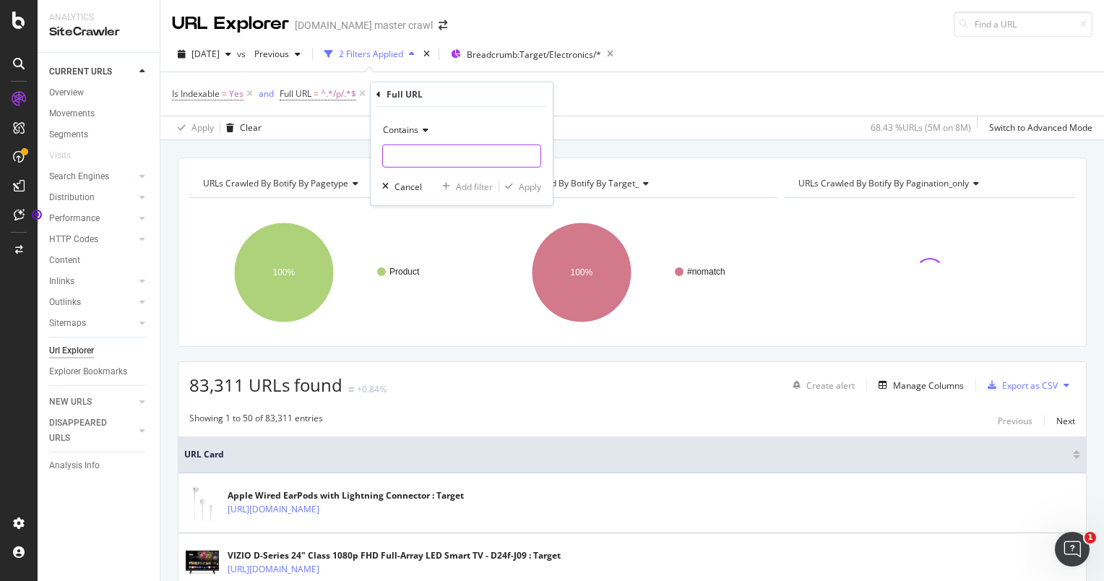
click at [470, 152] on input "text" at bounding box center [462, 156] width 158 height 23
type input "apple"
click at [530, 188] on div "Apply" at bounding box center [530, 186] width 22 height 12
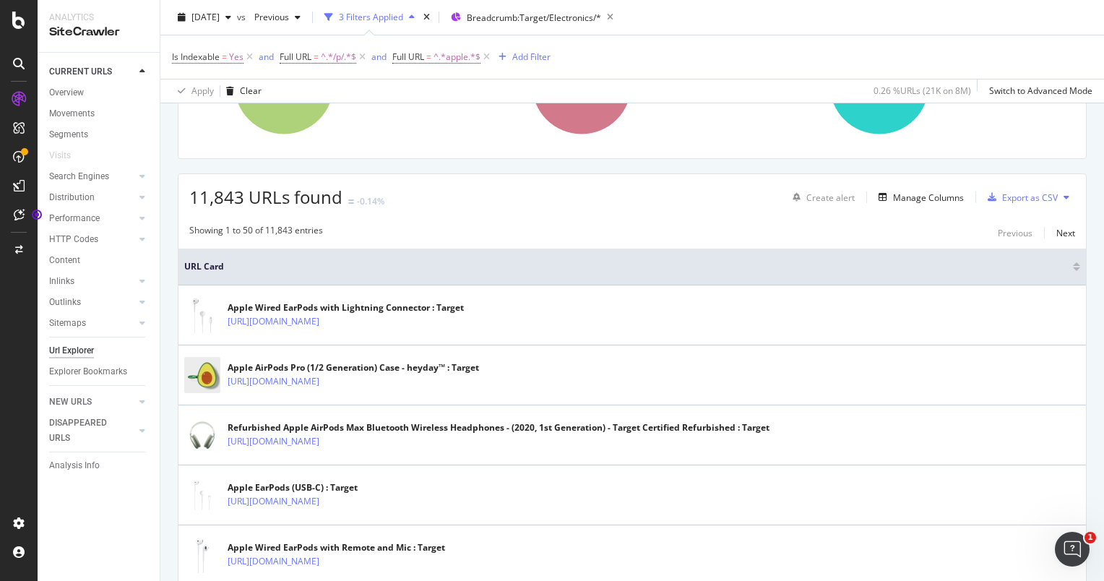
scroll to position [116, 0]
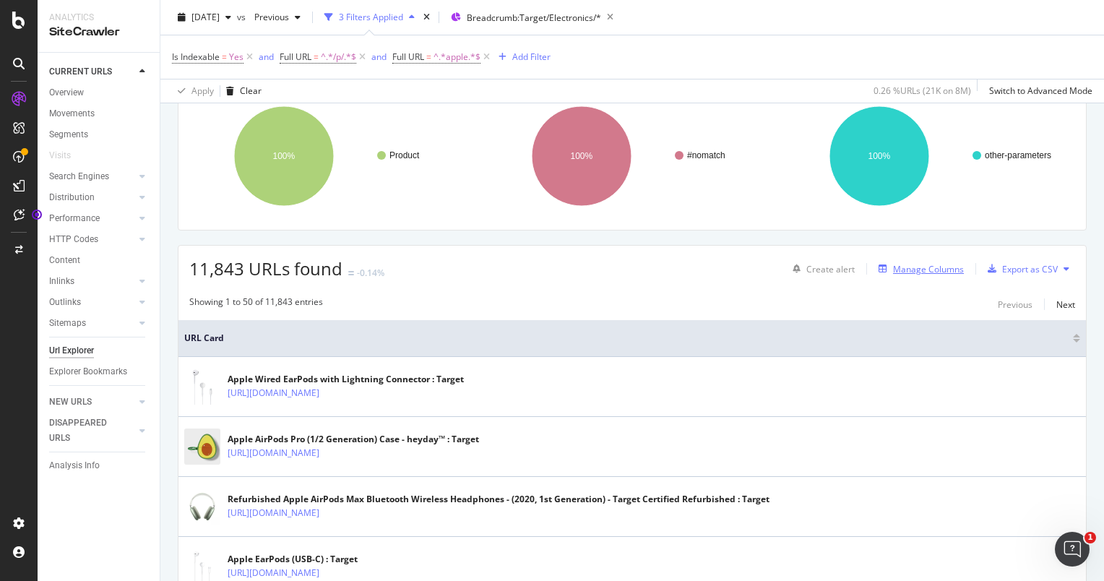
click at [915, 271] on div "Manage Columns" at bounding box center [928, 269] width 71 height 12
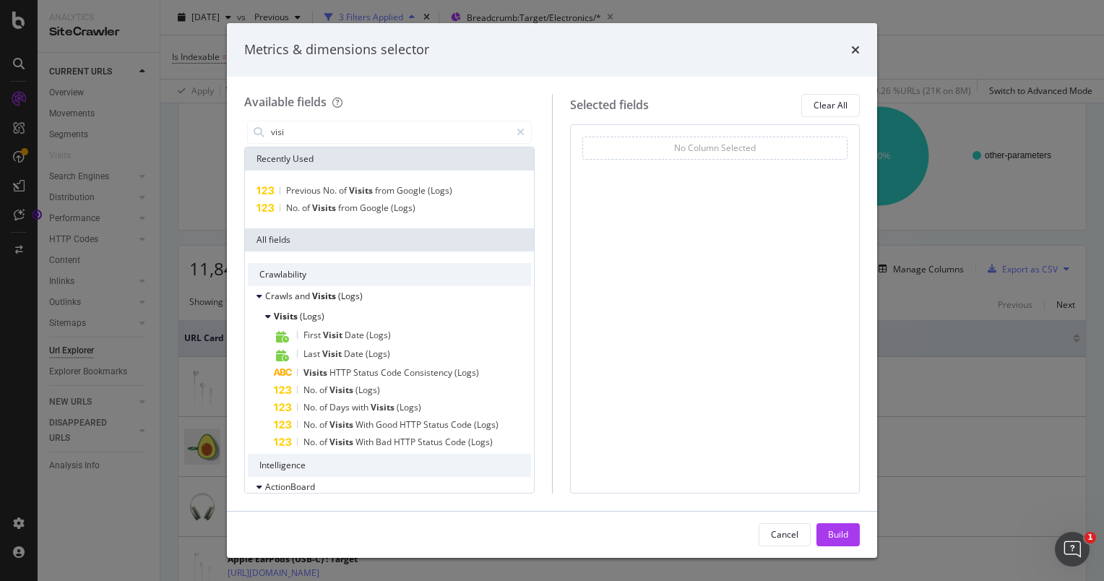
type input "visi"
click at [418, 212] on div "No. of Visits from Google (Logs)" at bounding box center [389, 207] width 283 height 17
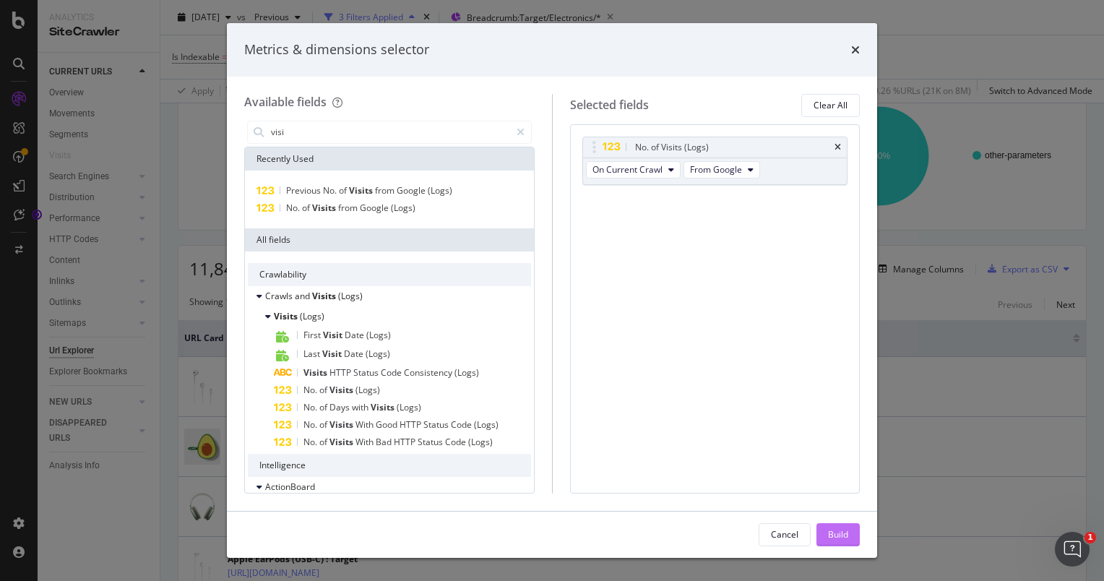
click at [832, 528] on div "Build" at bounding box center [838, 534] width 20 height 12
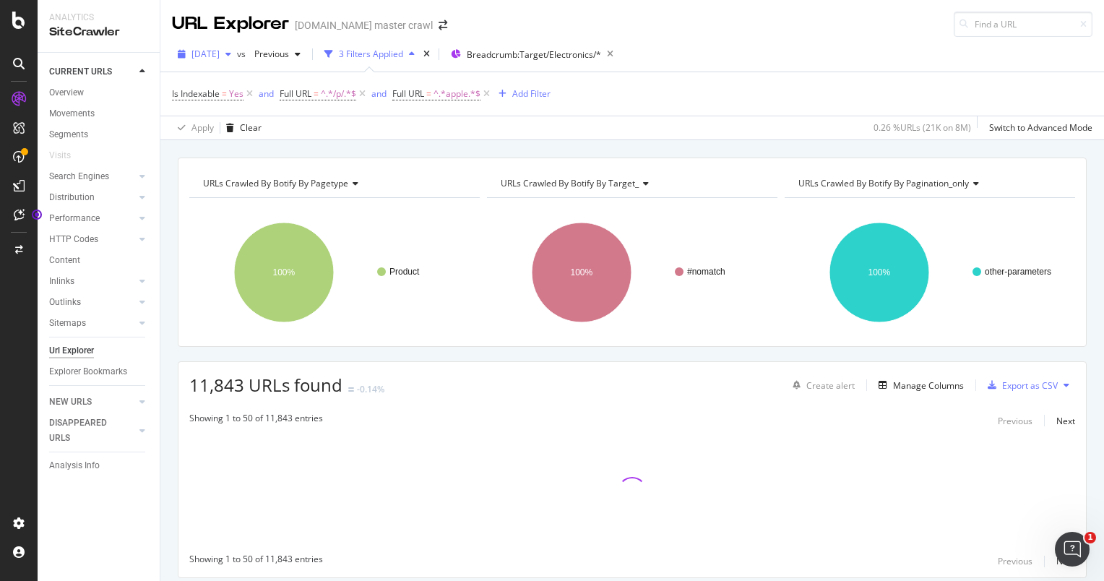
click at [220, 55] on span "[DATE]" at bounding box center [205, 54] width 28 height 12
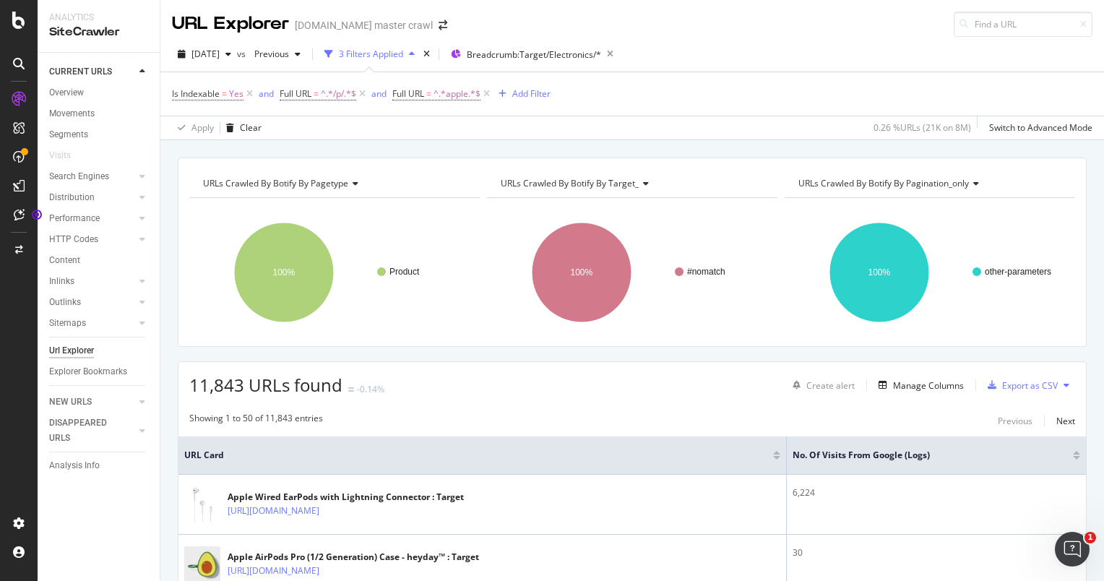
click at [975, 98] on div "Is Indexable = Yes and Full URL = ^.*/p/.*$ and Full URL = ^.*apple.*$ Add Filt…" at bounding box center [632, 93] width 921 height 43
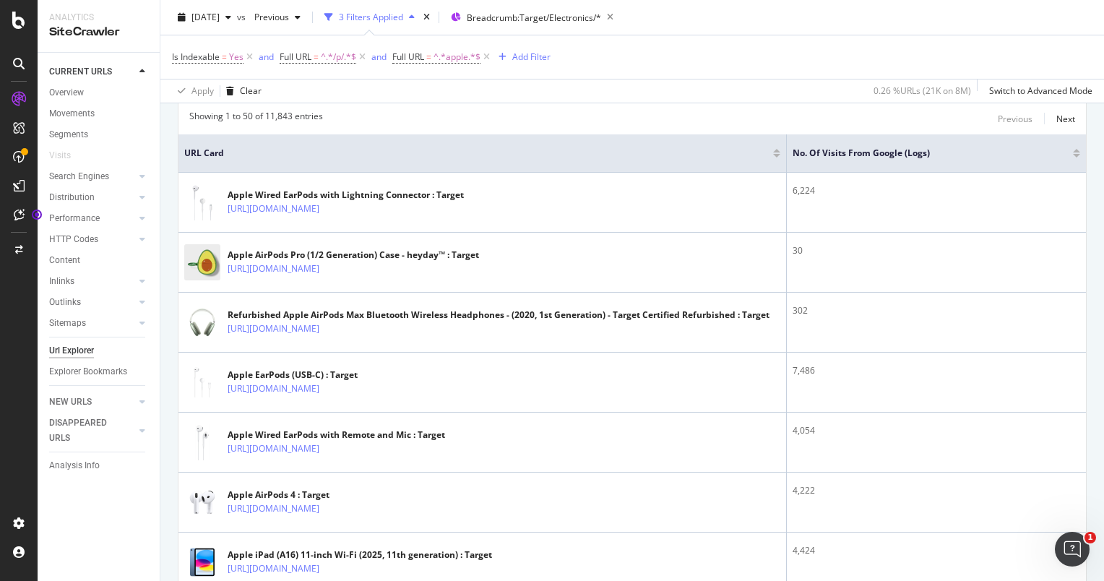
scroll to position [298, 0]
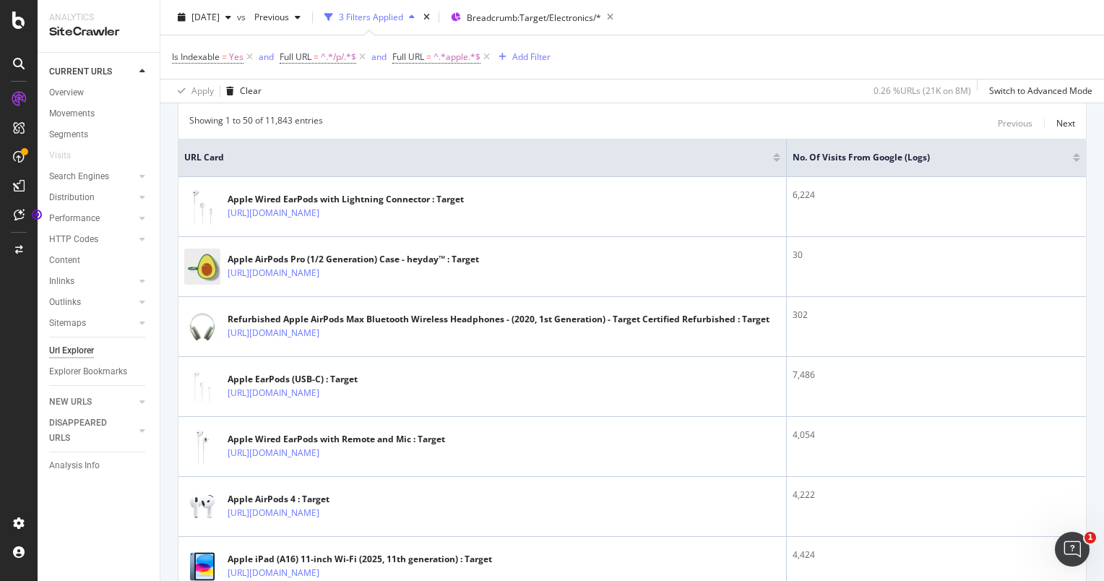
click at [1073, 158] on div at bounding box center [1076, 160] width 7 height 4
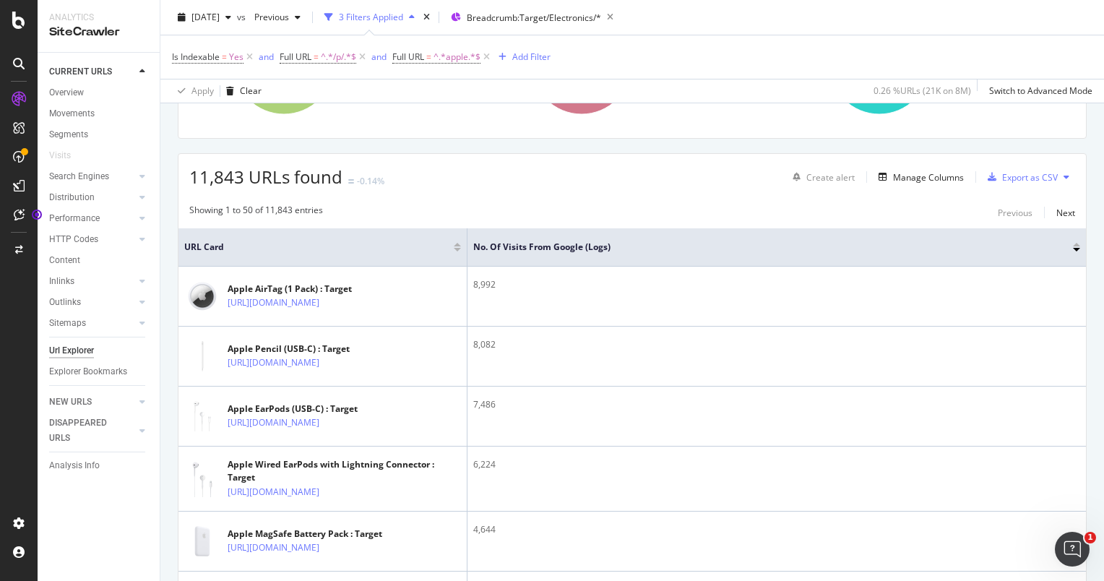
scroll to position [283, 0]
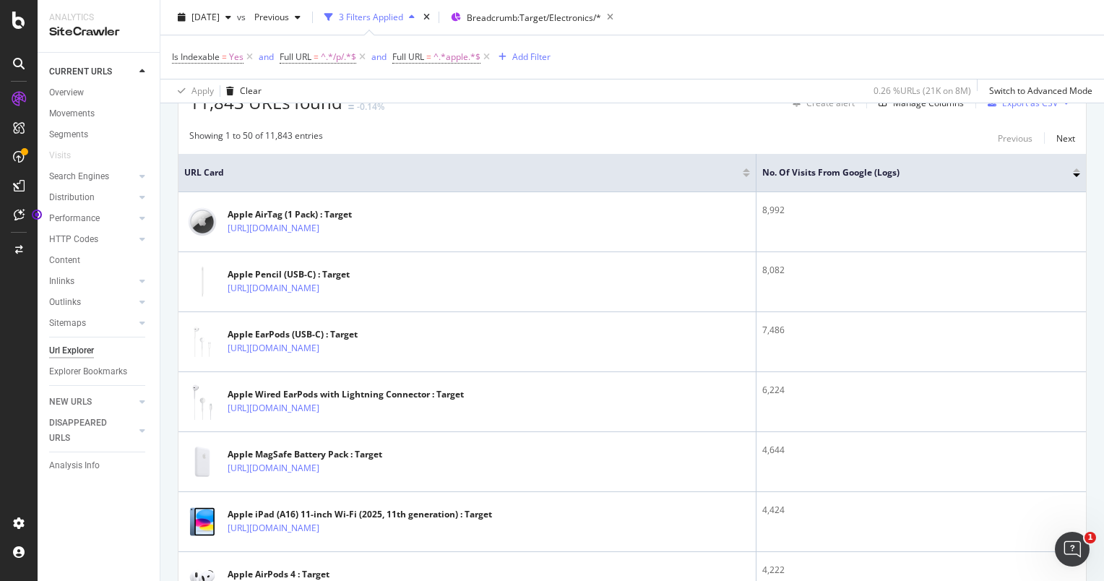
drag, startPoint x: 464, startPoint y: 165, endPoint x: 830, endPoint y: 176, distance: 365.8
click at [830, 176] on tr "URL Card No. of Visits from Google (Logs)" at bounding box center [632, 173] width 908 height 38
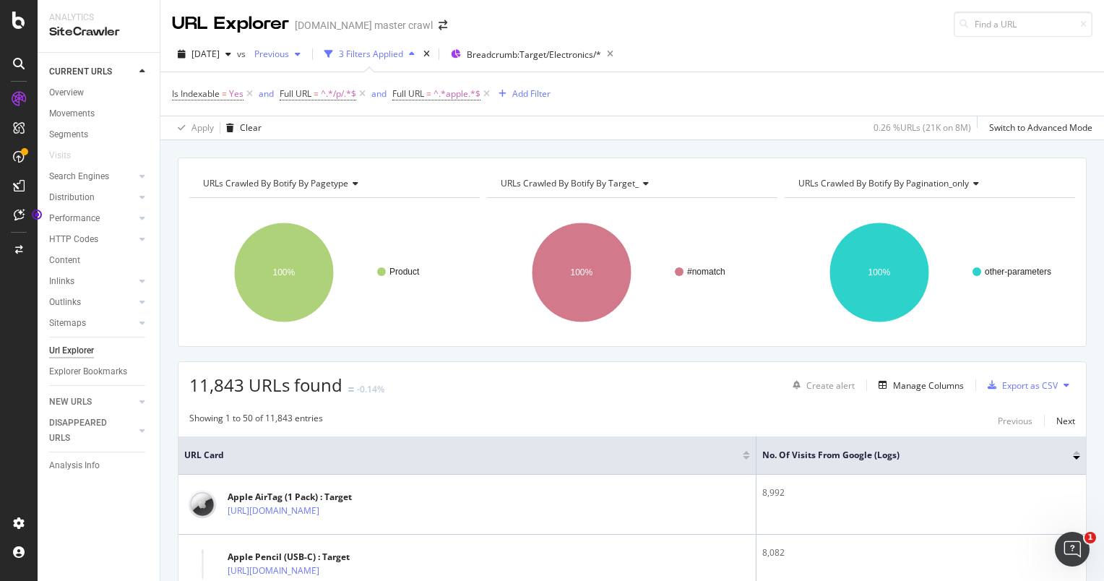
click at [289, 52] on span "Previous" at bounding box center [269, 54] width 40 height 12
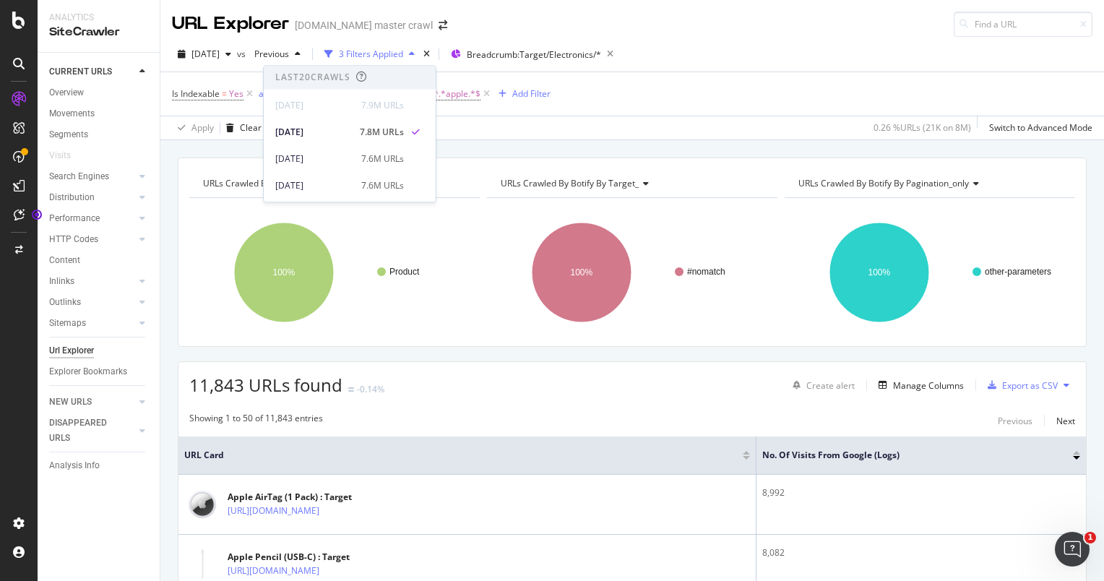
click at [431, 89] on div "[DATE] 7.9M URLs" at bounding box center [350, 102] width 172 height 27
click at [389, 158] on div "8.5M URLs" at bounding box center [382, 156] width 43 height 13
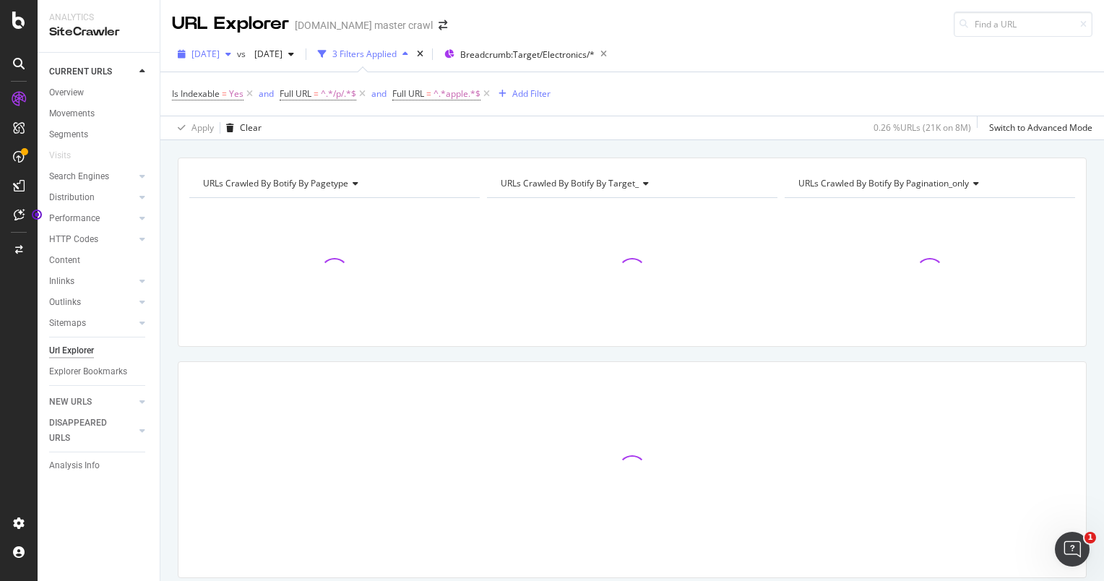
click at [231, 51] on icon "button" at bounding box center [228, 54] width 6 height 9
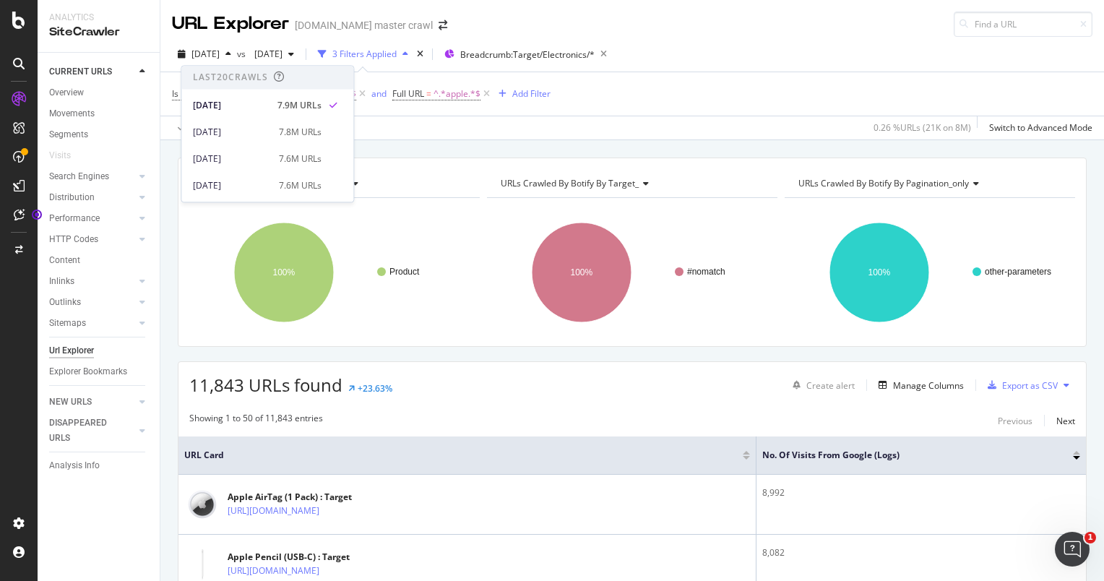
click at [848, 108] on div "Is Indexable = Yes and Full URL = ^.*/p/.*$ and Full URL = ^.*apple.*$ Add Filt…" at bounding box center [632, 93] width 921 height 43
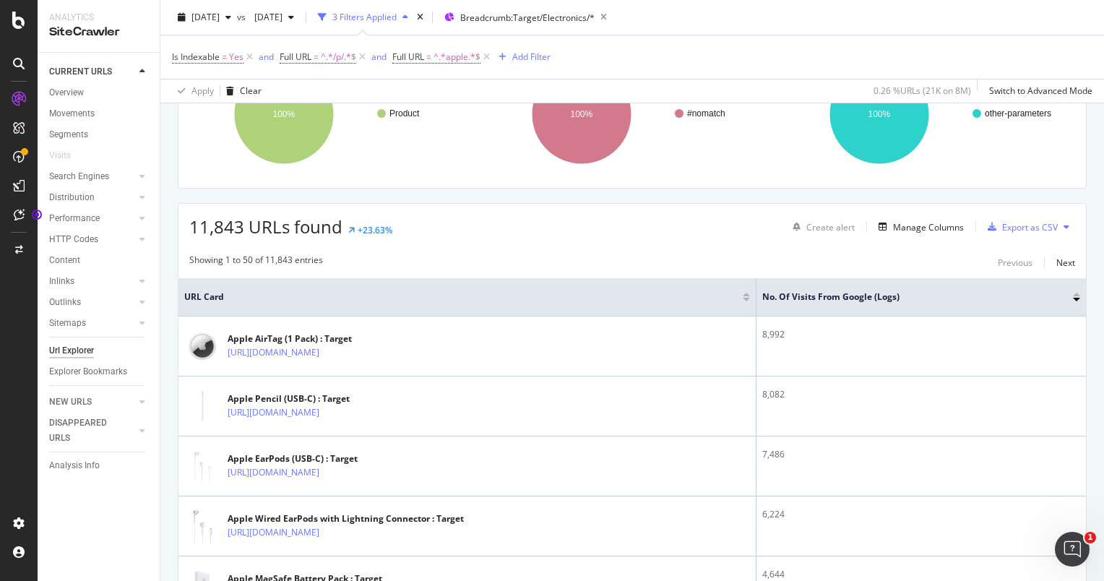
scroll to position [124, 0]
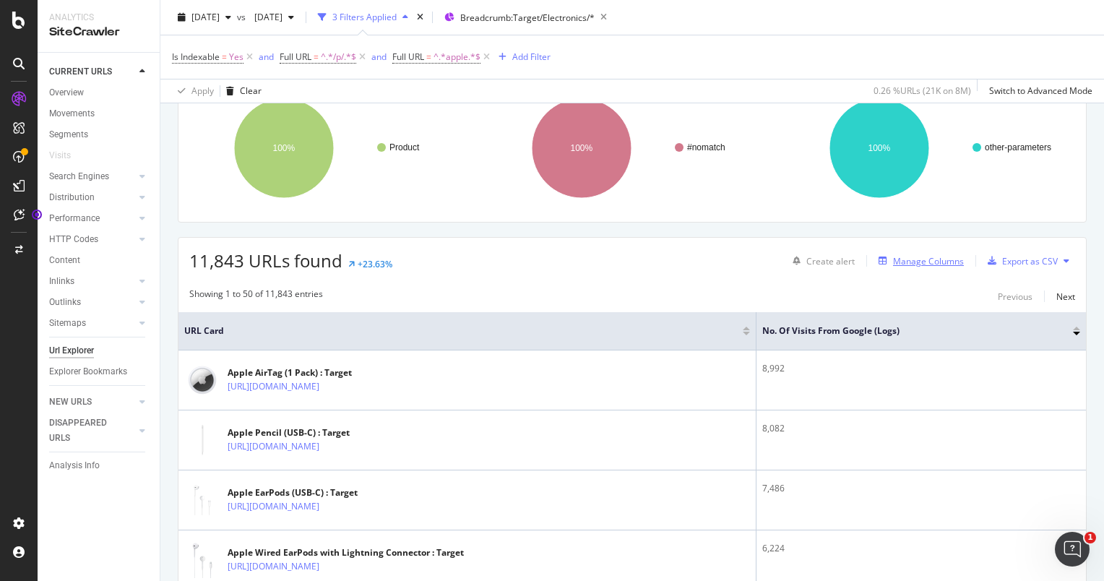
click at [928, 258] on div "Manage Columns" at bounding box center [928, 261] width 71 height 12
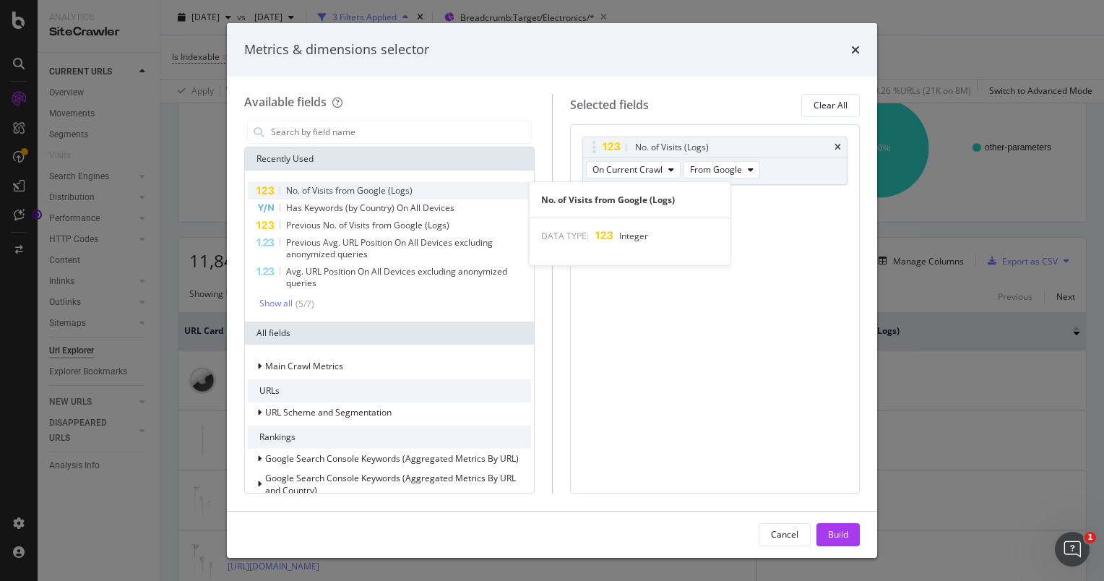
click at [393, 186] on span "No. of Visits from Google (Logs)" at bounding box center [349, 190] width 126 height 12
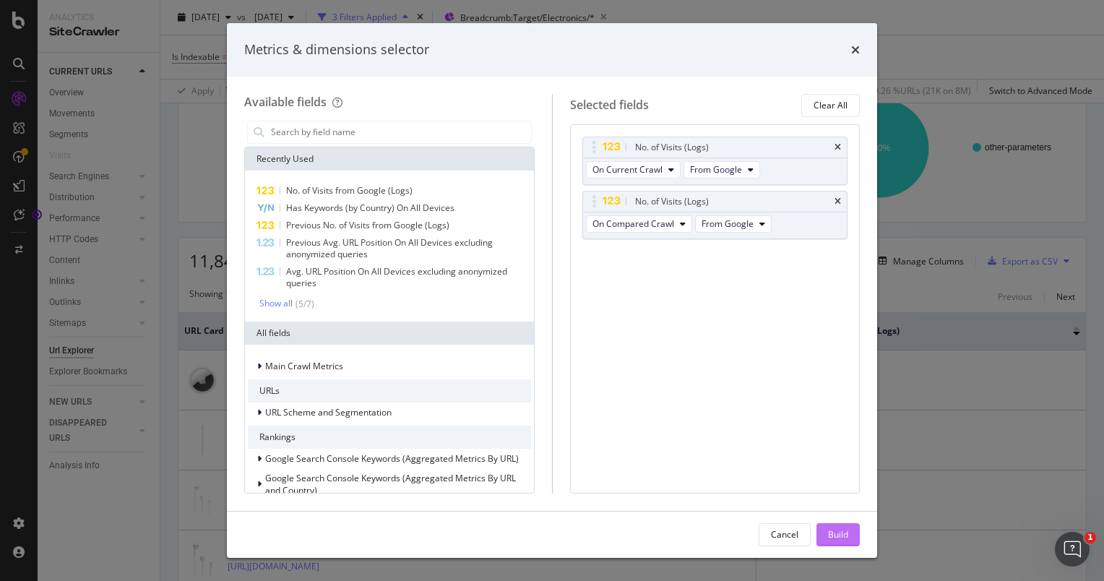
click at [856, 535] on button "Build" at bounding box center [838, 534] width 43 height 23
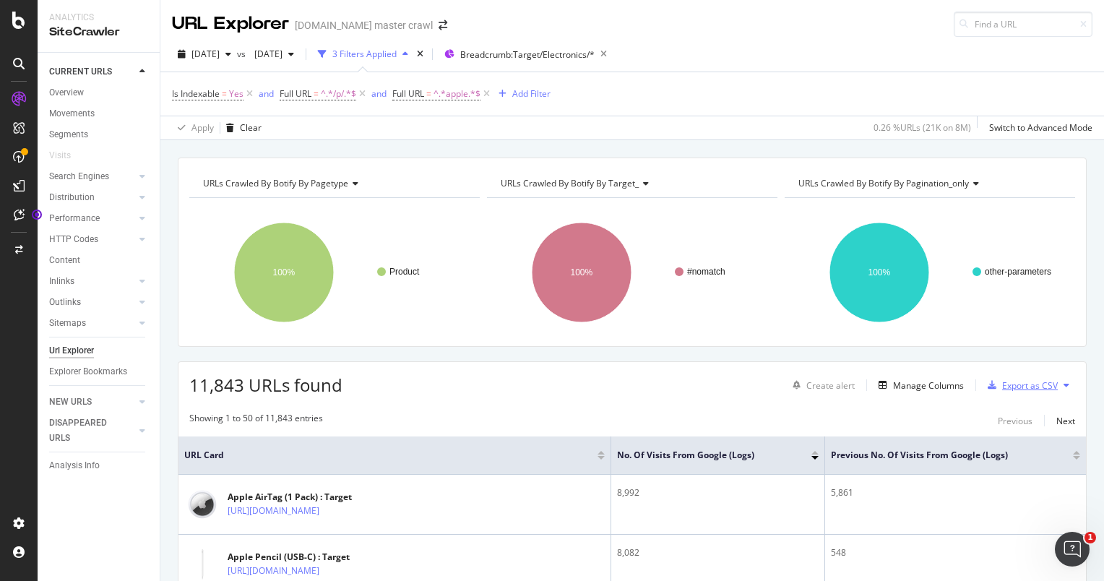
click at [1002, 384] on div "Export as CSV" at bounding box center [1030, 385] width 56 height 12
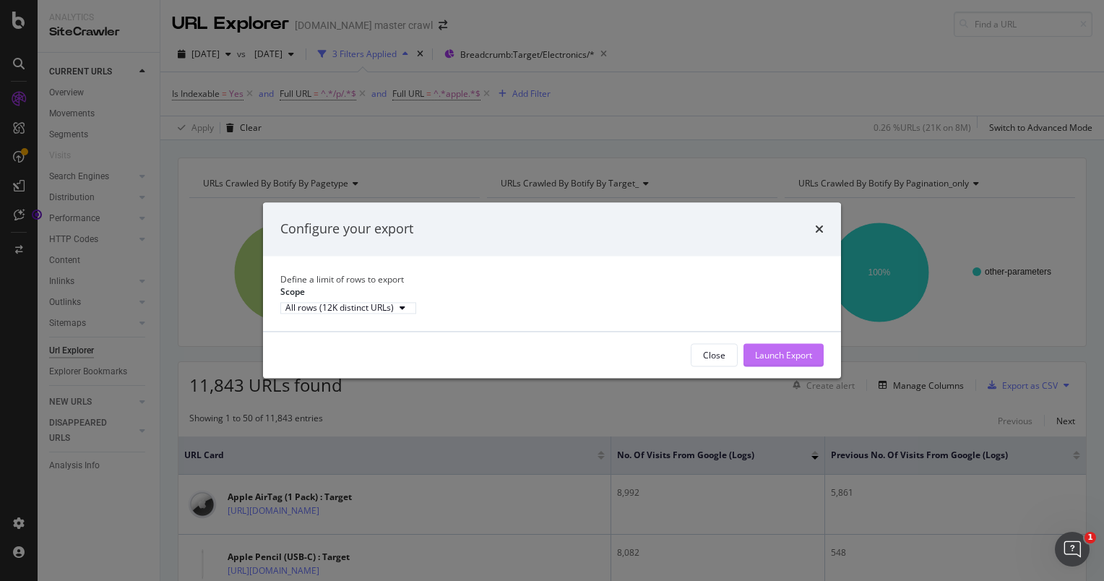
click at [783, 361] on div "Launch Export" at bounding box center [783, 356] width 57 height 22
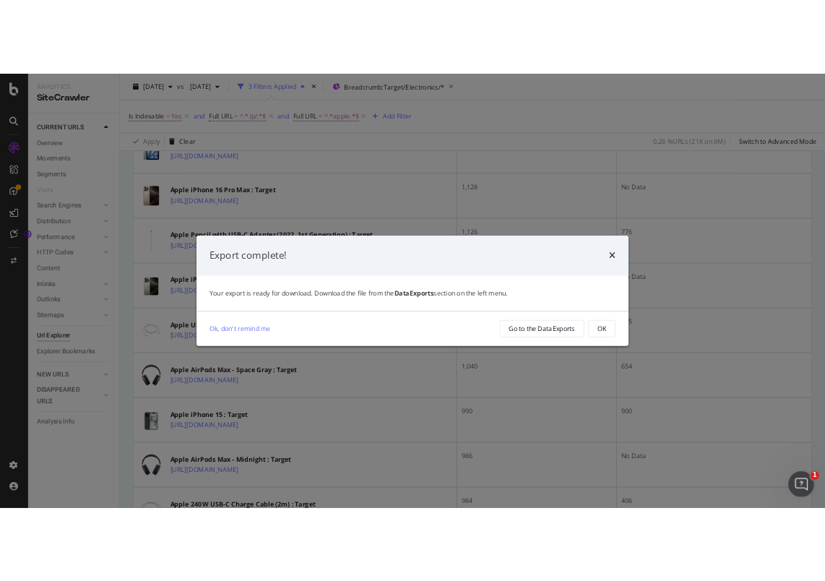
scroll to position [2185, 0]
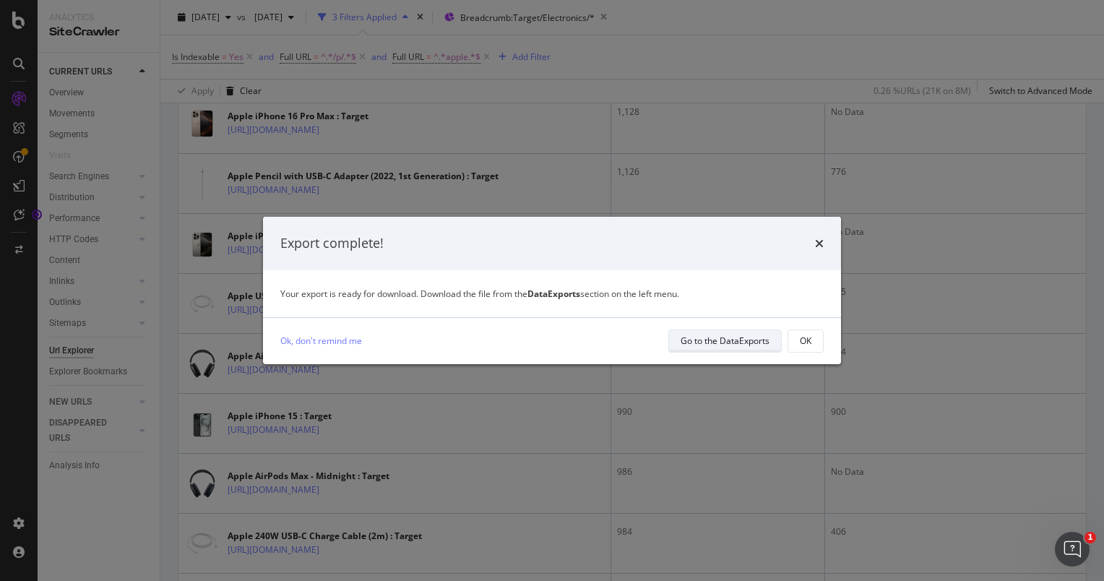
click at [724, 345] on div "Go to the DataExports" at bounding box center [725, 341] width 89 height 12
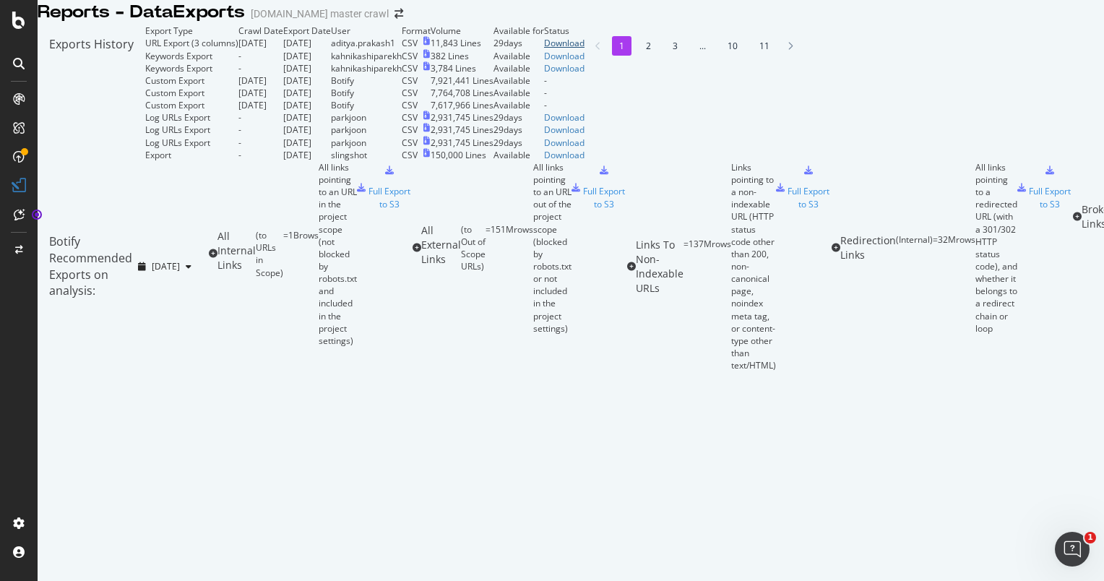
click at [585, 49] on div "Download" at bounding box center [564, 43] width 40 height 12
